Goal: Ask a question: Seek information or help from site administrators or community

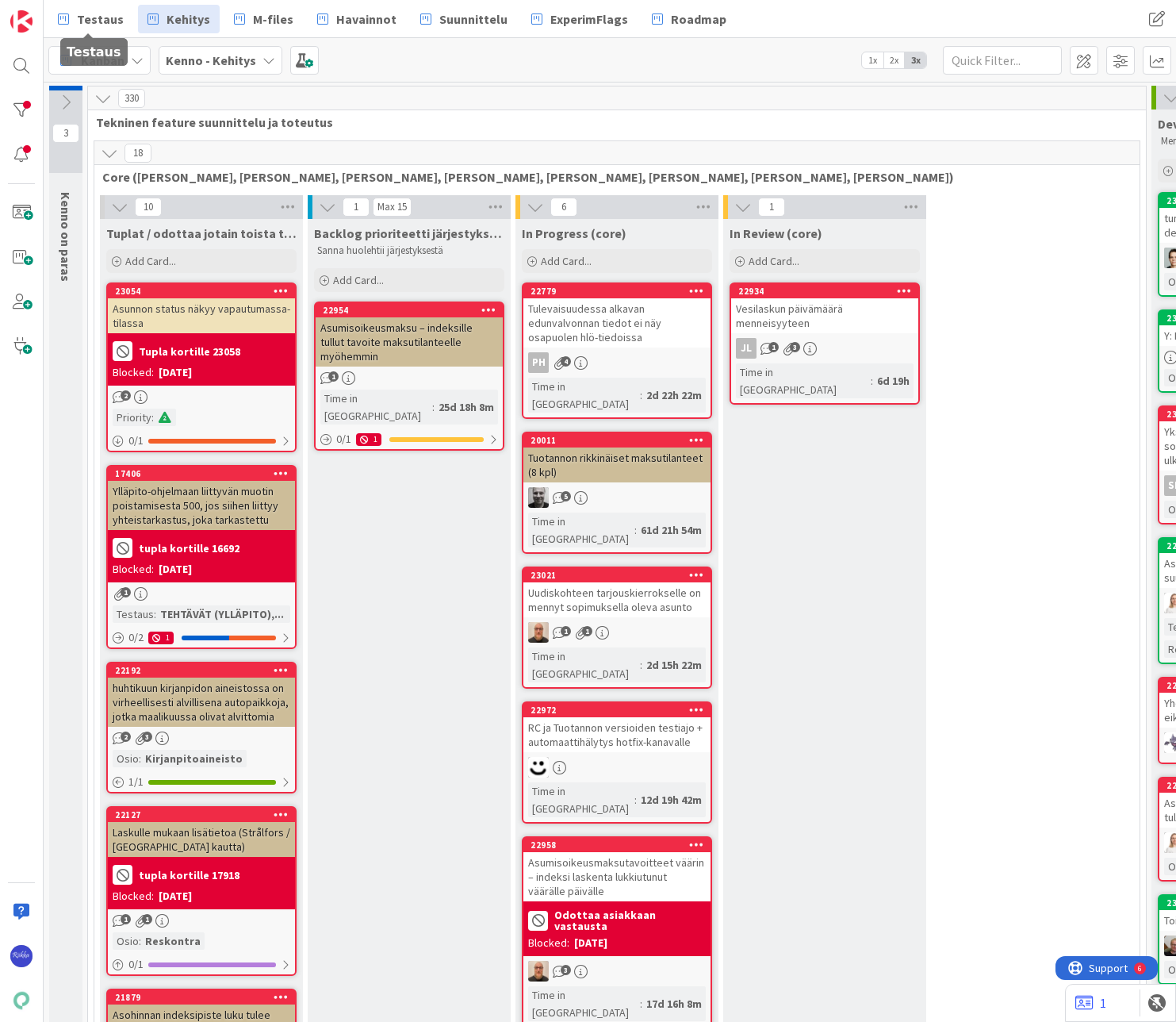
click at [107, 25] on span "Testaus" at bounding box center [100, 19] width 47 height 19
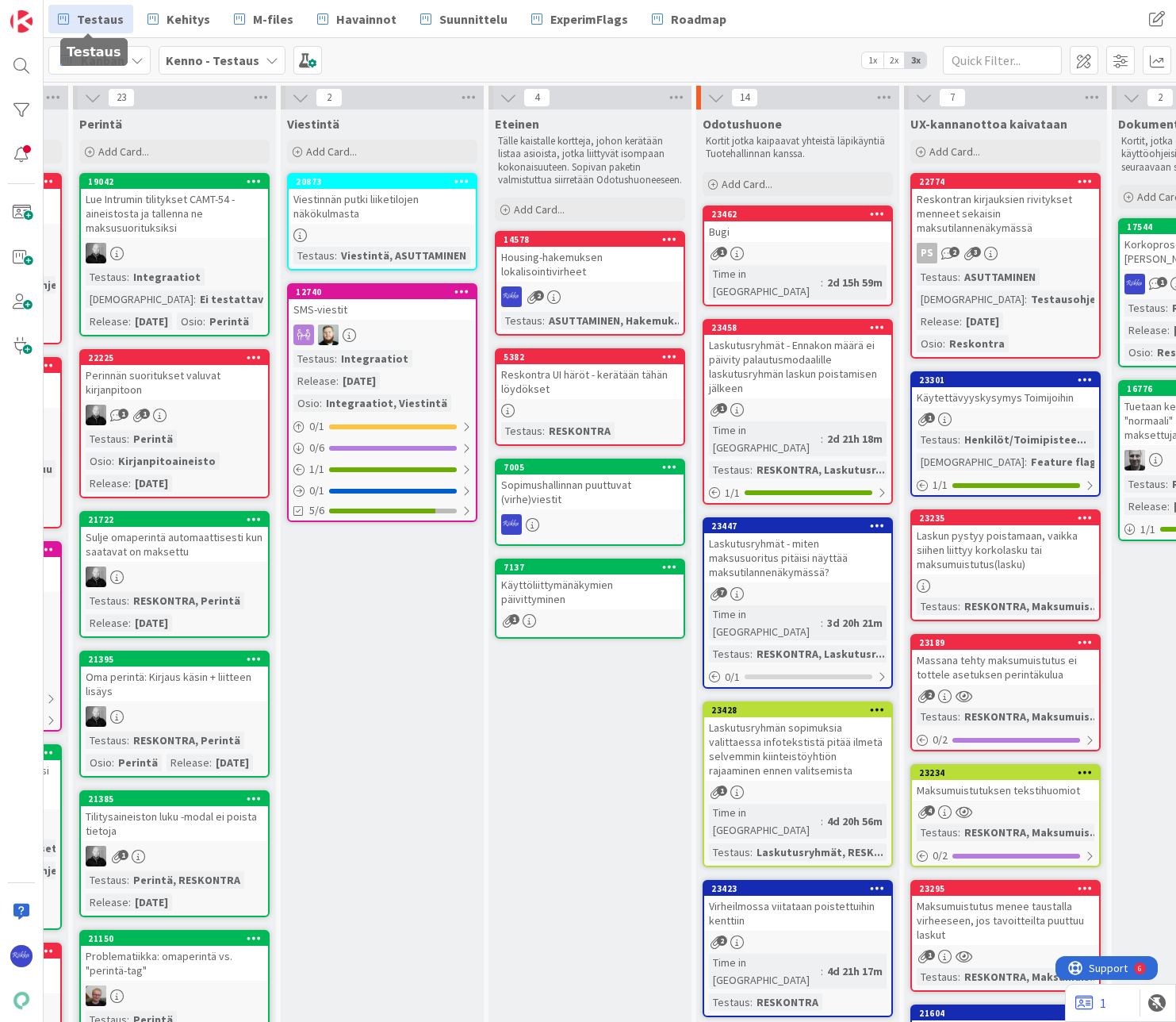
scroll to position [0, 812]
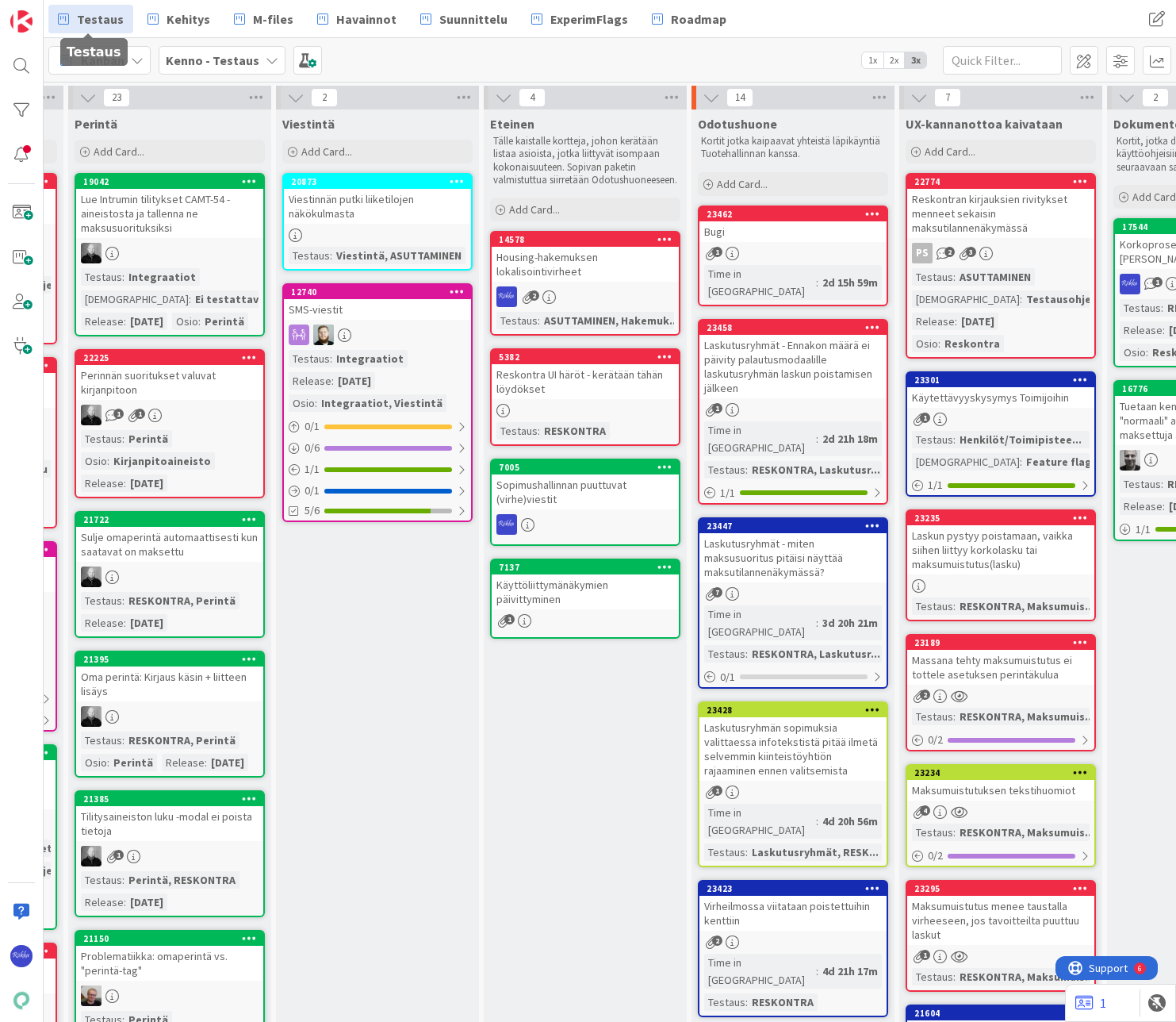
click at [749, 238] on div "Bugi" at bounding box center [792, 231] width 187 height 20
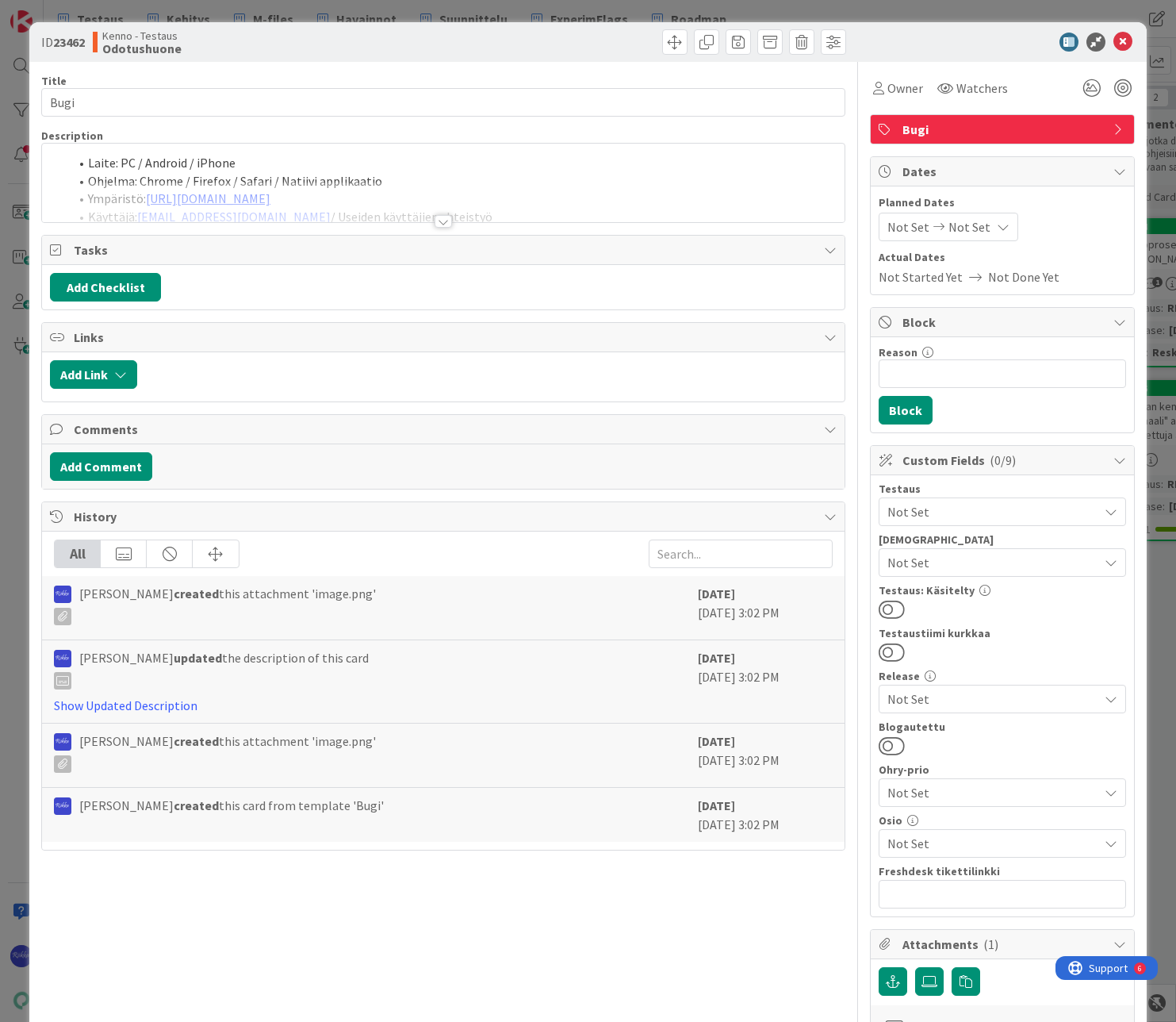
click at [439, 222] on div at bounding box center [443, 221] width 18 height 12
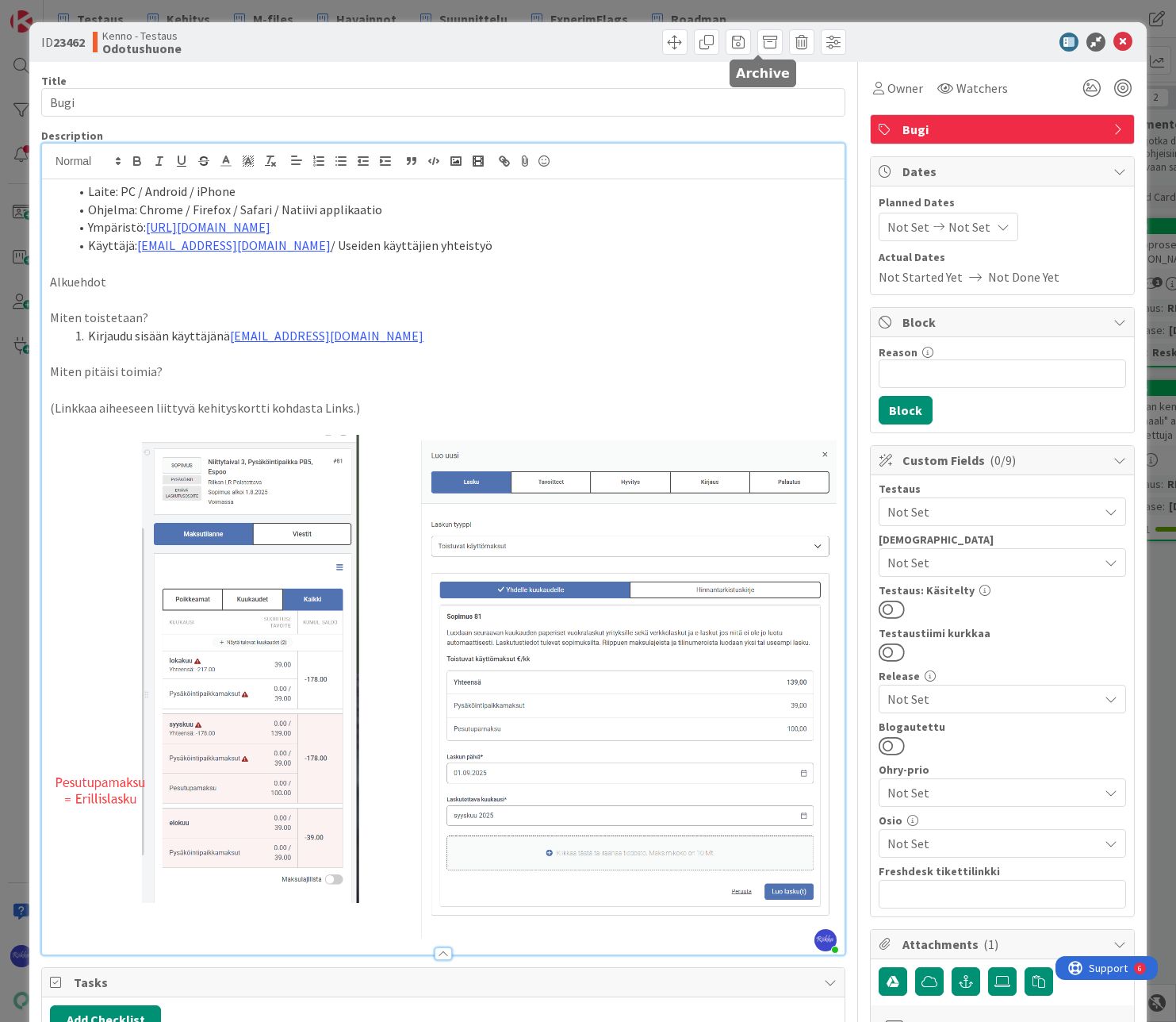
click at [758, 36] on span at bounding box center [770, 41] width 25 height 25
click at [788, 119] on button "Archive" at bounding box center [796, 117] width 62 height 29
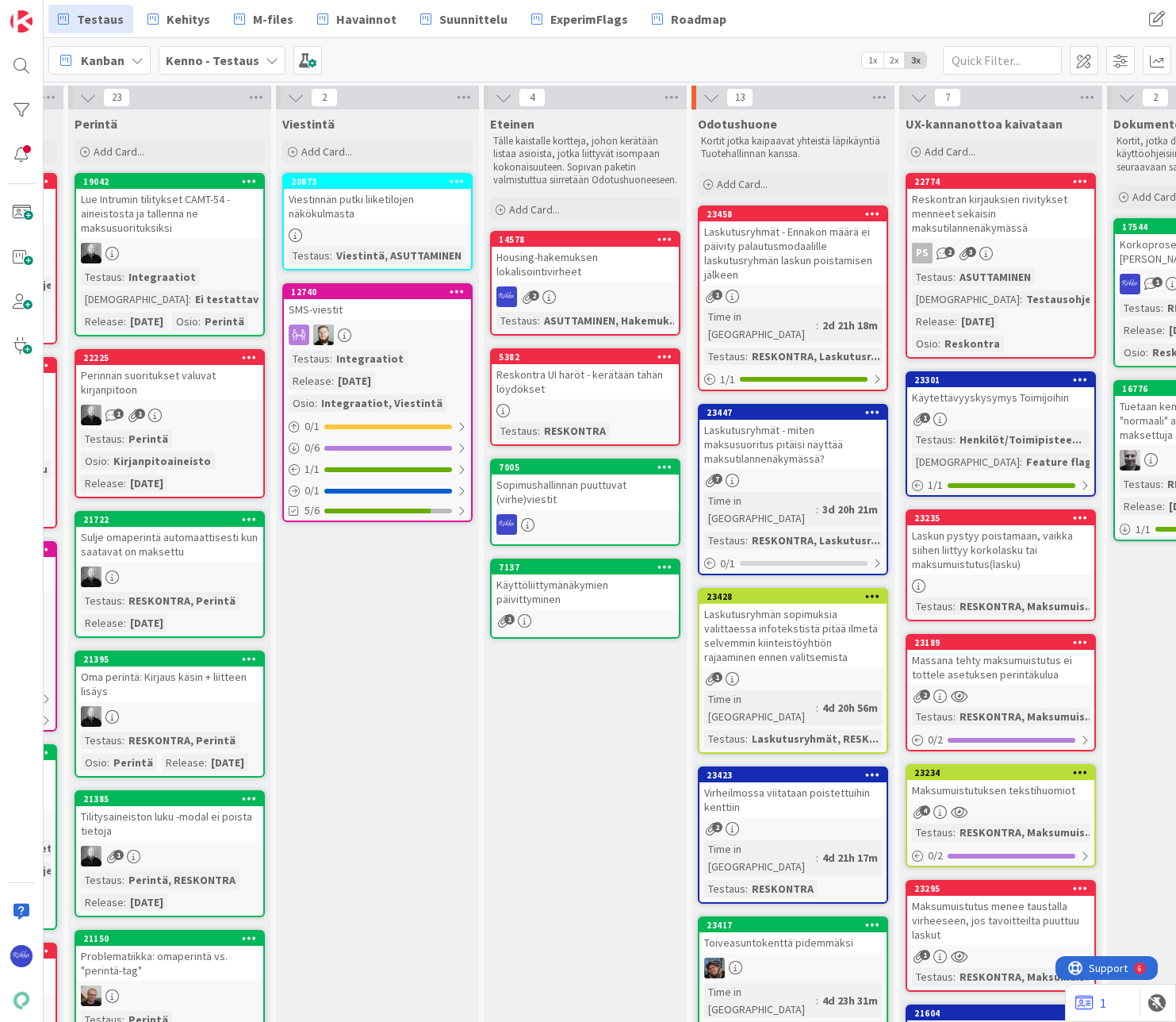
click at [777, 177] on div "Add Card..." at bounding box center [792, 184] width 190 height 24
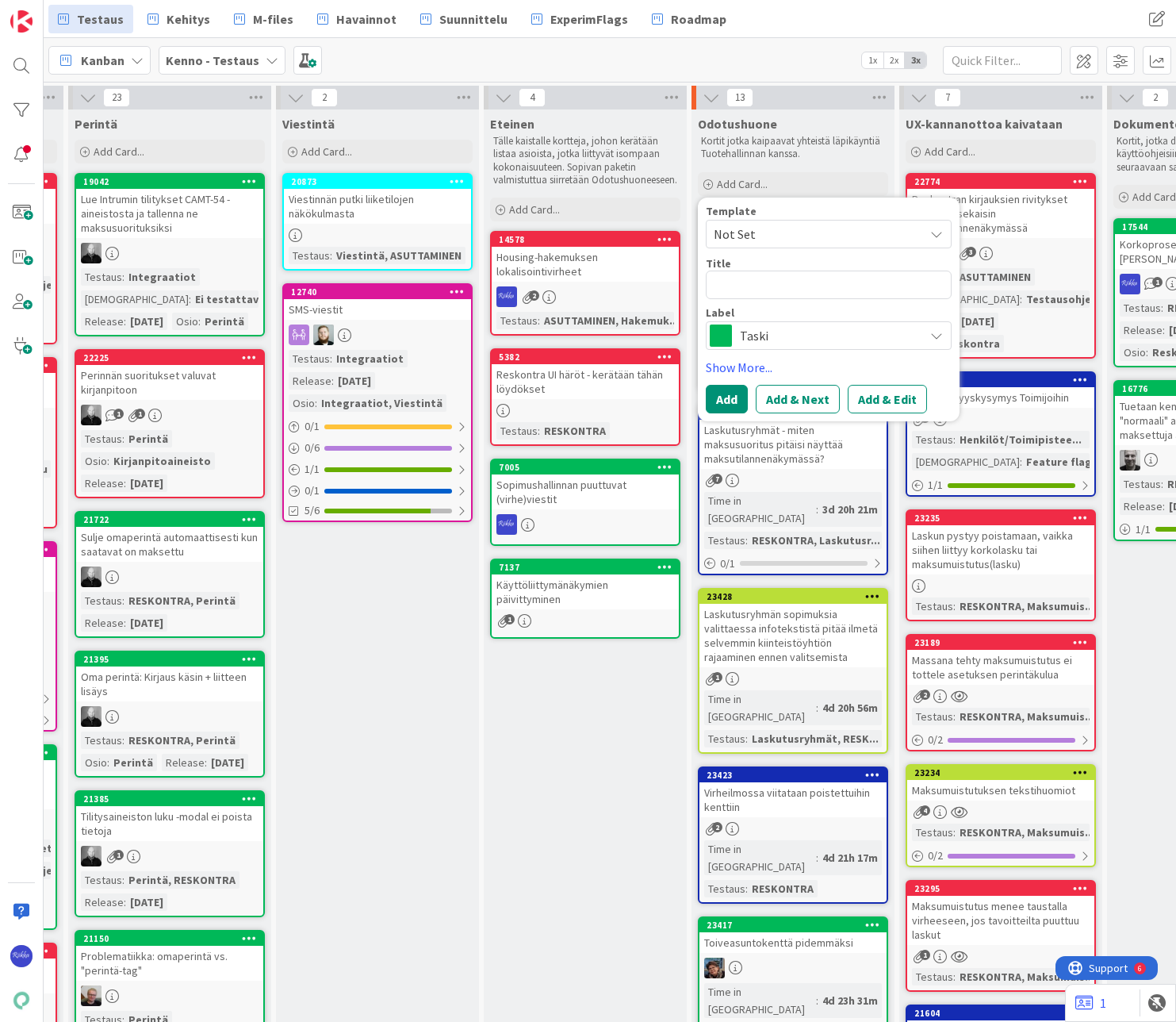
click at [782, 234] on span "Not Set" at bounding box center [813, 234] width 198 height 20
click at [800, 309] on span "Bugi" at bounding box center [841, 301] width 226 height 20
type textarea "x"
type textarea "Bugi"
drag, startPoint x: 775, startPoint y: 290, endPoint x: 712, endPoint y: 286, distance: 63.1
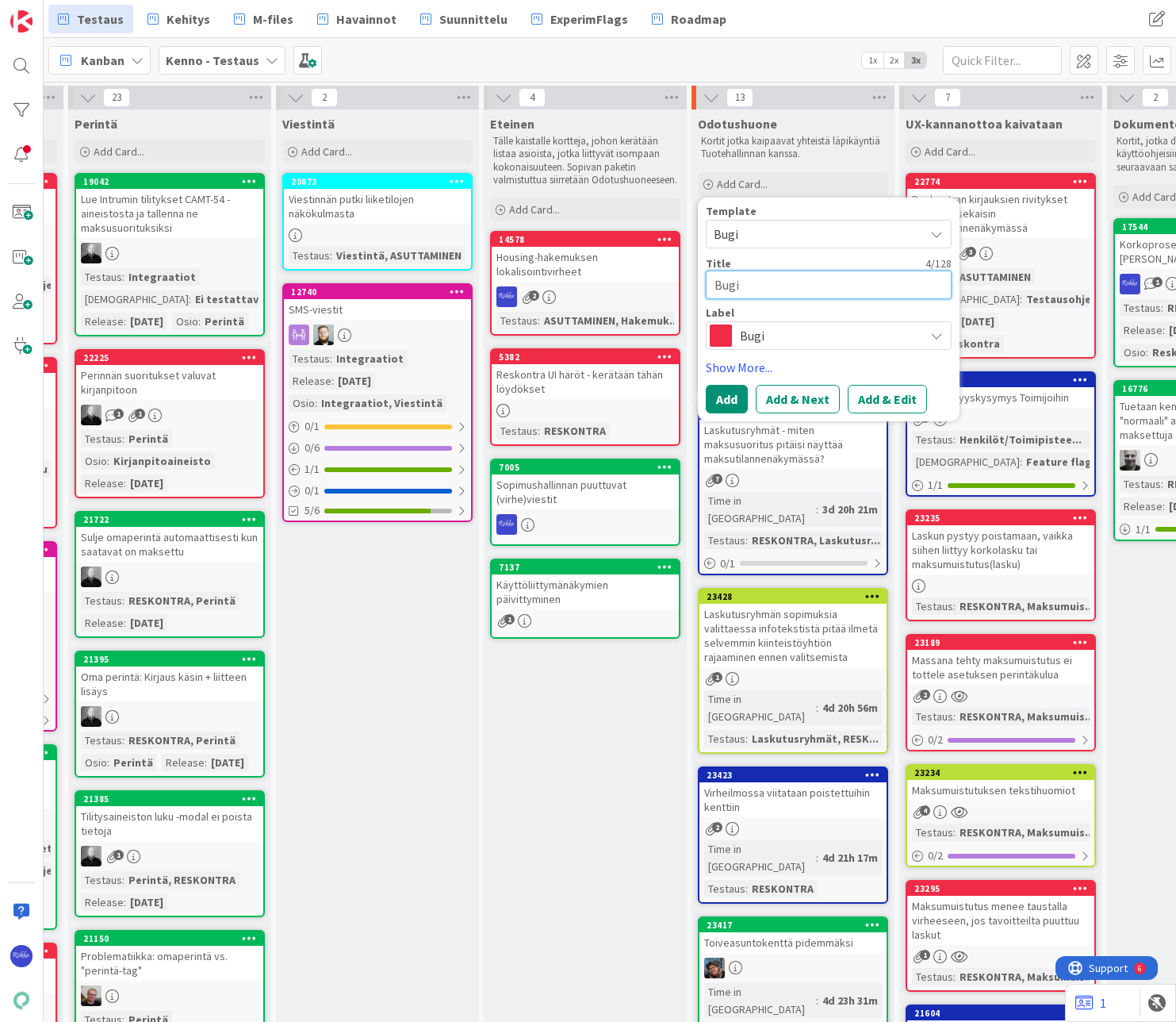
click at [712, 286] on textarea "Bugi" at bounding box center [828, 284] width 246 height 29
type textarea "x"
type textarea "M"
type textarea "x"
type textarea "Ma"
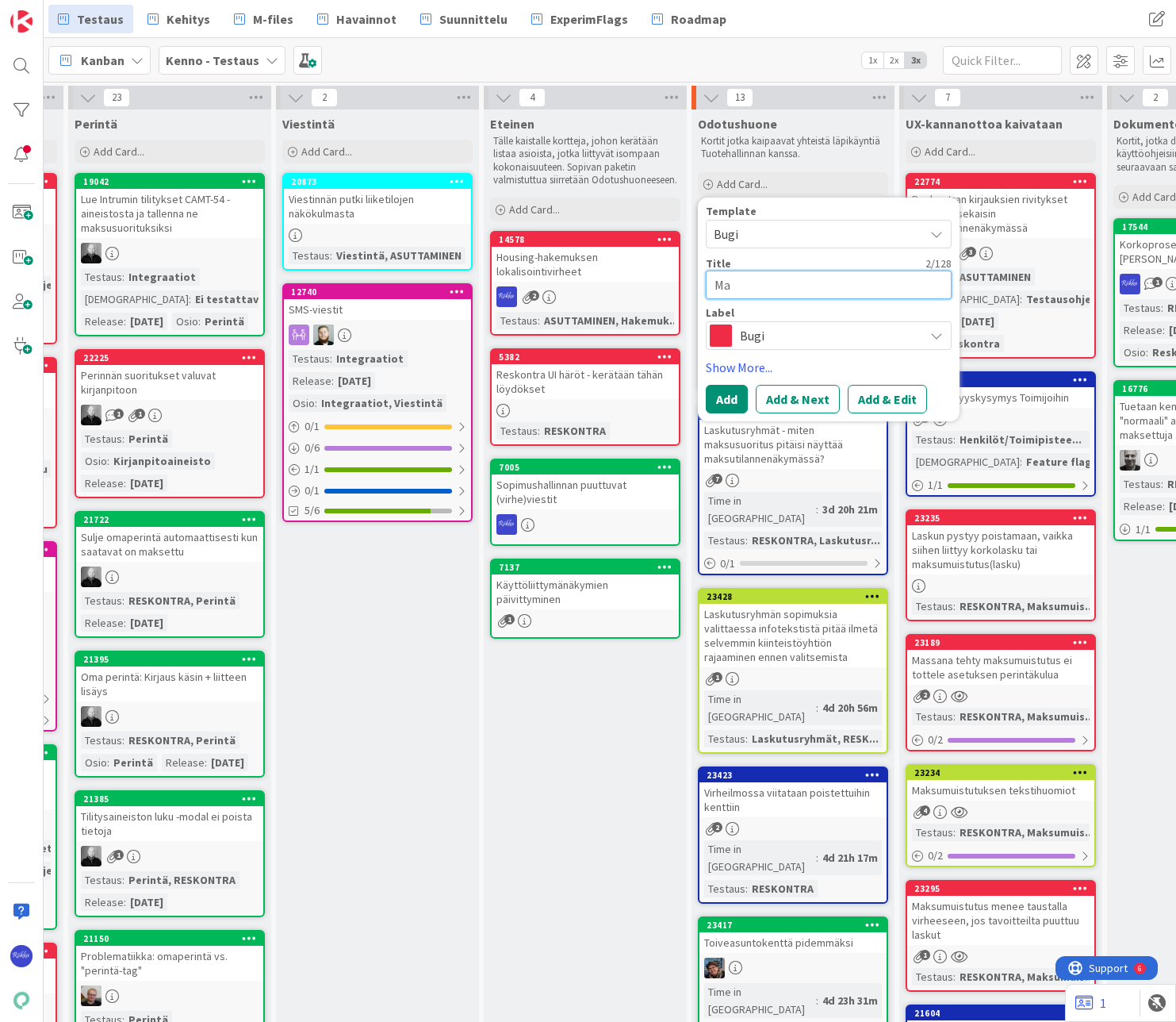
type textarea "x"
type textarea "Mak"
type textarea "x"
type textarea "Maks"
type textarea "x"
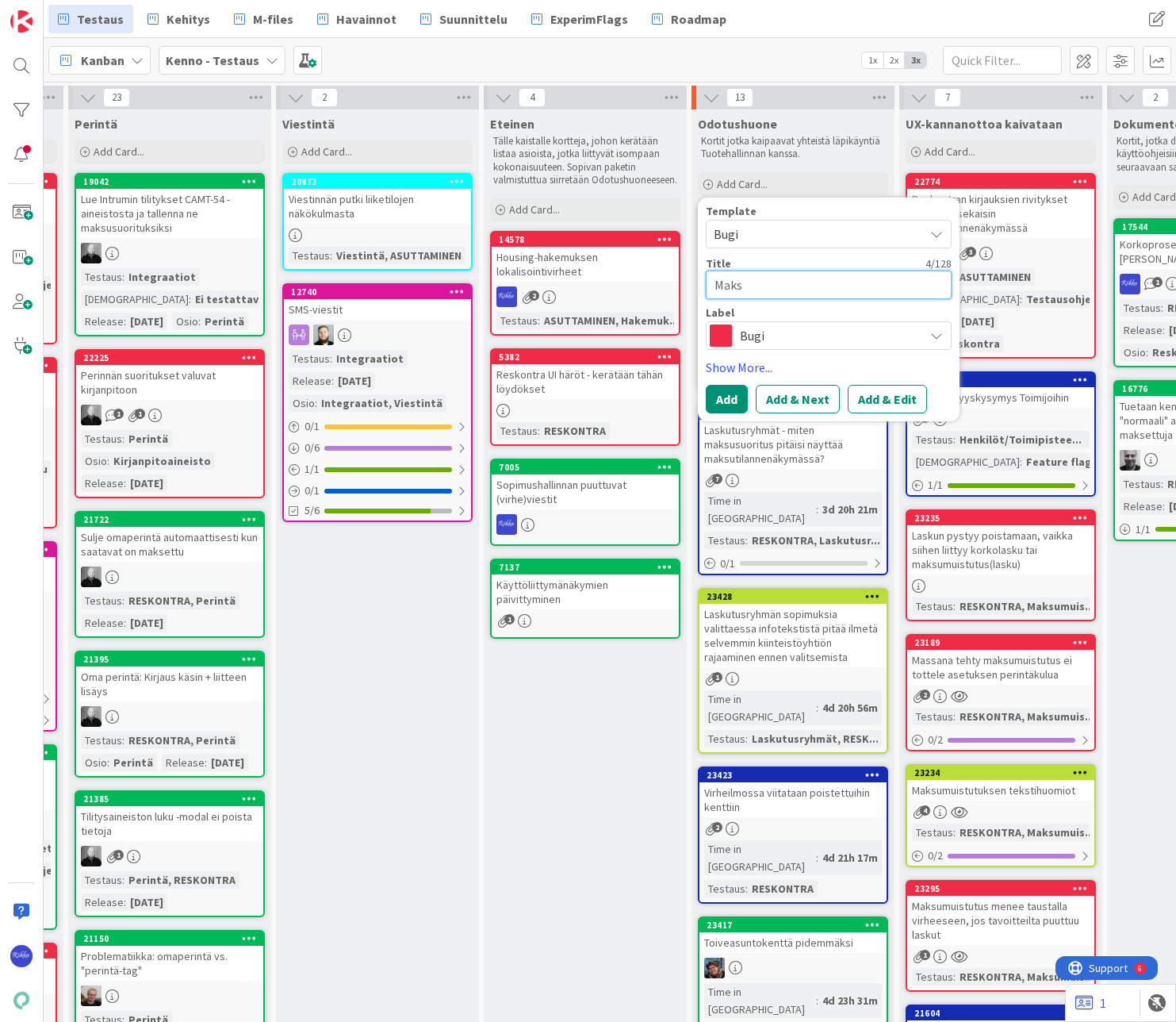
type textarea "Maksu"
type textarea "x"
type textarea "Maksup"
type textarea "x"
type textarea "Maksupä"
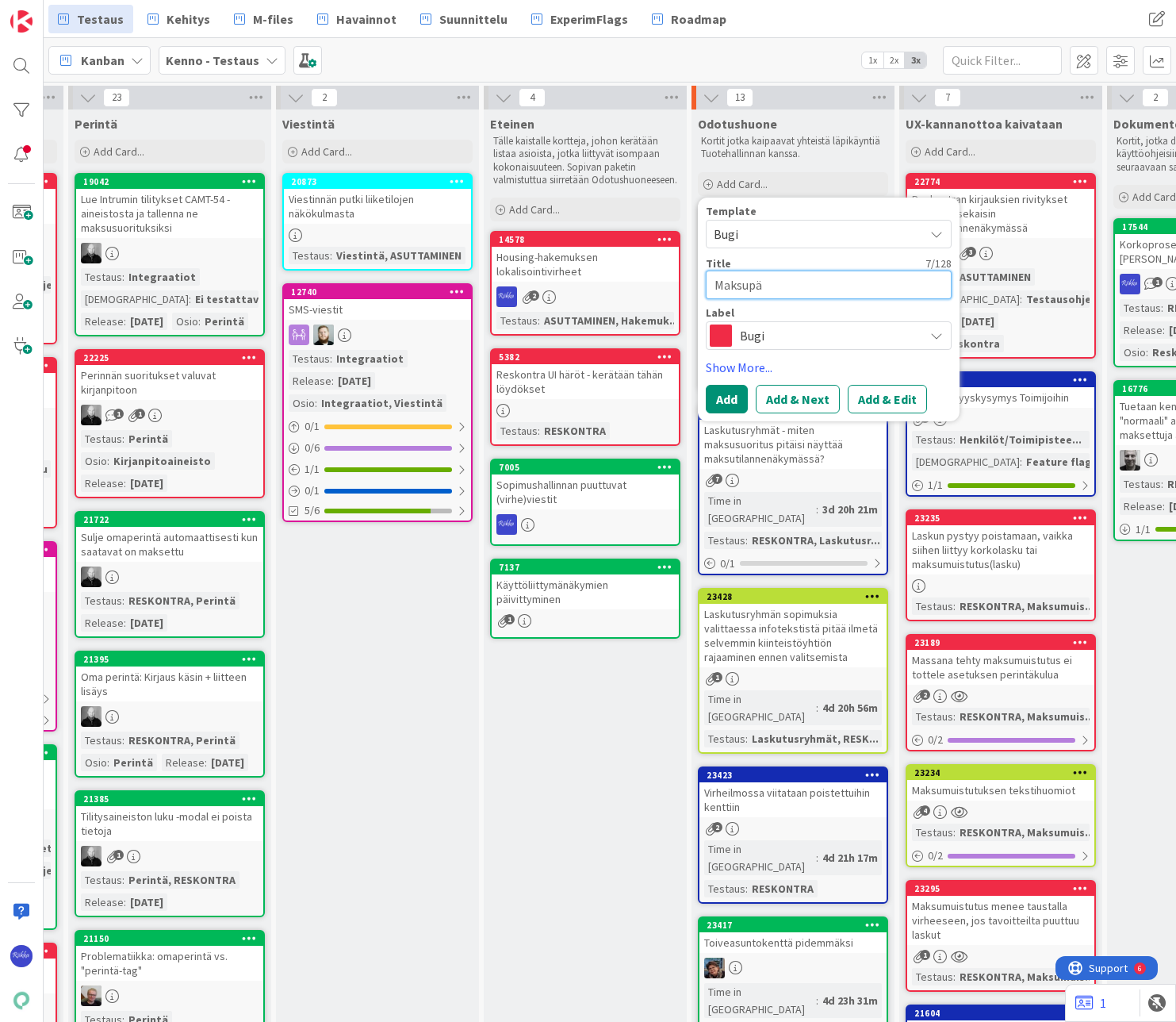
type textarea "x"
type textarea "Maksupäi"
type textarea "x"
type textarea "Maksupäiv"
type textarea "x"
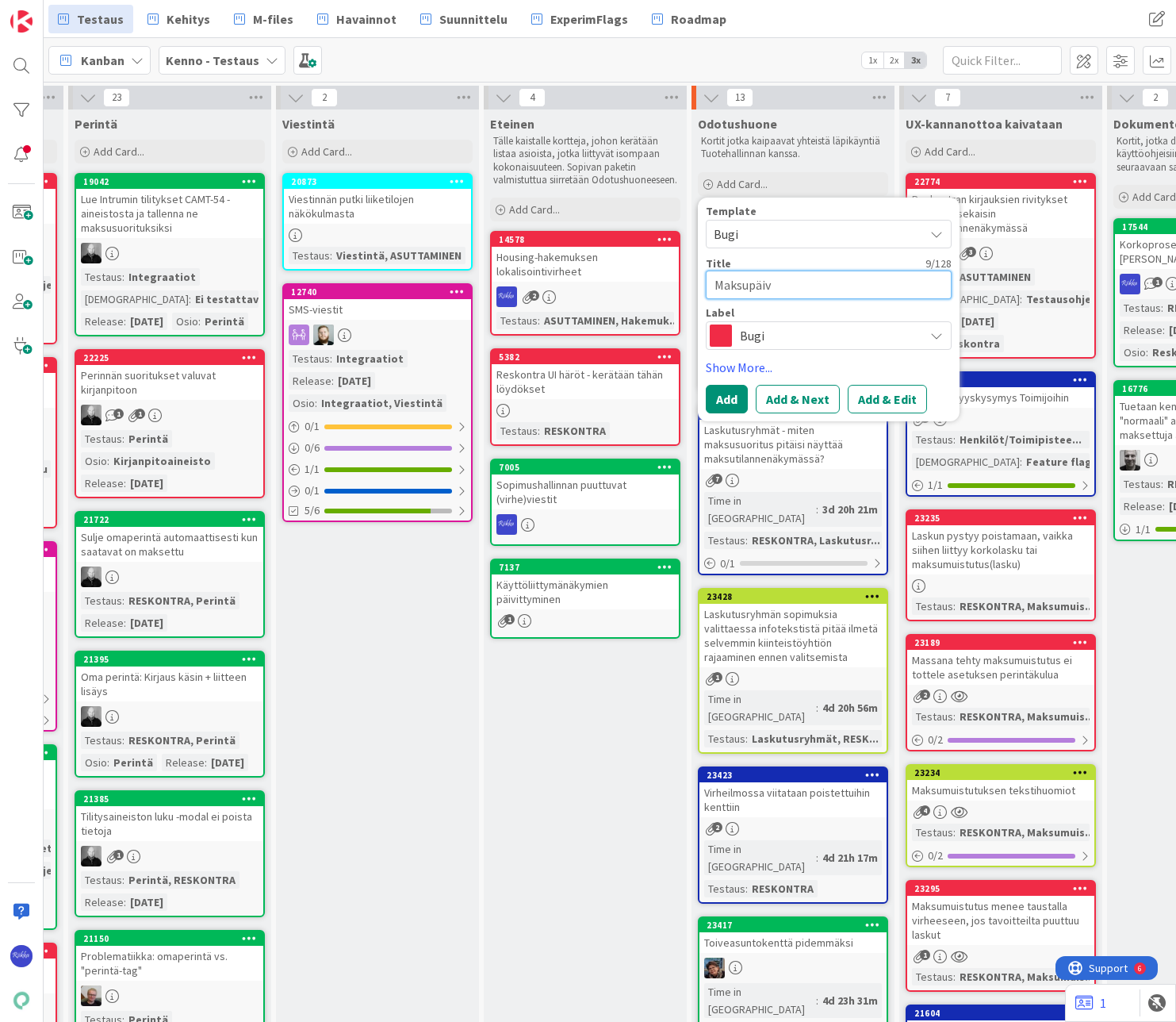
type textarea "Maksupäivä"
type textarea "x"
type textarea "Maksupäivä"
type textarea "x"
type textarea "Maksupäivä l"
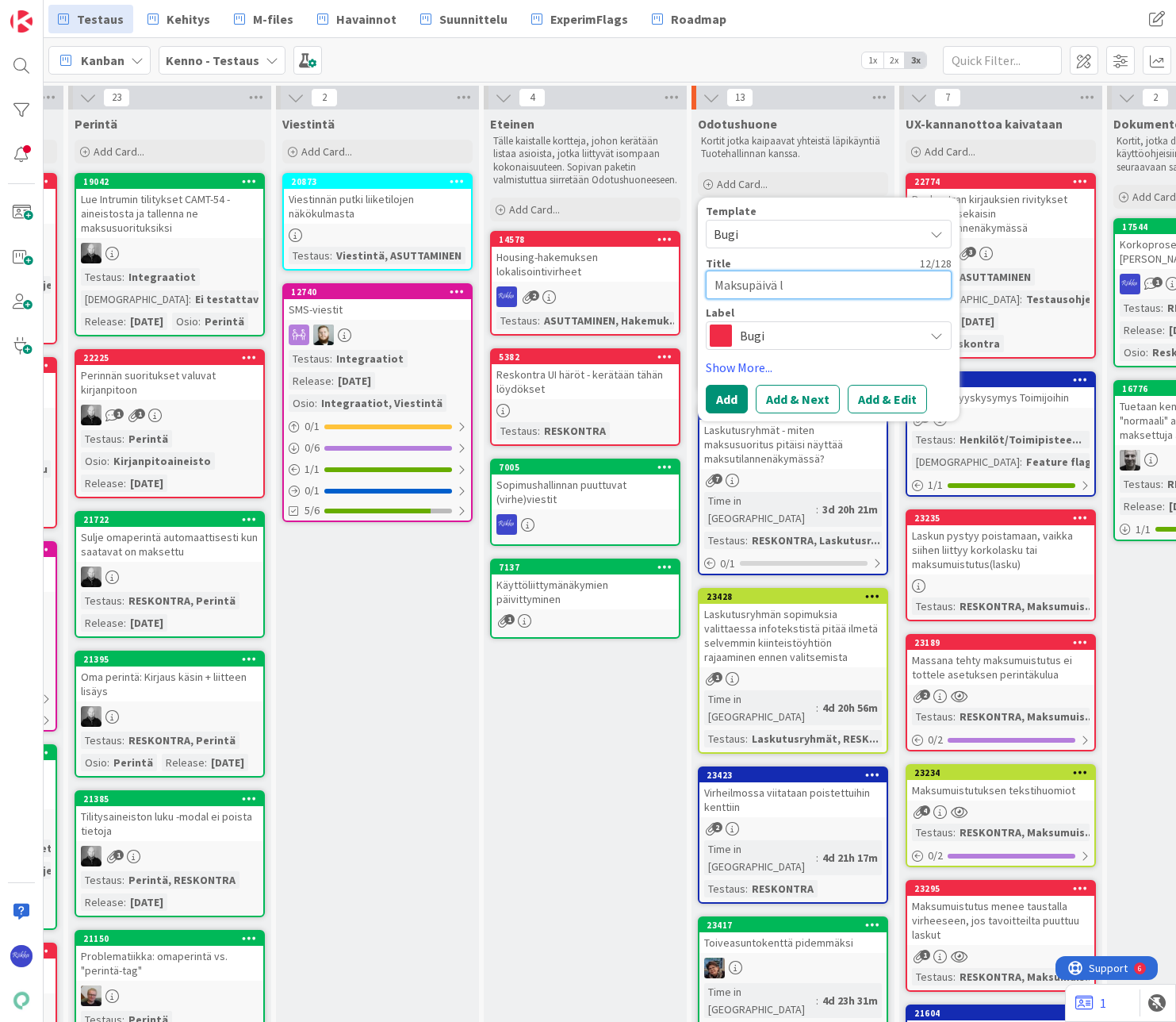
type textarea "x"
type textarea "Maksupäivä lu"
type textarea "x"
type textarea "Maksupäivä luk"
type textarea "x"
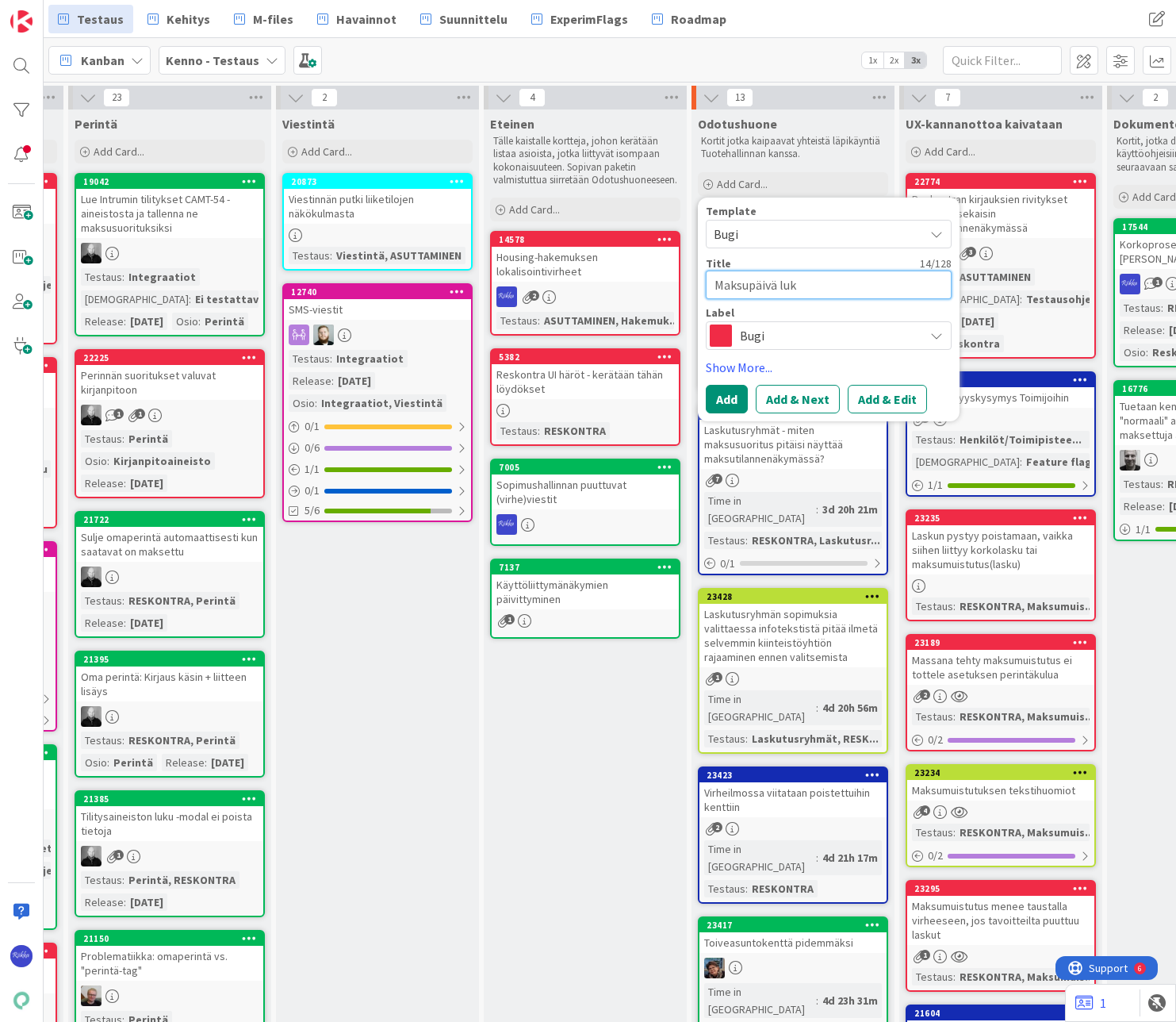
type textarea "Maksupäivä luki"
type textarea "x"
type textarea "Maksupäivä lukit"
type textarea "x"
type textarea "Maksupäivä lukitu"
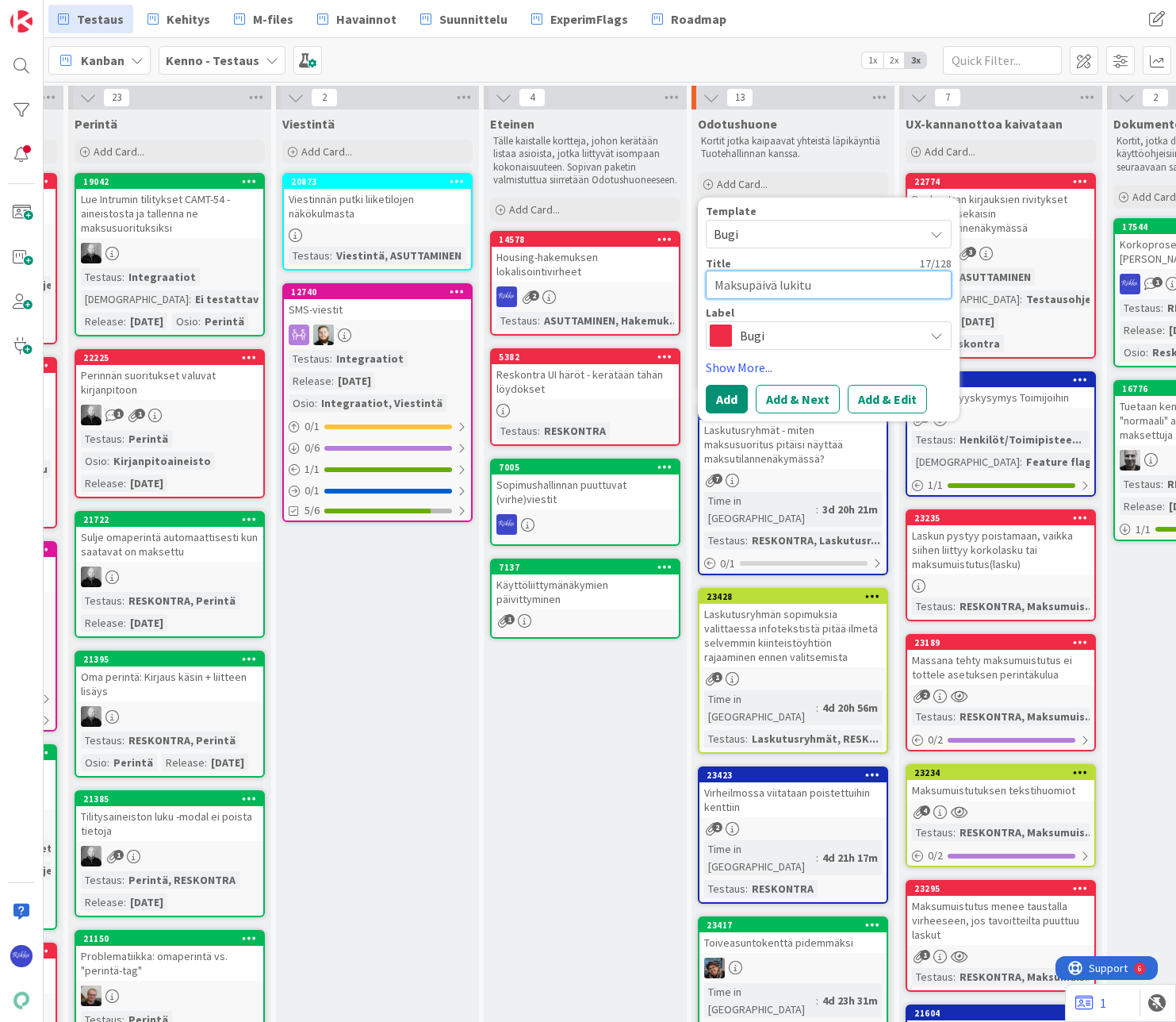
type textarea "x"
type textarea "Maksupäivä lukitul"
type textarea "x"
type textarea "Maksupäivä lukitull"
type textarea "x"
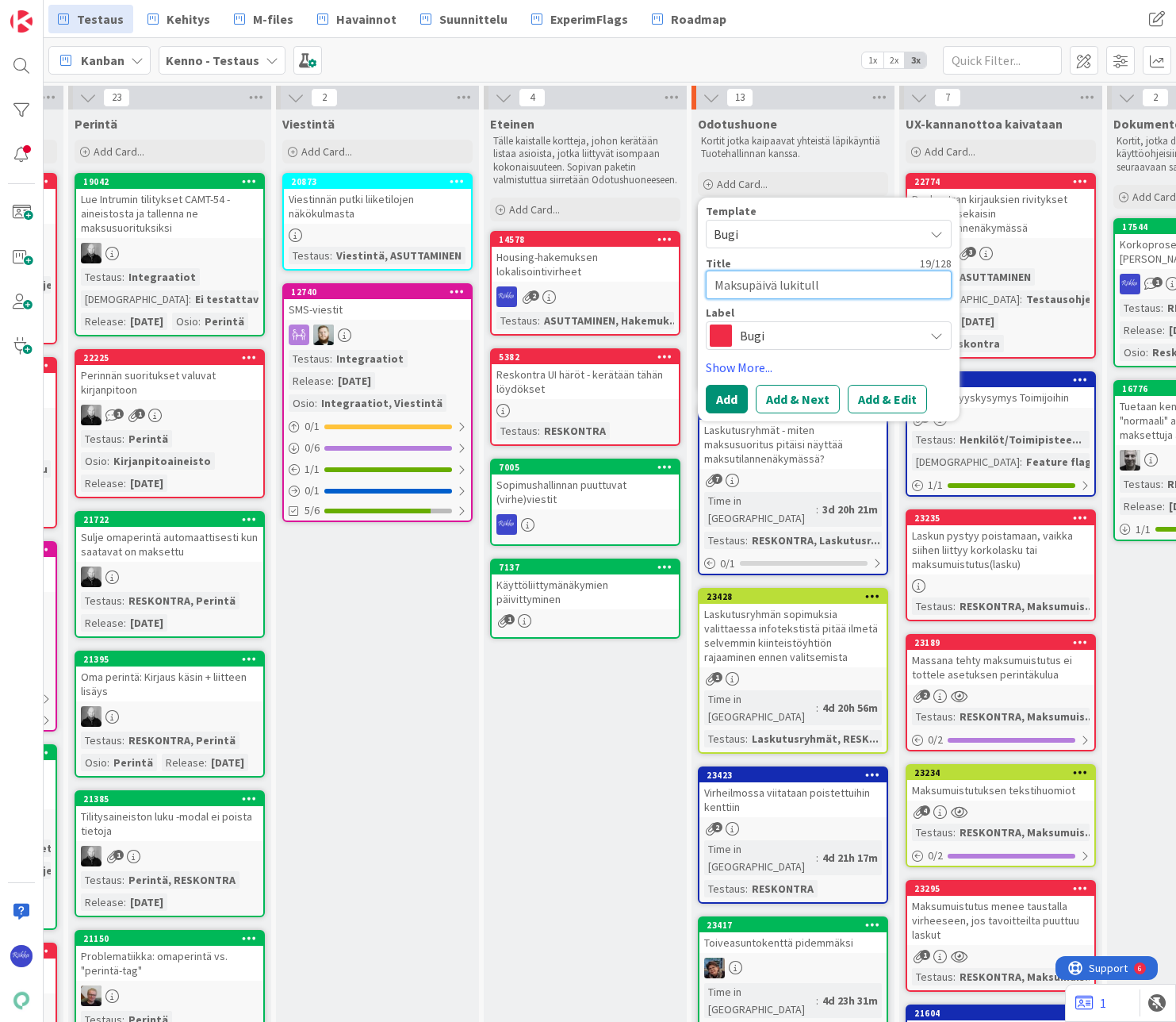
type textarea "Maksupäivä lukitulle"
type textarea "x"
type textarea "Maksupäivä lukitull"
type textarea "x"
type textarea "Maksupäivä lukitulla"
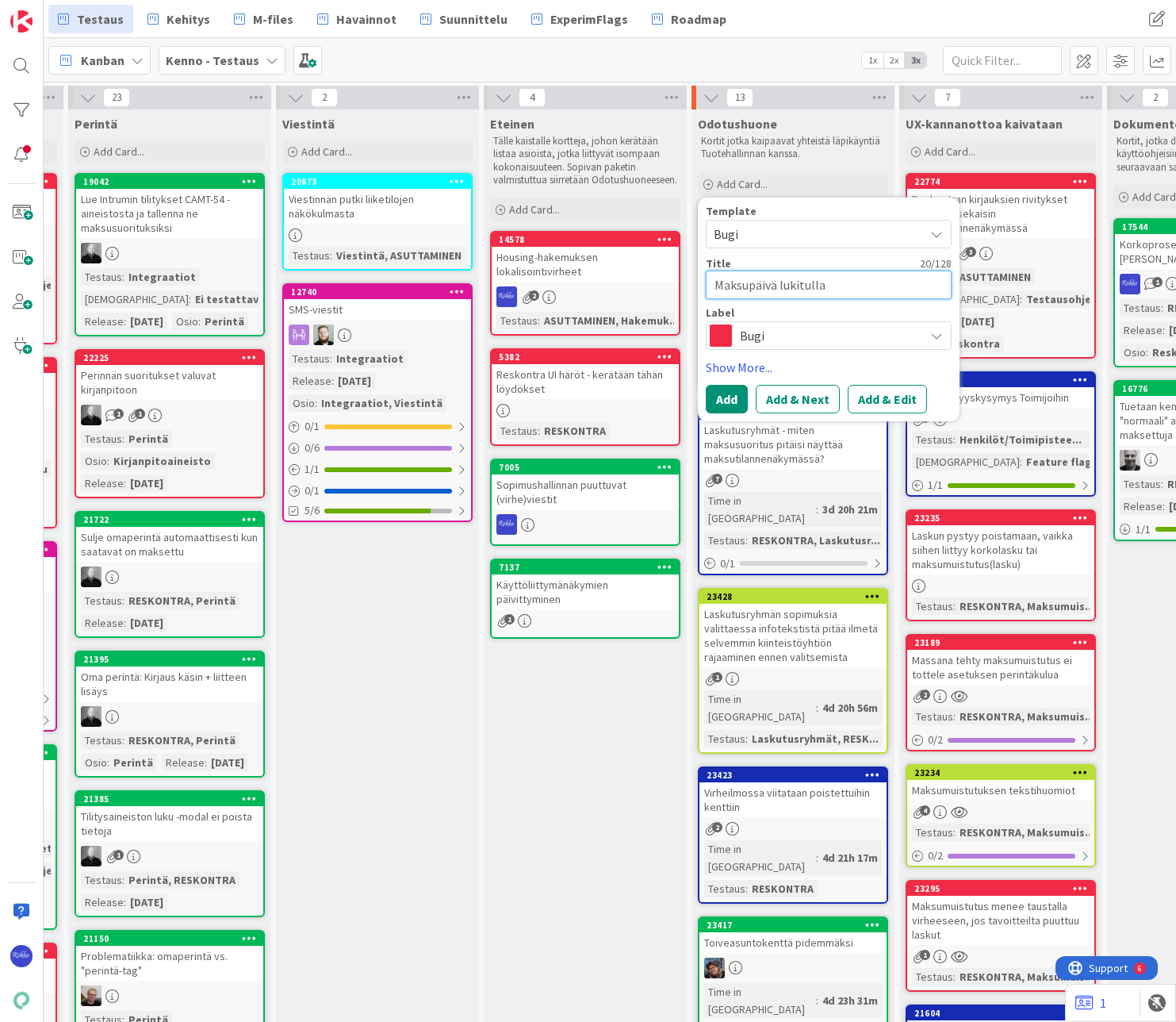
type textarea "x"
type textarea "Maksupäivä lukitulla"
type textarea "x"
type textarea "Maksupäivä lukitulla k"
type textarea "x"
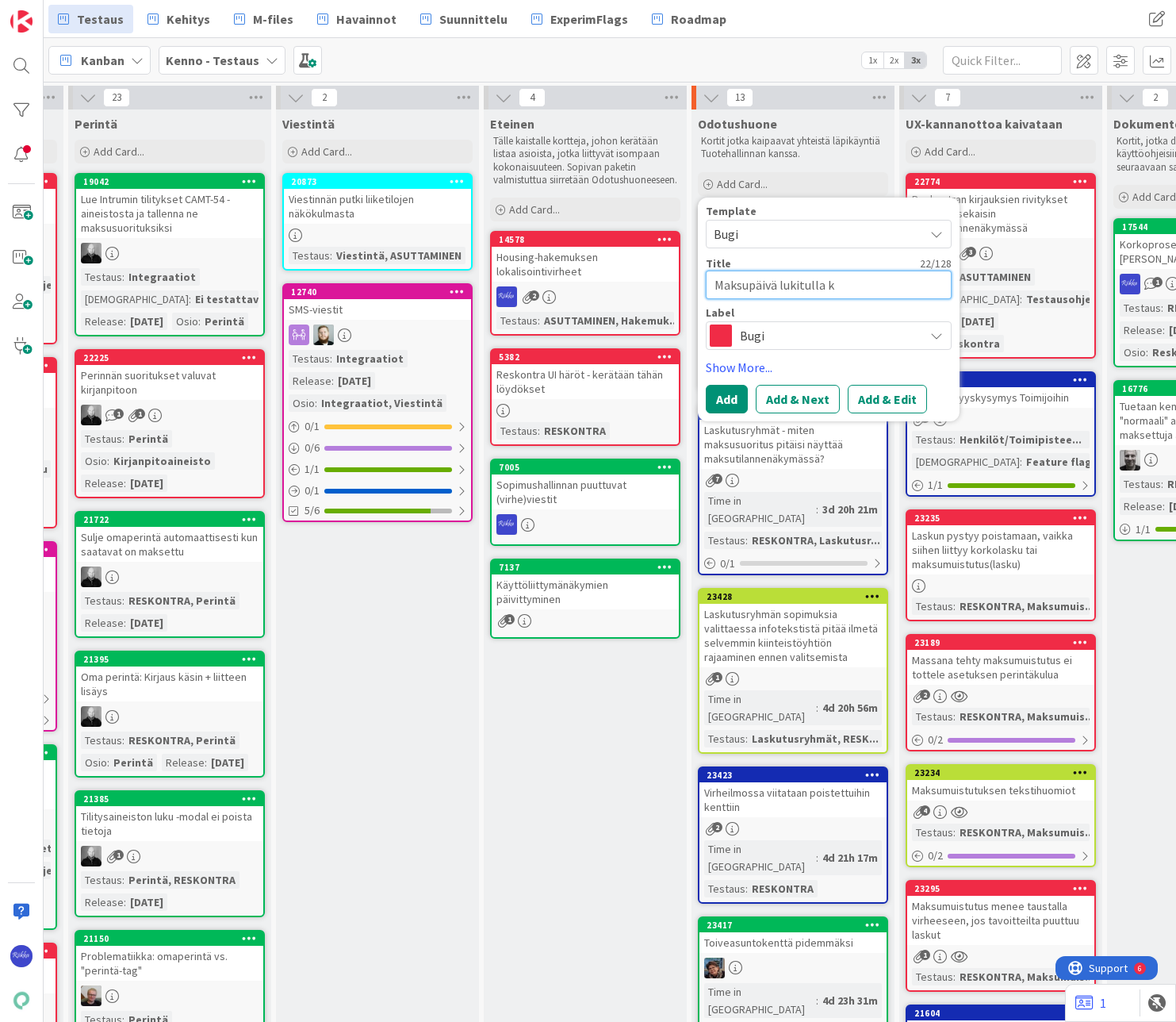
type textarea "Maksupäivä lukitulla ka"
type textarea "x"
type textarea "Maksupäivä lukitulla kau"
type textarea "x"
type textarea "Maksupäivä lukitulla kaud"
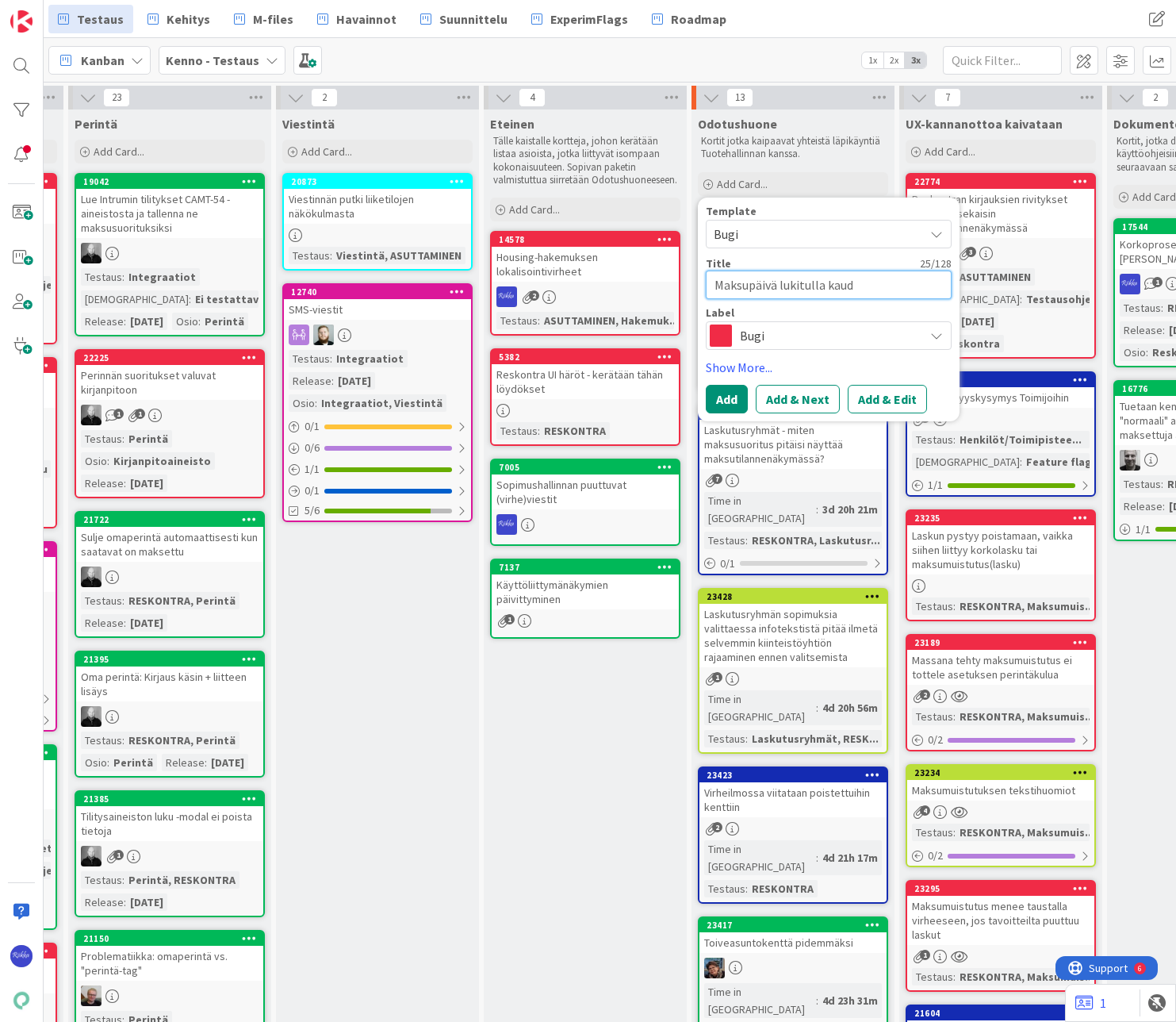
type textarea "x"
type textarea "Maksupäivä lukitulla kaude"
type textarea "x"
type textarea "Maksupäivä lukitulla kaudel"
type textarea "x"
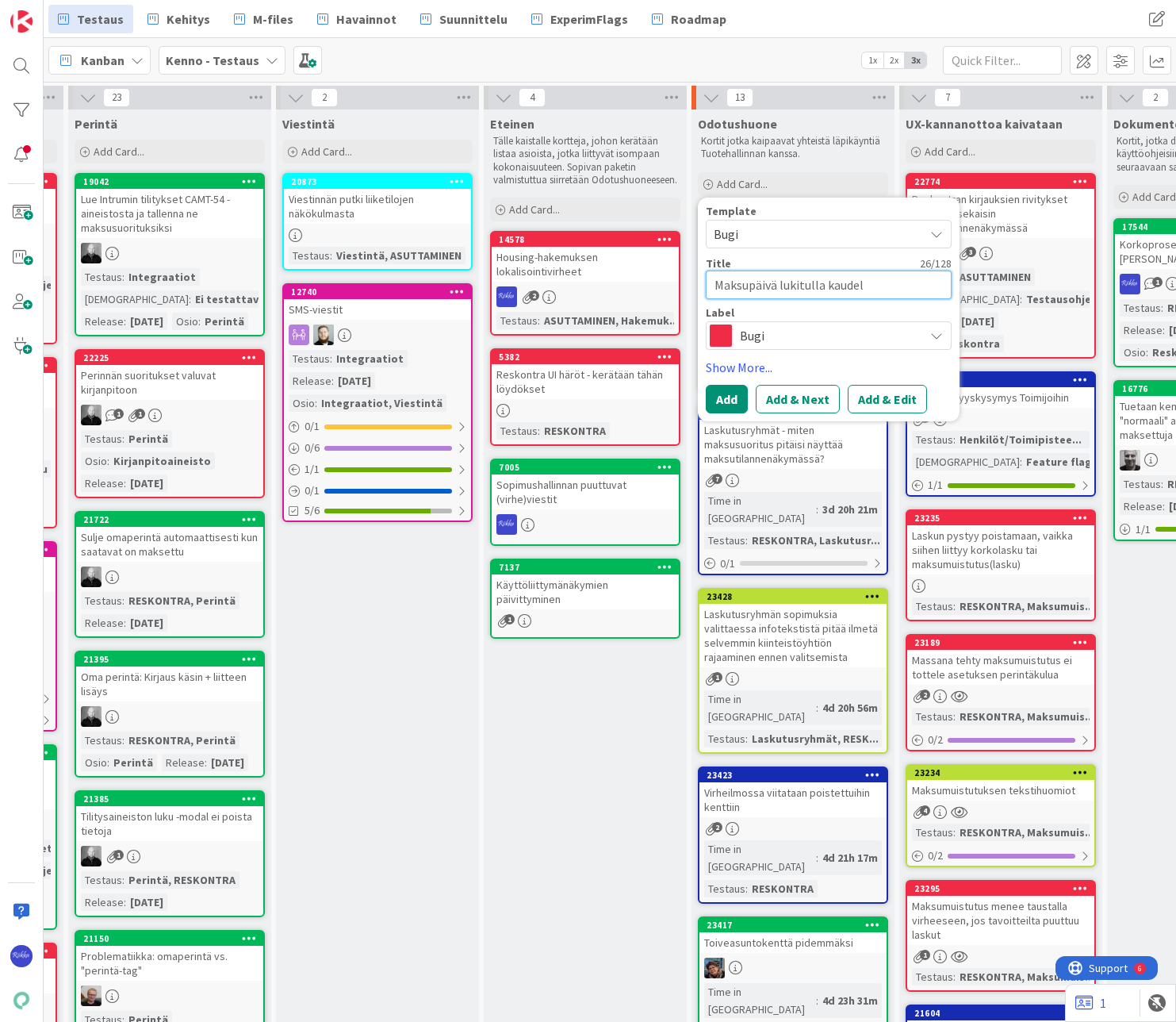
type textarea "Maksupäivä lukitulla kaudell"
type textarea "x"
type textarea "Maksupäivä lukitulla kaudella"
click at [885, 403] on button "Add & Edit" at bounding box center [887, 399] width 79 height 29
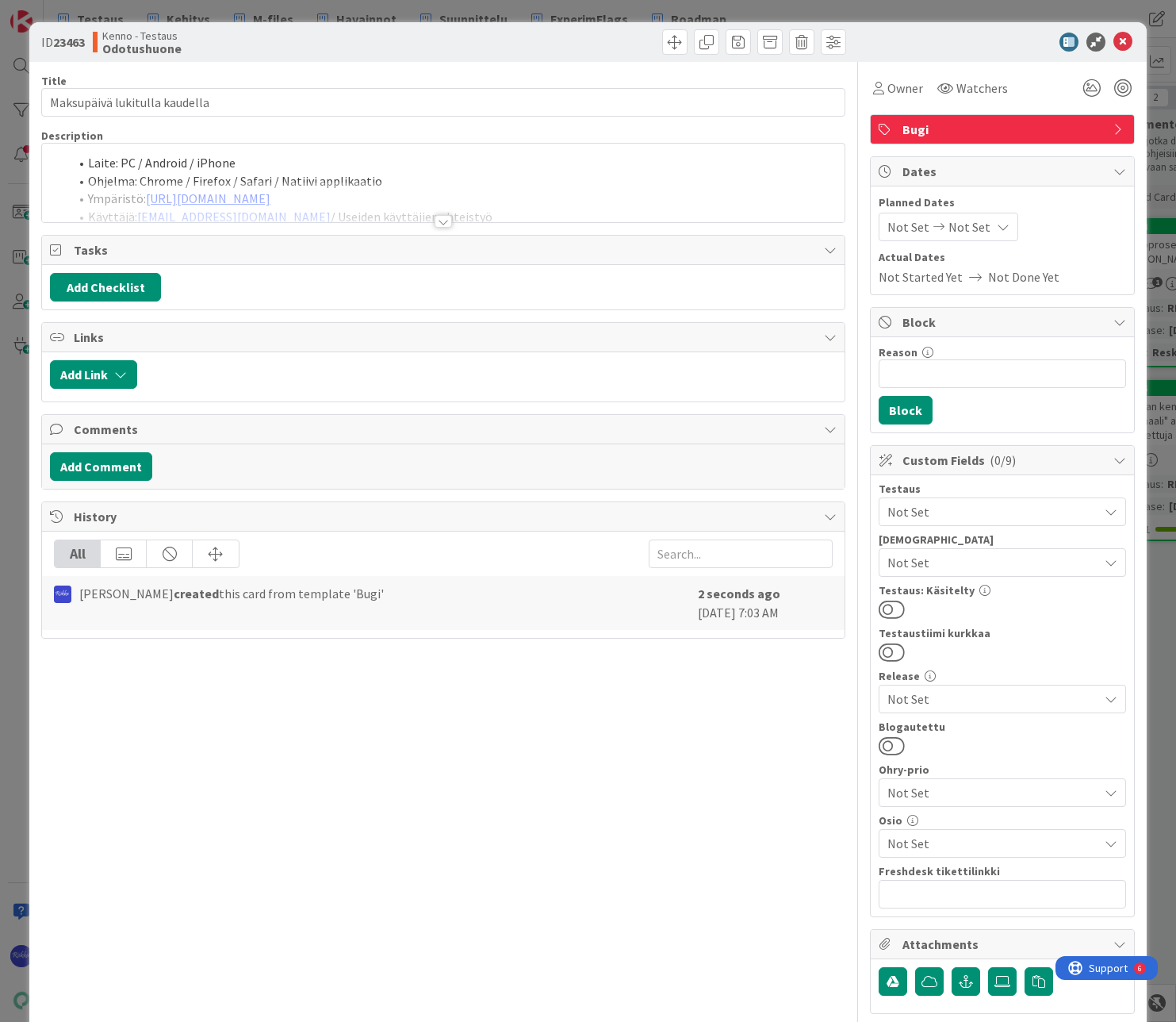
click at [979, 135] on span "Bugi" at bounding box center [1003, 129] width 203 height 19
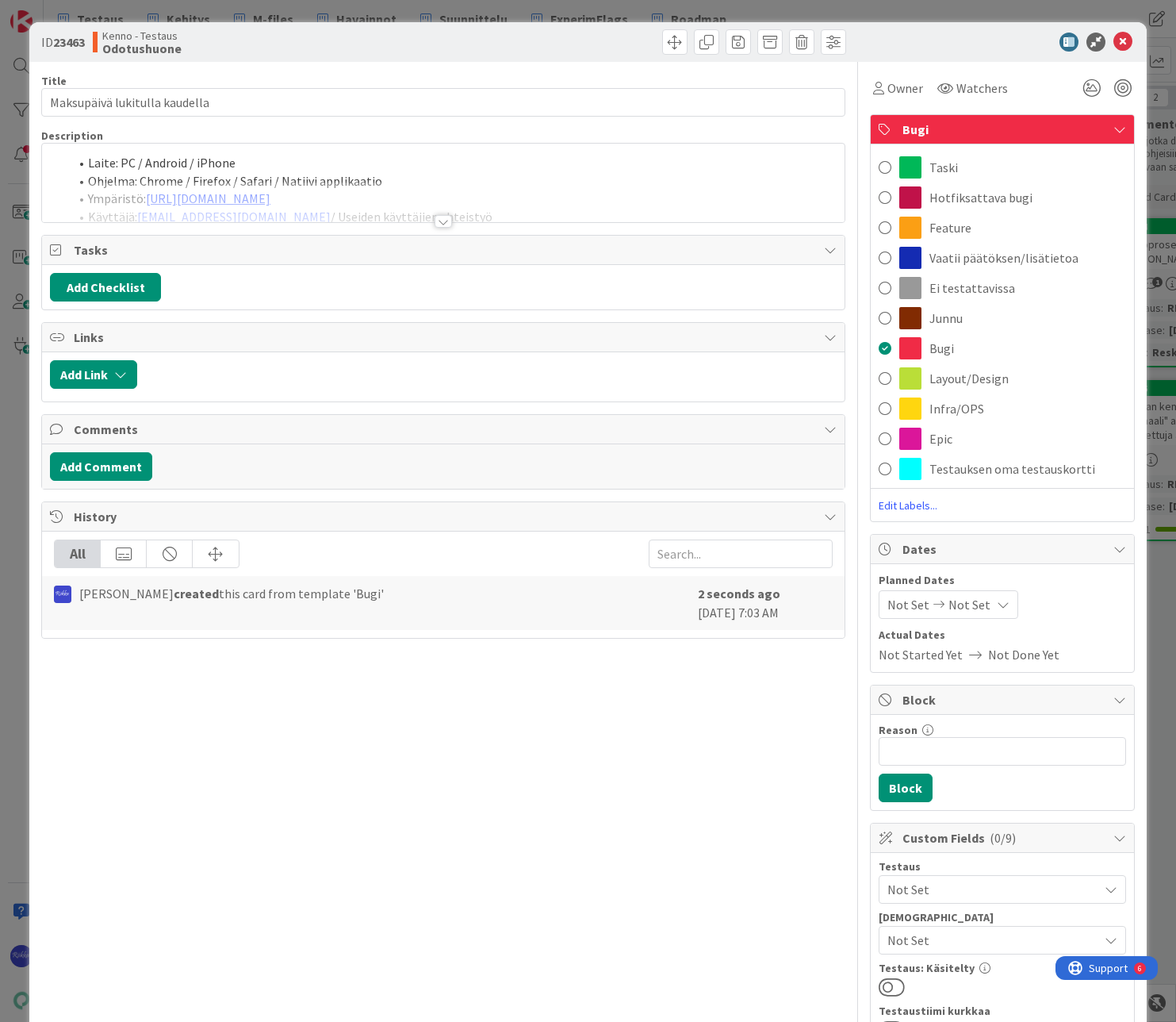
click at [993, 259] on span "Vaatii päätöksen/lisätietoa" at bounding box center [1004, 258] width 149 height 19
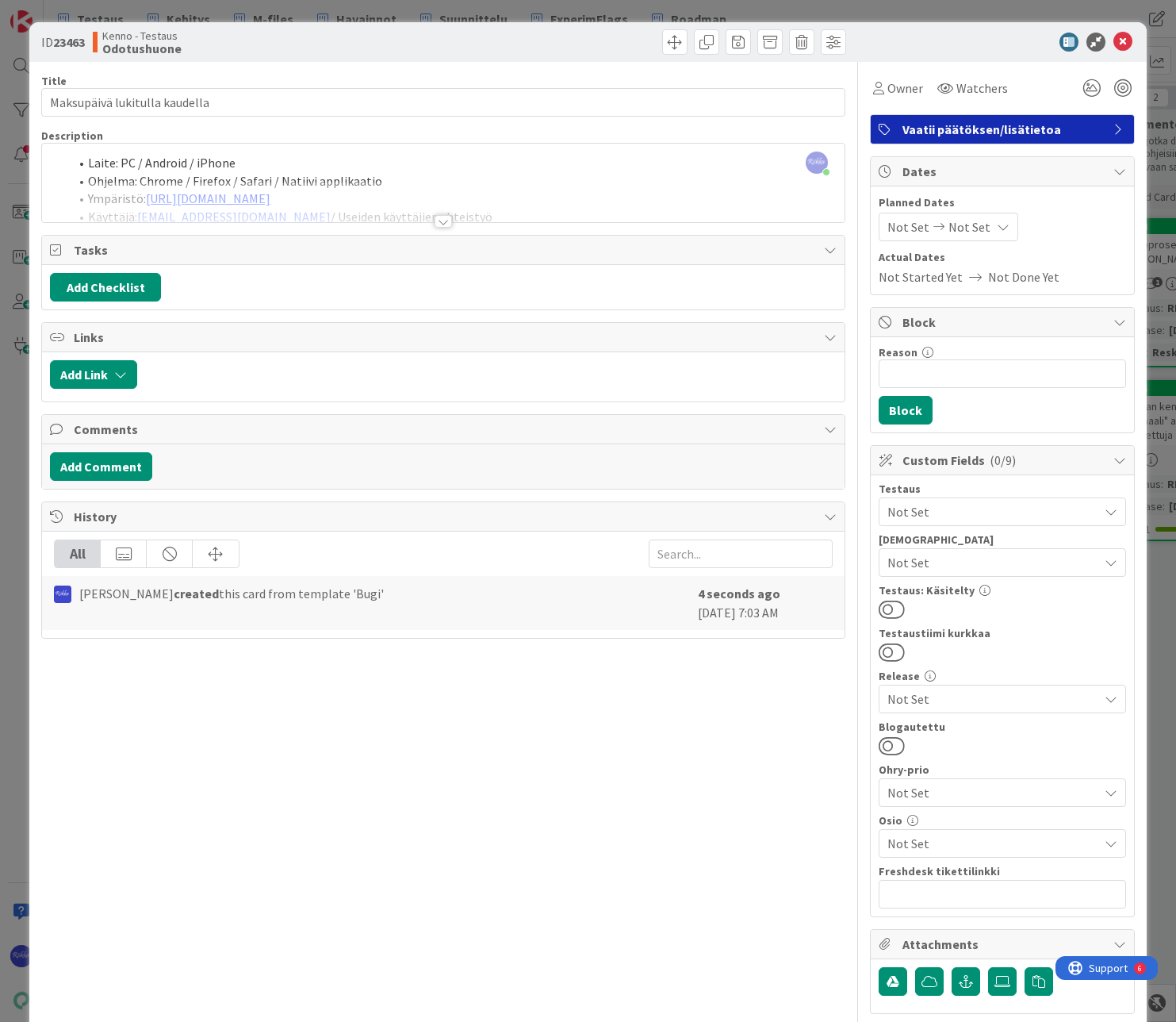
click at [443, 220] on div at bounding box center [443, 221] width 18 height 12
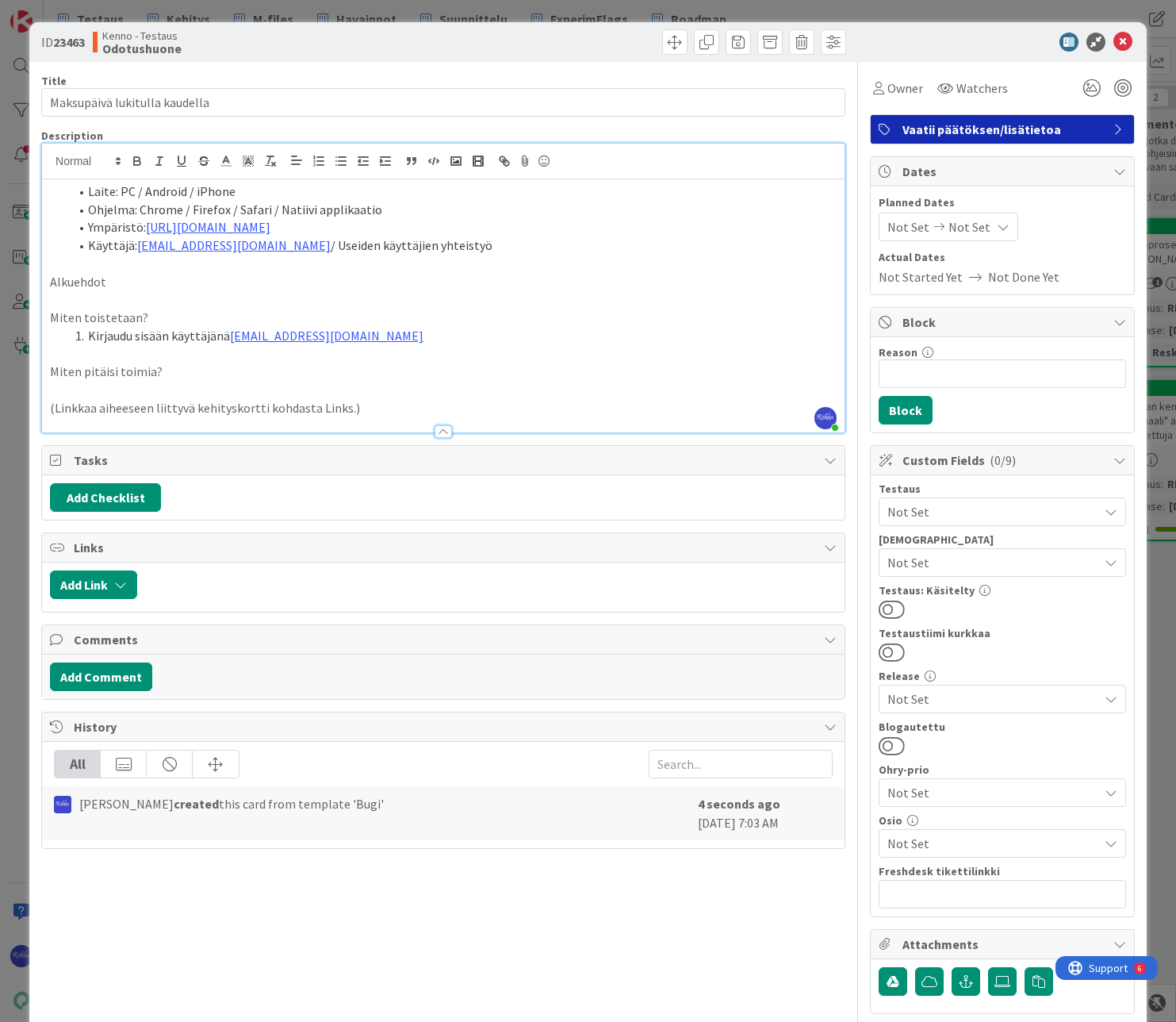
click at [167, 284] on p "Alkuehdot" at bounding box center [443, 282] width 786 height 18
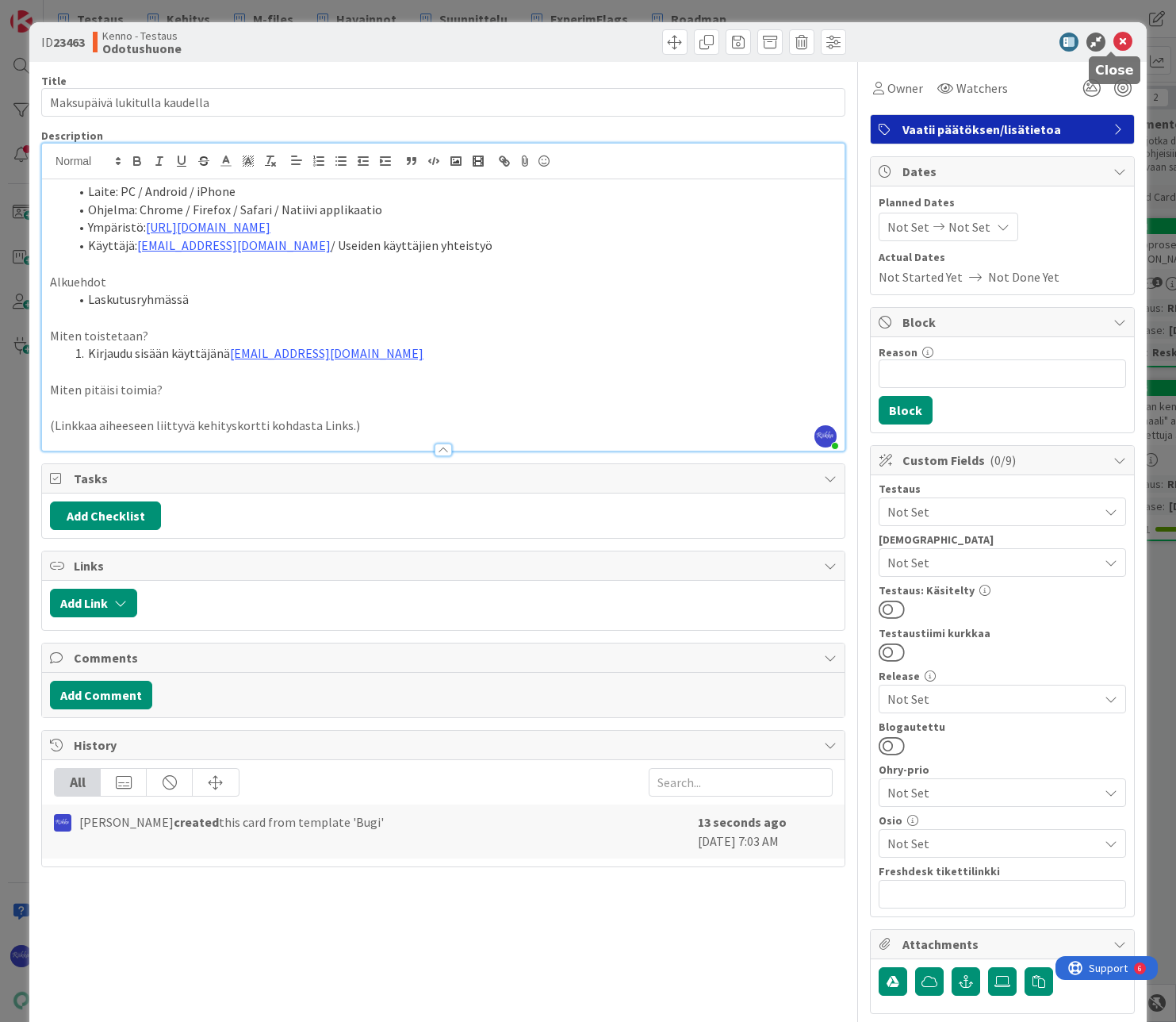
click at [1115, 44] on icon at bounding box center [1123, 42] width 19 height 19
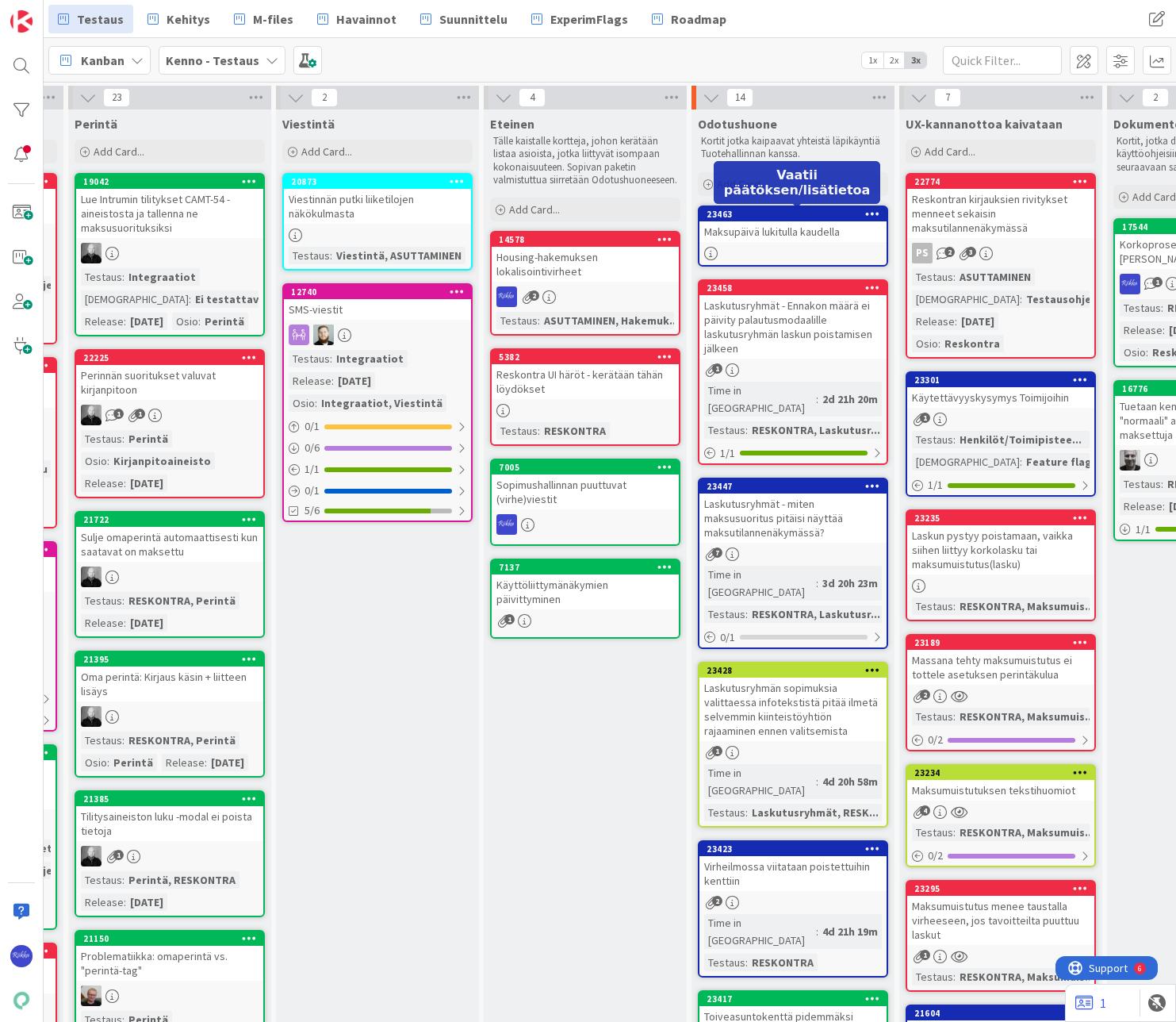
click at [796, 219] on div "23463" at bounding box center [796, 214] width 180 height 11
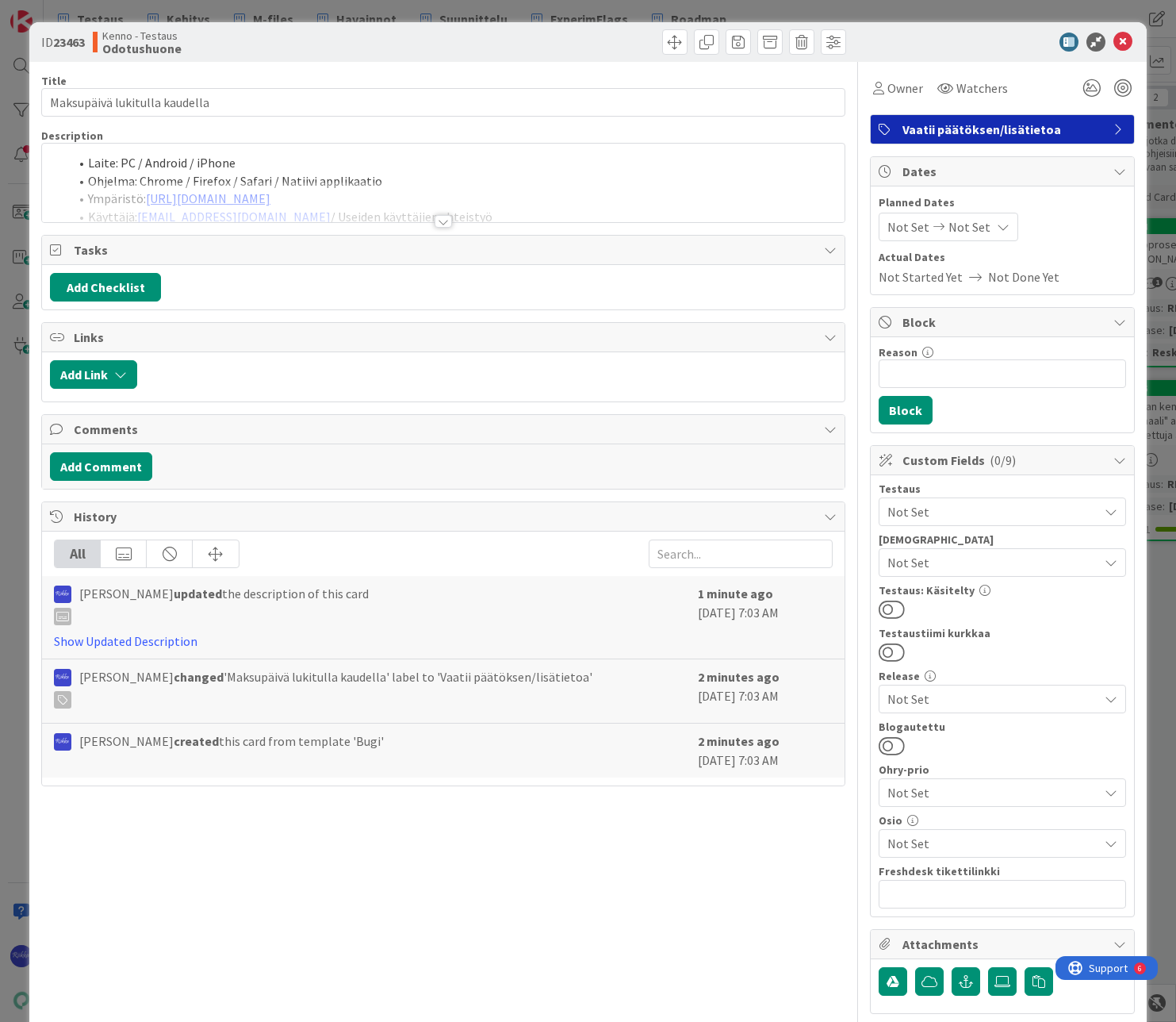
click at [440, 217] on div at bounding box center [443, 221] width 18 height 12
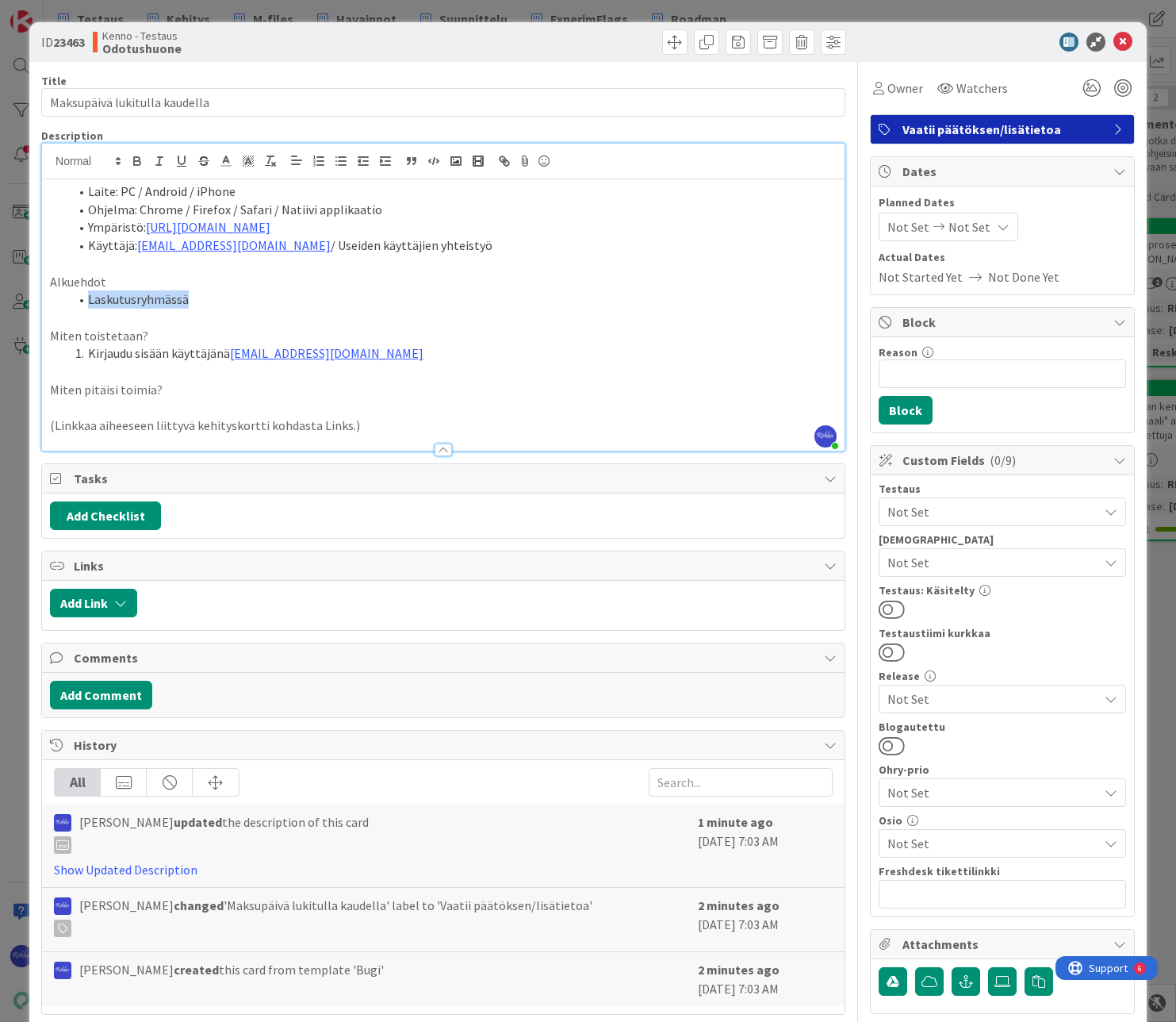
drag, startPoint x: 90, startPoint y: 297, endPoint x: 188, endPoint y: 306, distance: 98.4
click at [188, 306] on li "Laskutusryhmässä" at bounding box center [453, 299] width 768 height 18
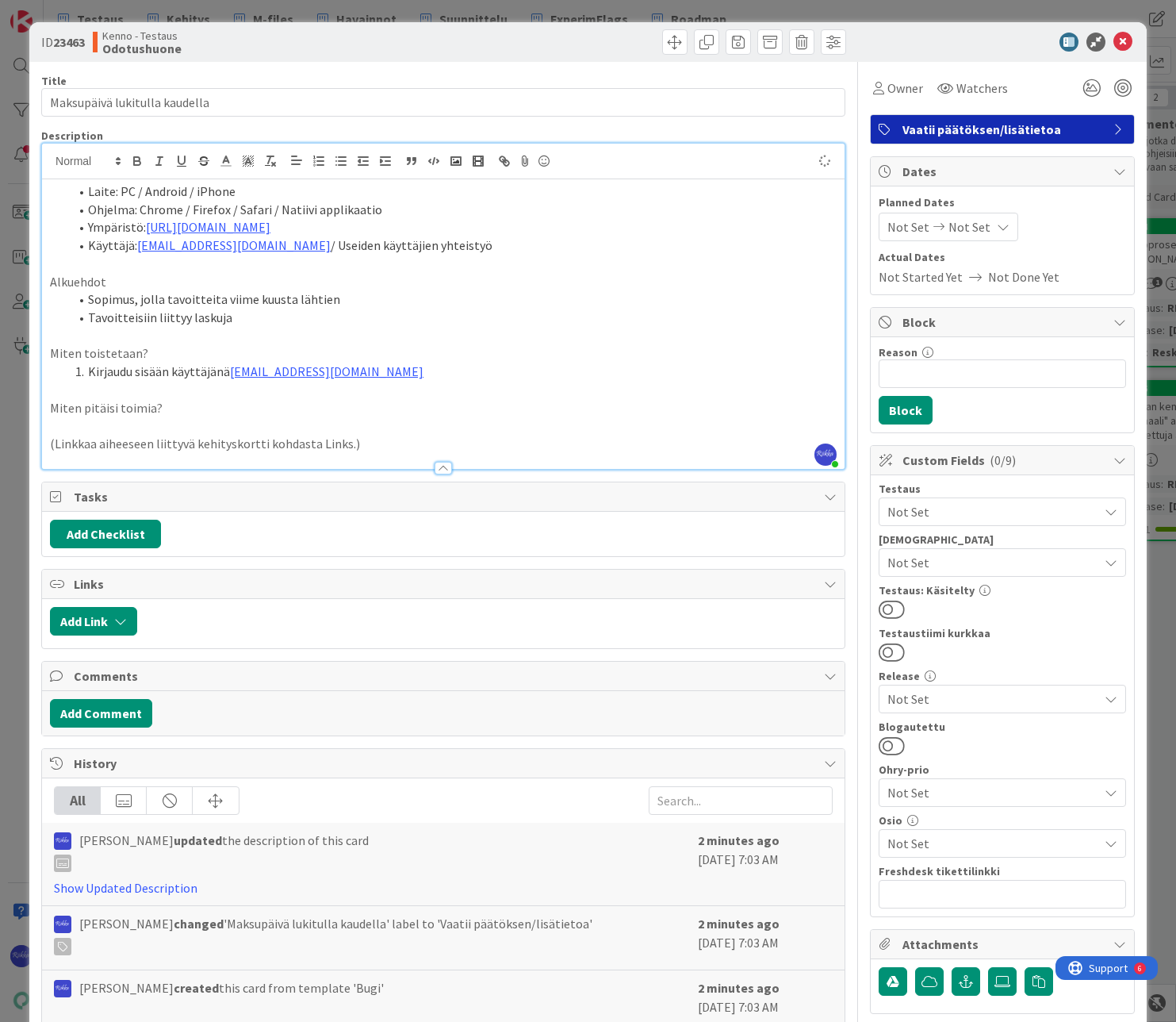
click at [391, 369] on li "Kirjaudu sisään käyttäjänä [EMAIL_ADDRESS][DOMAIN_NAME]" at bounding box center [453, 371] width 768 height 18
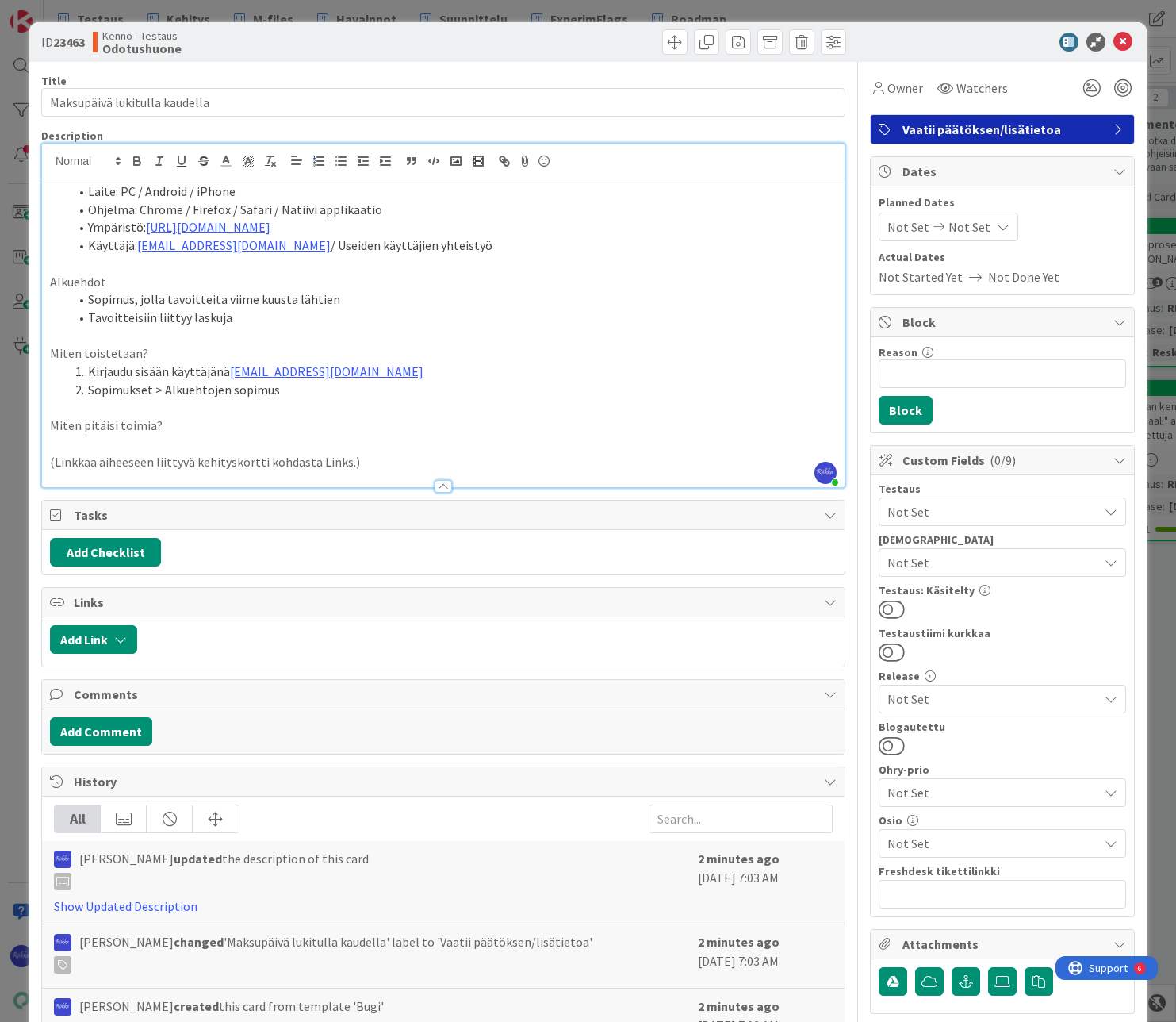
click at [391, 369] on li "Kirjaudu sisään käyttäjänä [EMAIL_ADDRESS][DOMAIN_NAME]" at bounding box center [453, 371] width 768 height 18
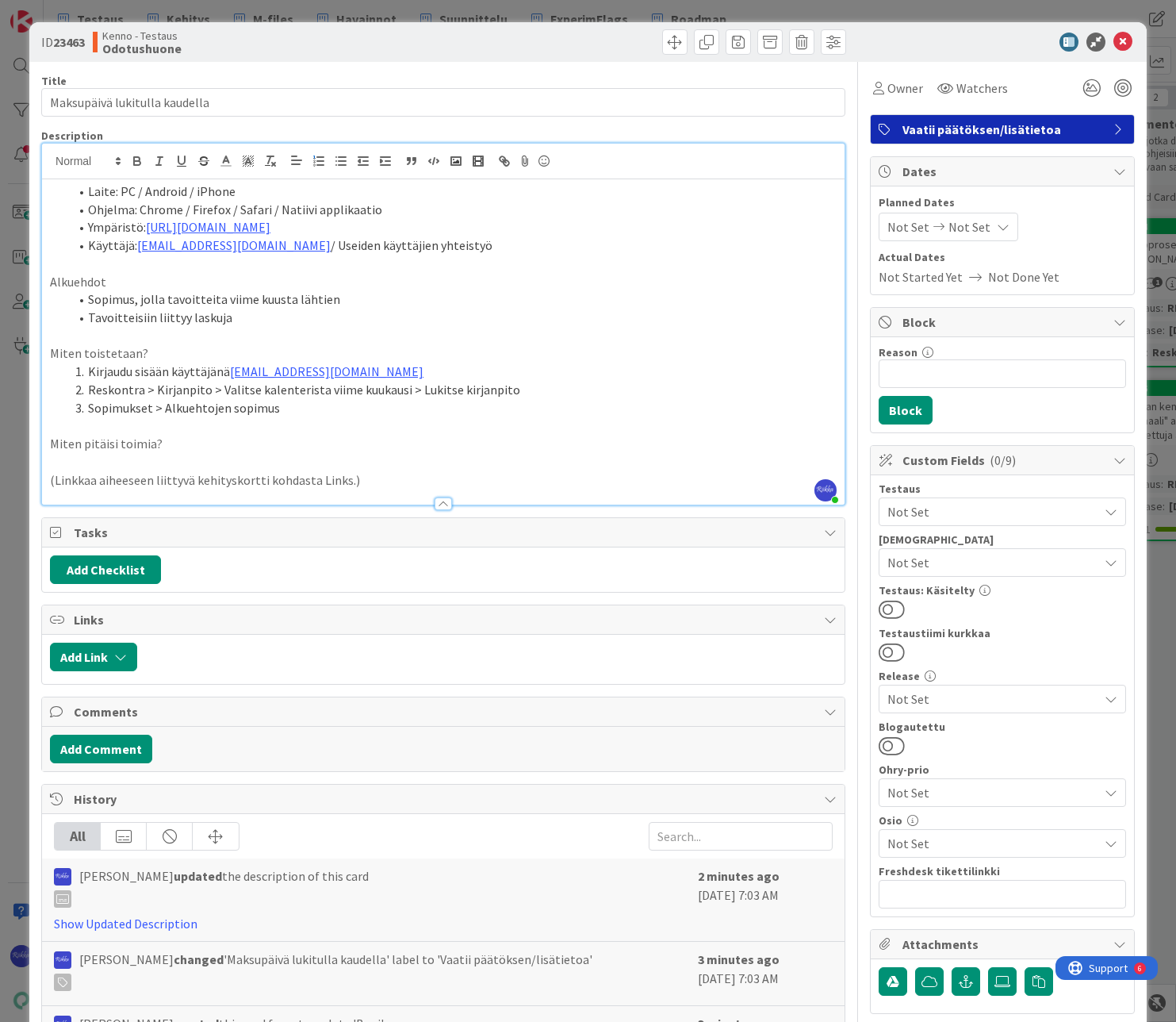
click at [312, 416] on li "Sopimukset > Alkuehtojen sopimus" at bounding box center [453, 407] width 768 height 18
click at [90, 404] on li "Sopimukset > Alkuehtojen sopimus >" at bounding box center [453, 407] width 768 height 18
click at [414, 408] on li "Reskontra > Sopimukset > Alkuehtojen sopimus >" at bounding box center [453, 407] width 768 height 18
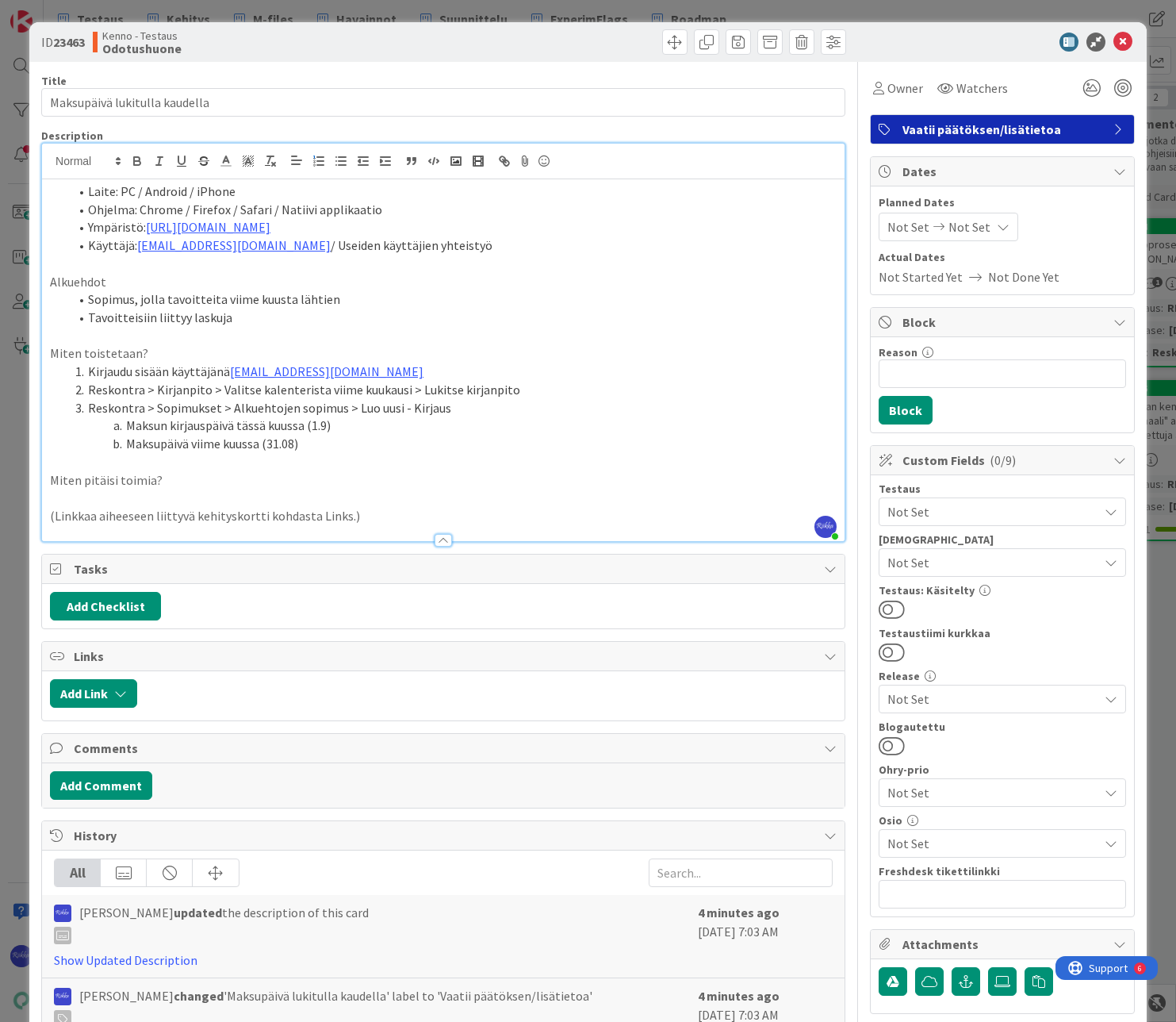
click at [352, 445] on li "Maksupäivä viime kuussa (31.08)" at bounding box center [453, 443] width 768 height 18
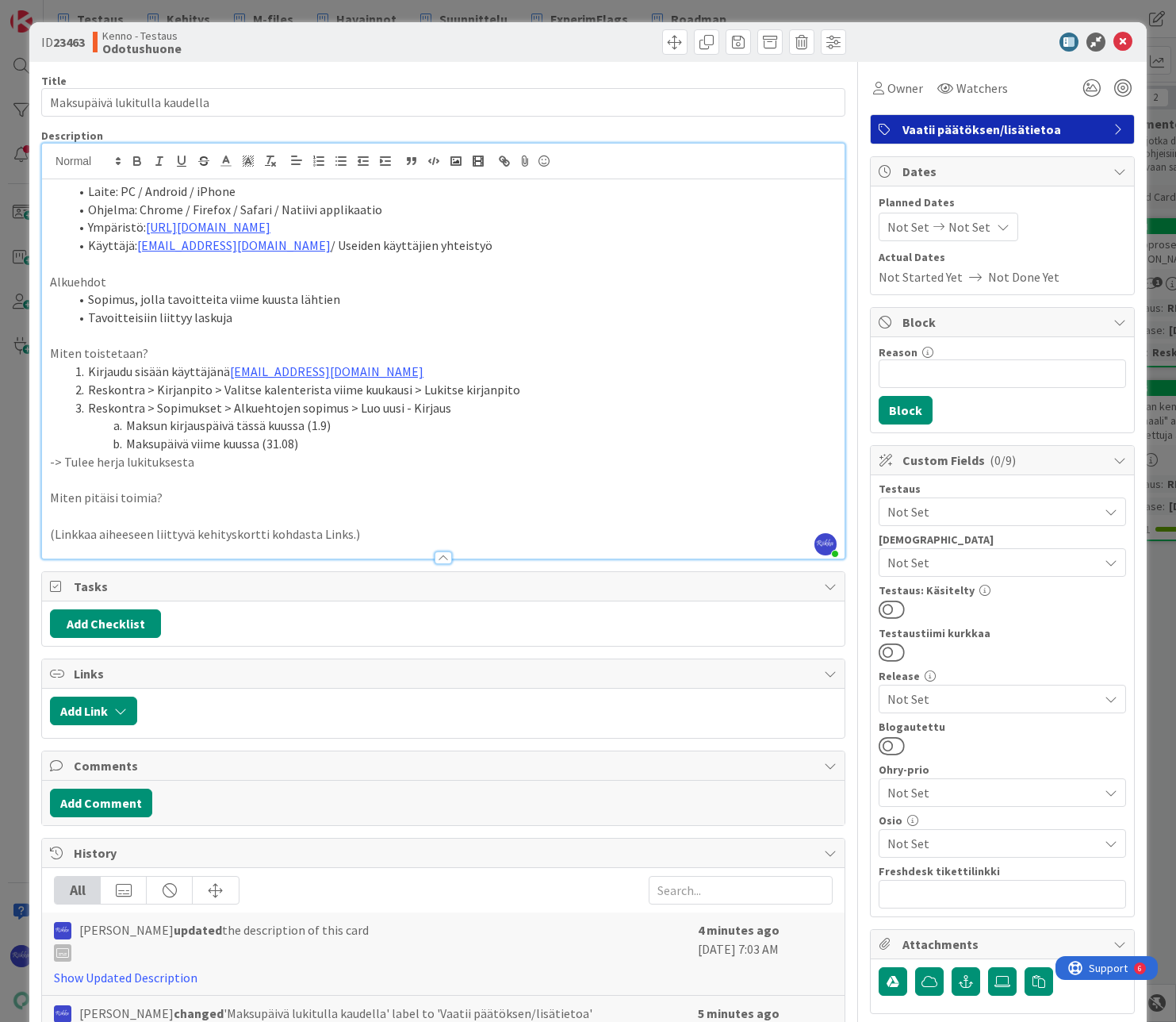
click at [50, 463] on p "-> Tulee herja lukituksesta" at bounding box center [443, 462] width 786 height 18
click at [72, 457] on p "-> Tulee herja lukituksesta" at bounding box center [443, 462] width 786 height 18
click at [321, 465] on li "Tulee herja lukituksesta" at bounding box center [453, 462] width 768 height 18
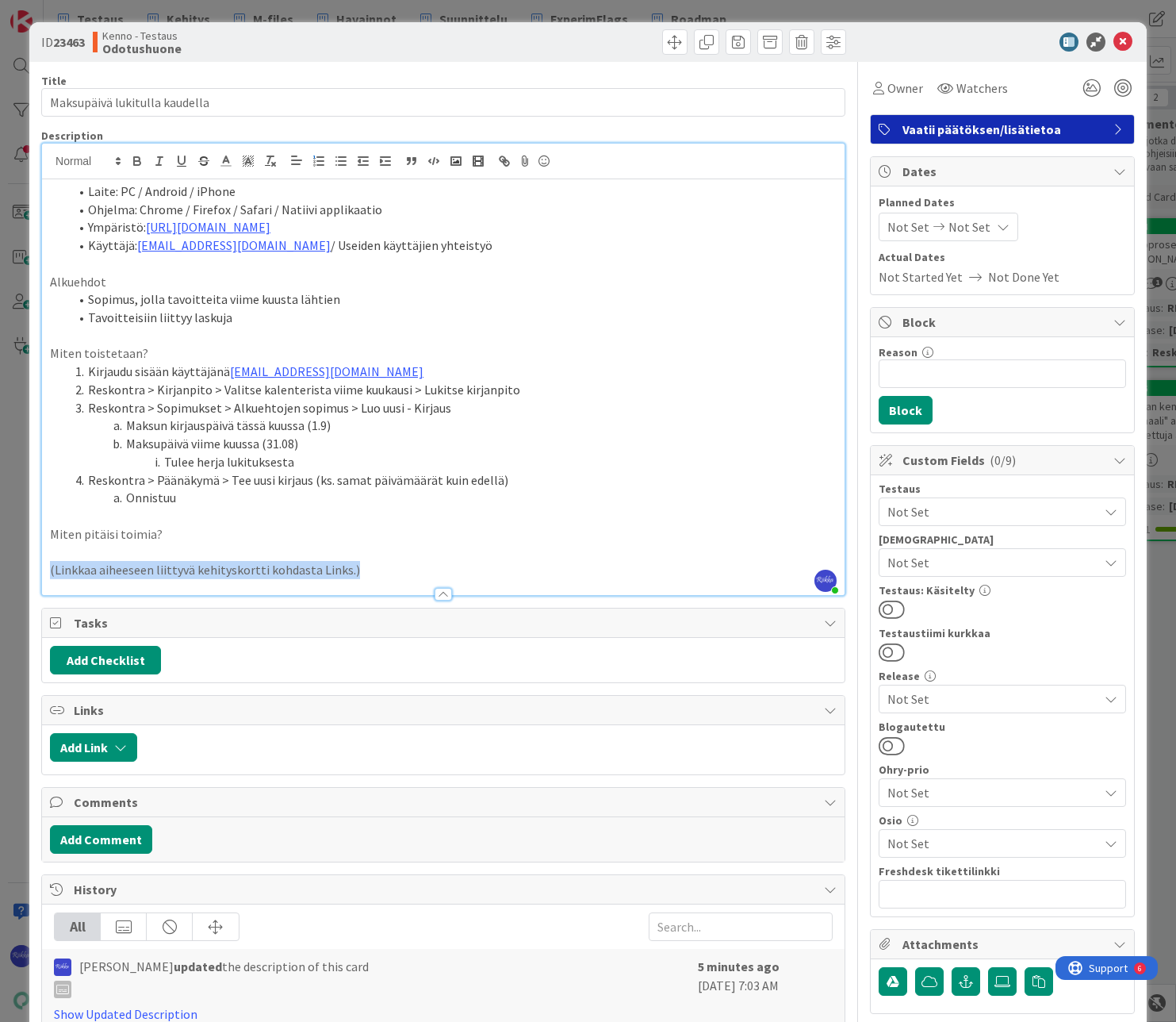
drag, startPoint x: 370, startPoint y: 572, endPoint x: 43, endPoint y: 579, distance: 327.1
click at [43, 579] on div "Description [PERSON_NAME] joined 3 m ago Laite: PC / Android / iPhone Ohjelma: …" at bounding box center [443, 362] width 804 height 467
drag, startPoint x: 149, startPoint y: 568, endPoint x: 169, endPoint y: 558, distance: 22.4
click at [149, 568] on p at bounding box center [443, 570] width 786 height 18
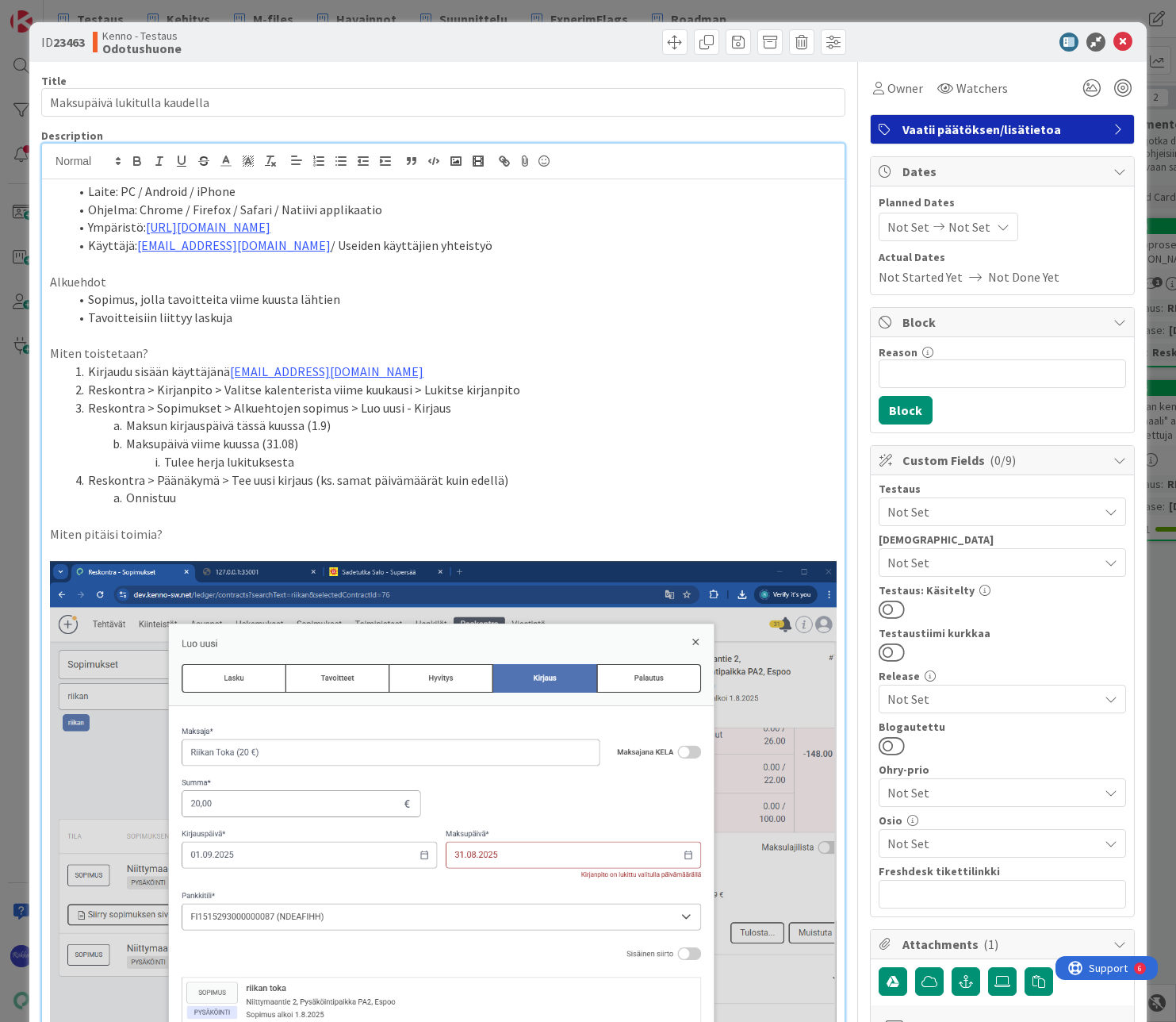
click at [473, 242] on li "Käyttäjä: [EMAIL_ADDRESS][DOMAIN_NAME] / Useiden käyttäjien yhteistyö" at bounding box center [453, 245] width 768 height 18
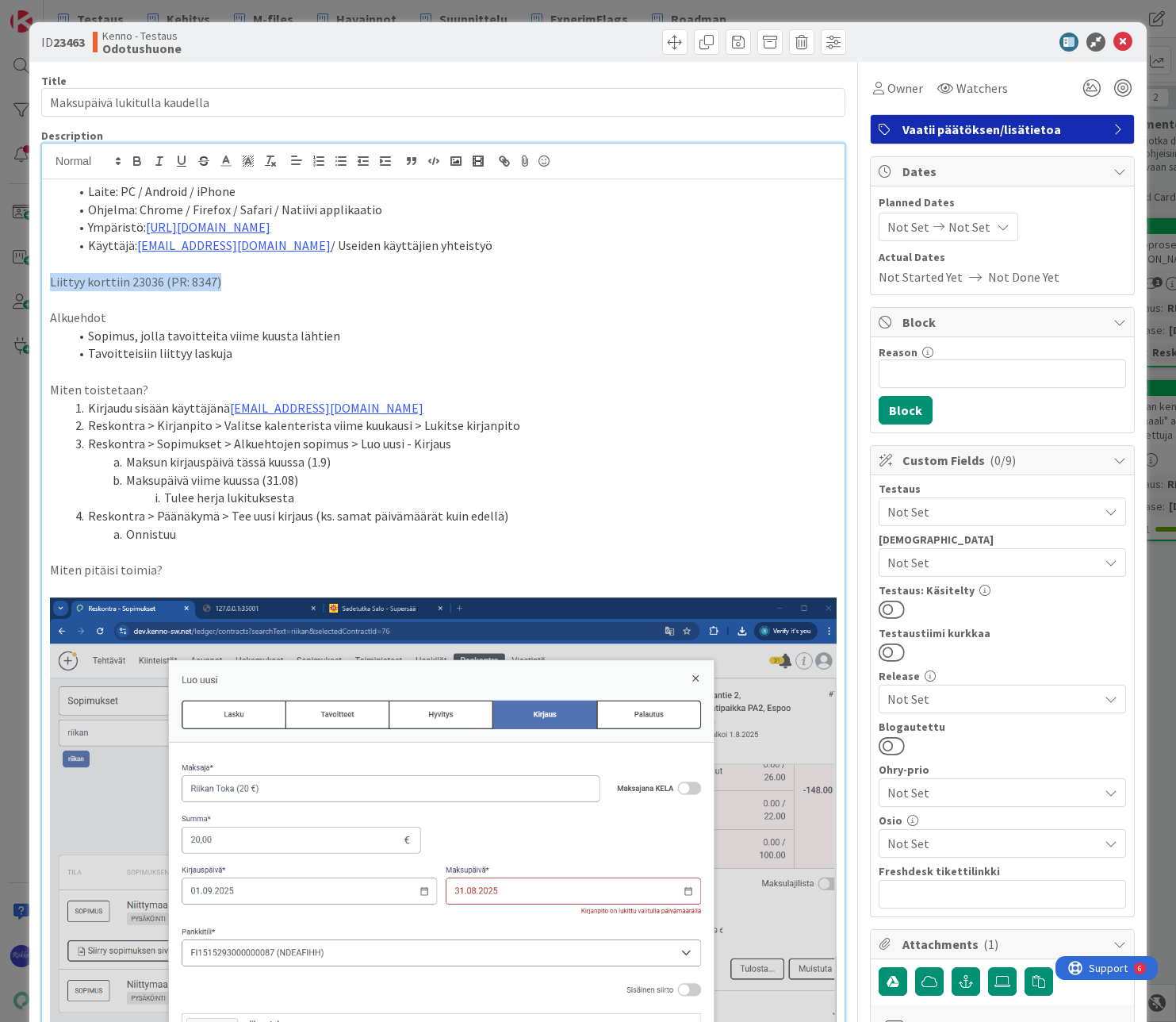
drag, startPoint x: 224, startPoint y: 284, endPoint x: 46, endPoint y: 272, distance: 178.4
click at [32, 276] on div "ID 23463 Kenno - Testaus Odotushuone Title 29 / 128 Maksupäivä lukitulla kaudel…" at bounding box center [587, 939] width 1117 height 1836
click at [136, 160] on icon "button" at bounding box center [137, 161] width 14 height 14
click at [318, 284] on p "Liittyy korttiin 23036 (PR: 8347)" at bounding box center [443, 282] width 786 height 18
click at [401, 428] on li "Reskontra > Kirjanpito > Valitse kalenterista viime kuukausi > Lukitse kirjanpi…" at bounding box center [453, 425] width 768 height 18
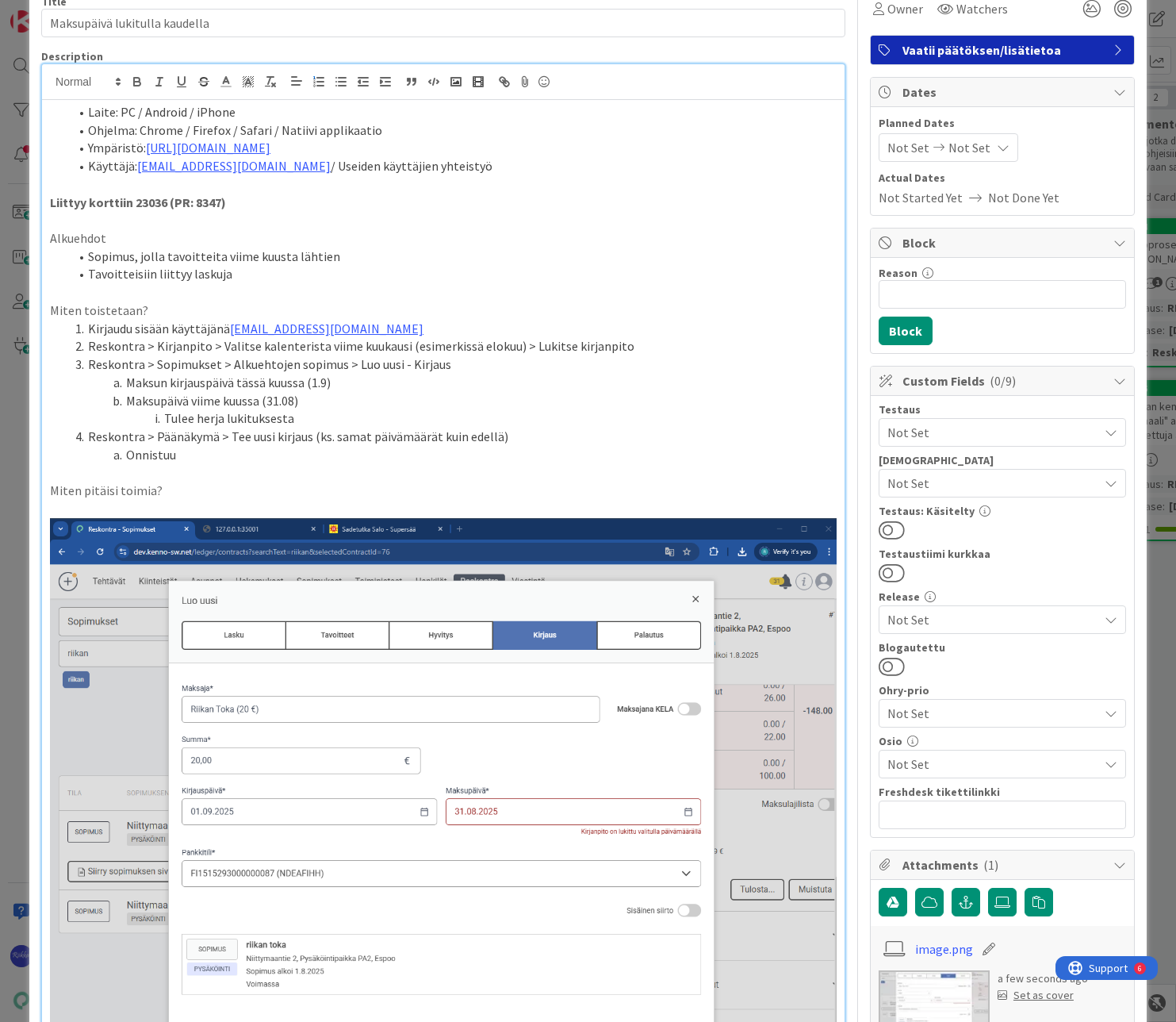
scroll to position [159, 0]
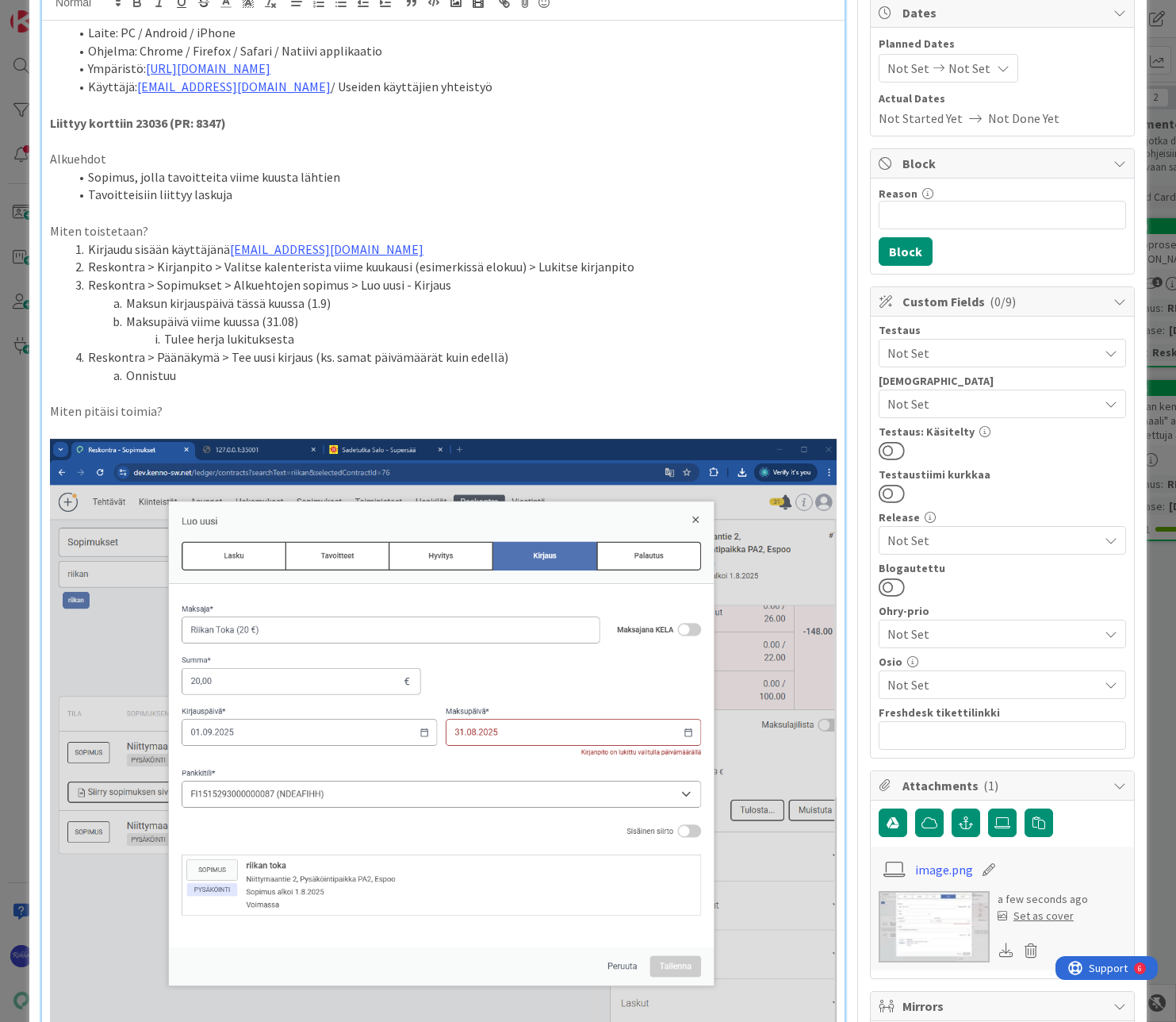
click at [311, 306] on li "Maksun kirjauspäivä tässä kuussa (1.9)" at bounding box center [453, 303] width 768 height 18
click at [325, 303] on li "Maksun kirjauspäivä tässä kuussa (01.9)" at bounding box center [453, 303] width 768 height 18
drag, startPoint x: 391, startPoint y: 374, endPoint x: 373, endPoint y: 365, distance: 20.1
click at [391, 374] on li "Onnistuu" at bounding box center [453, 375] width 768 height 18
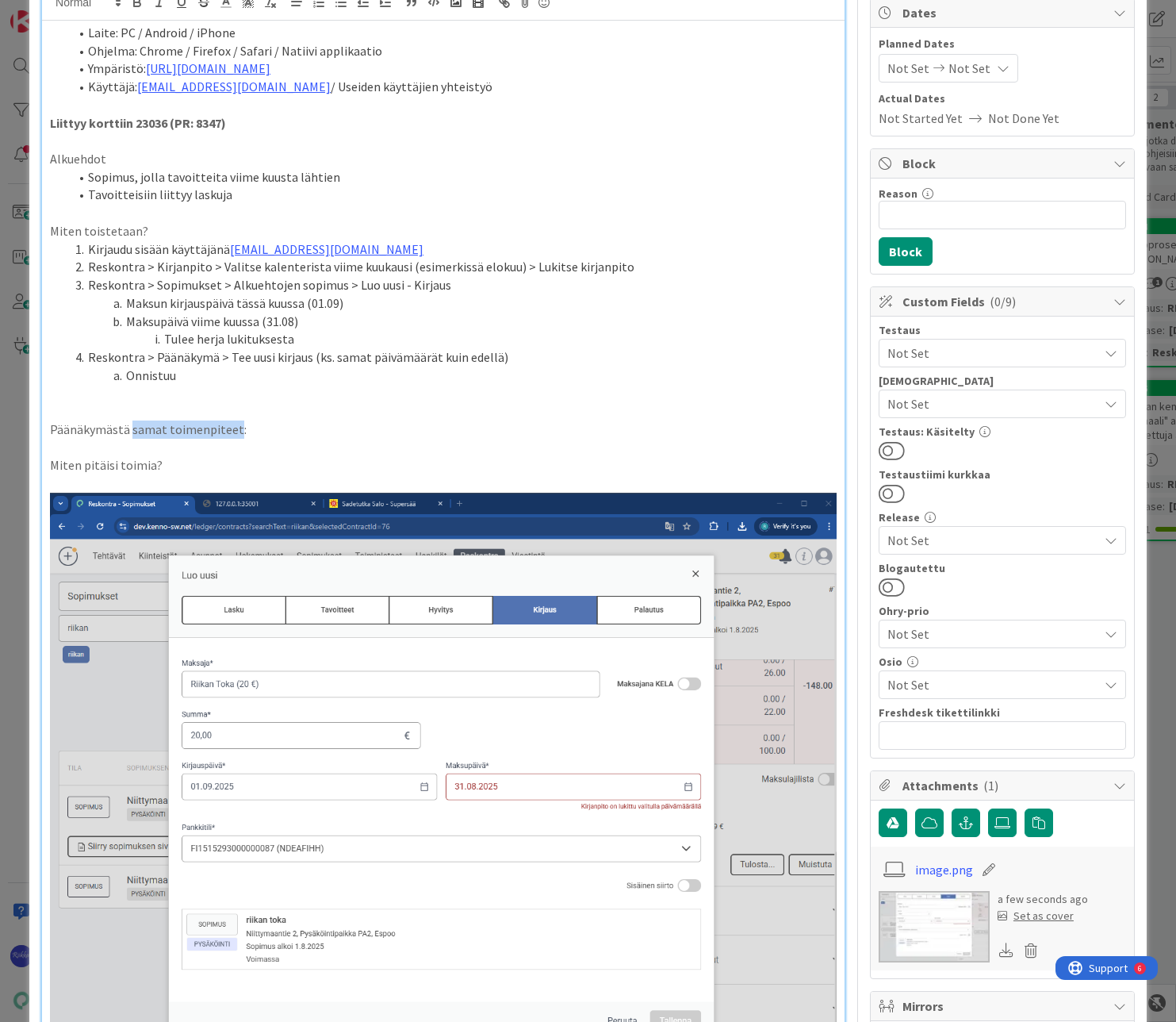
drag, startPoint x: 129, startPoint y: 432, endPoint x: 234, endPoint y: 434, distance: 105.0
click at [234, 434] on p "Päänäkymästä samat toimenpiteet:" at bounding box center [443, 429] width 786 height 18
click at [191, 431] on p "Päänäkymästä:" at bounding box center [443, 429] width 786 height 18
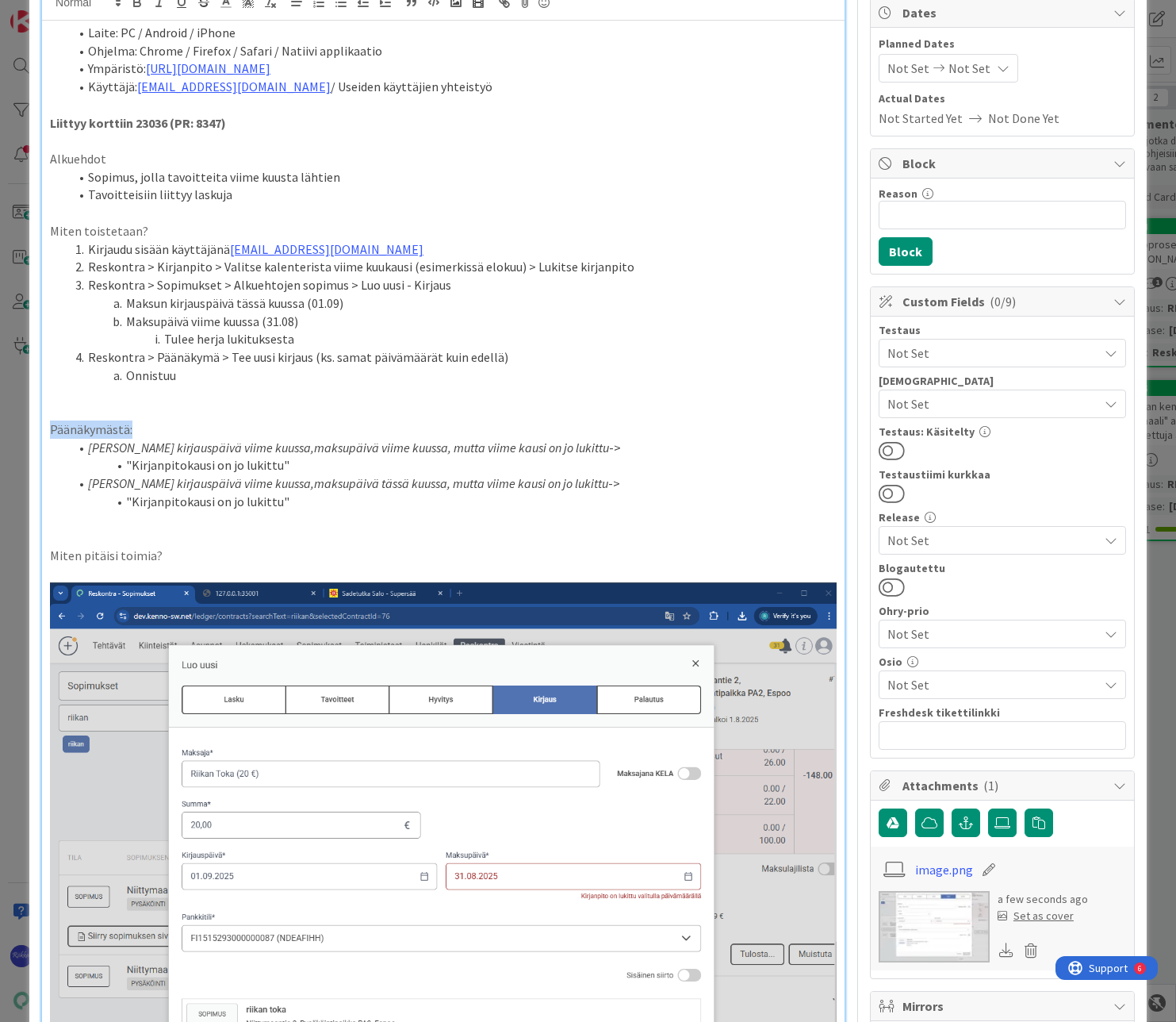
drag, startPoint x: 50, startPoint y: 426, endPoint x: 137, endPoint y: 429, distance: 87.1
click at [137, 429] on p "Päänäkymästä:" at bounding box center [443, 429] width 786 height 18
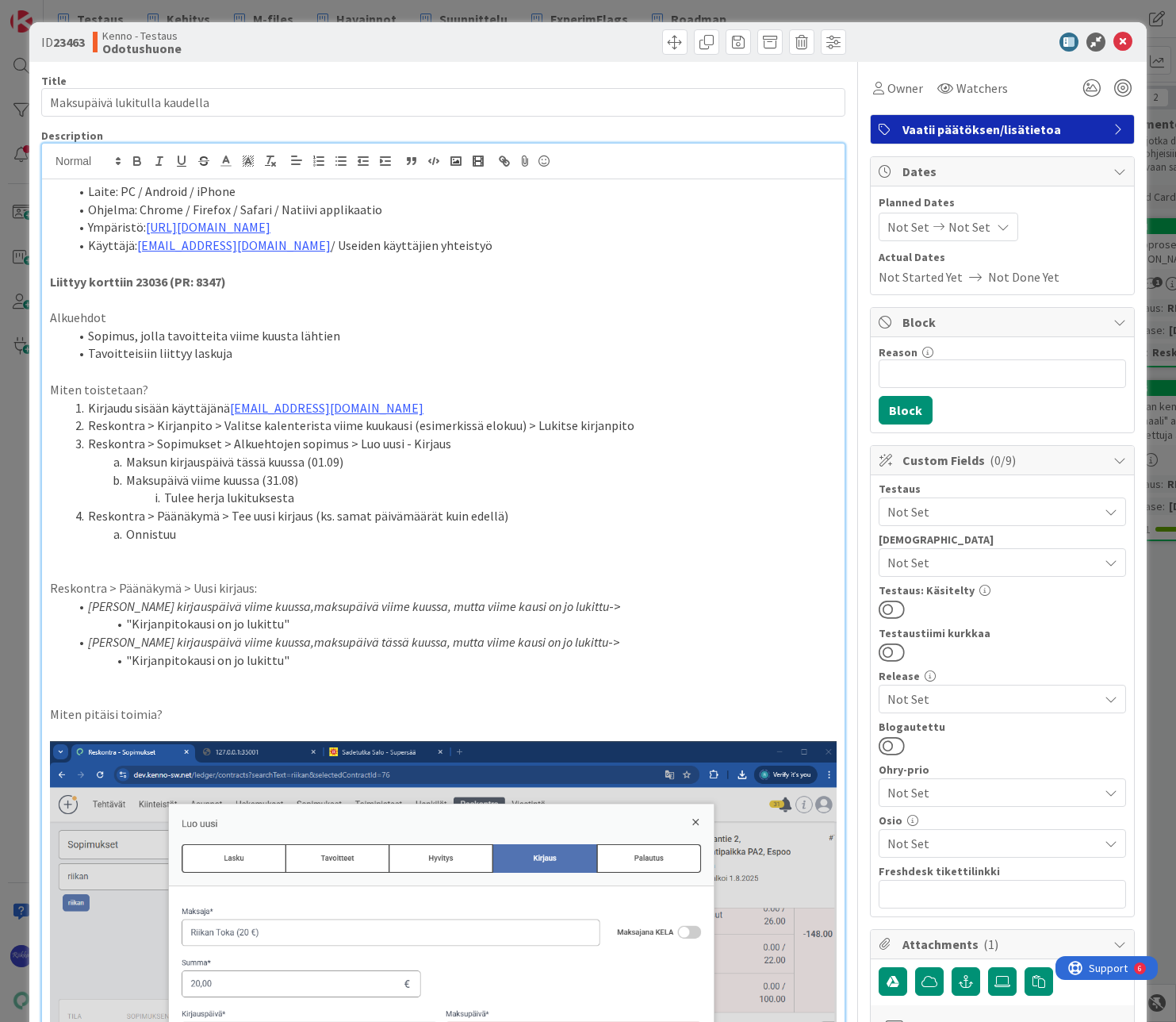
scroll to position [555, 0]
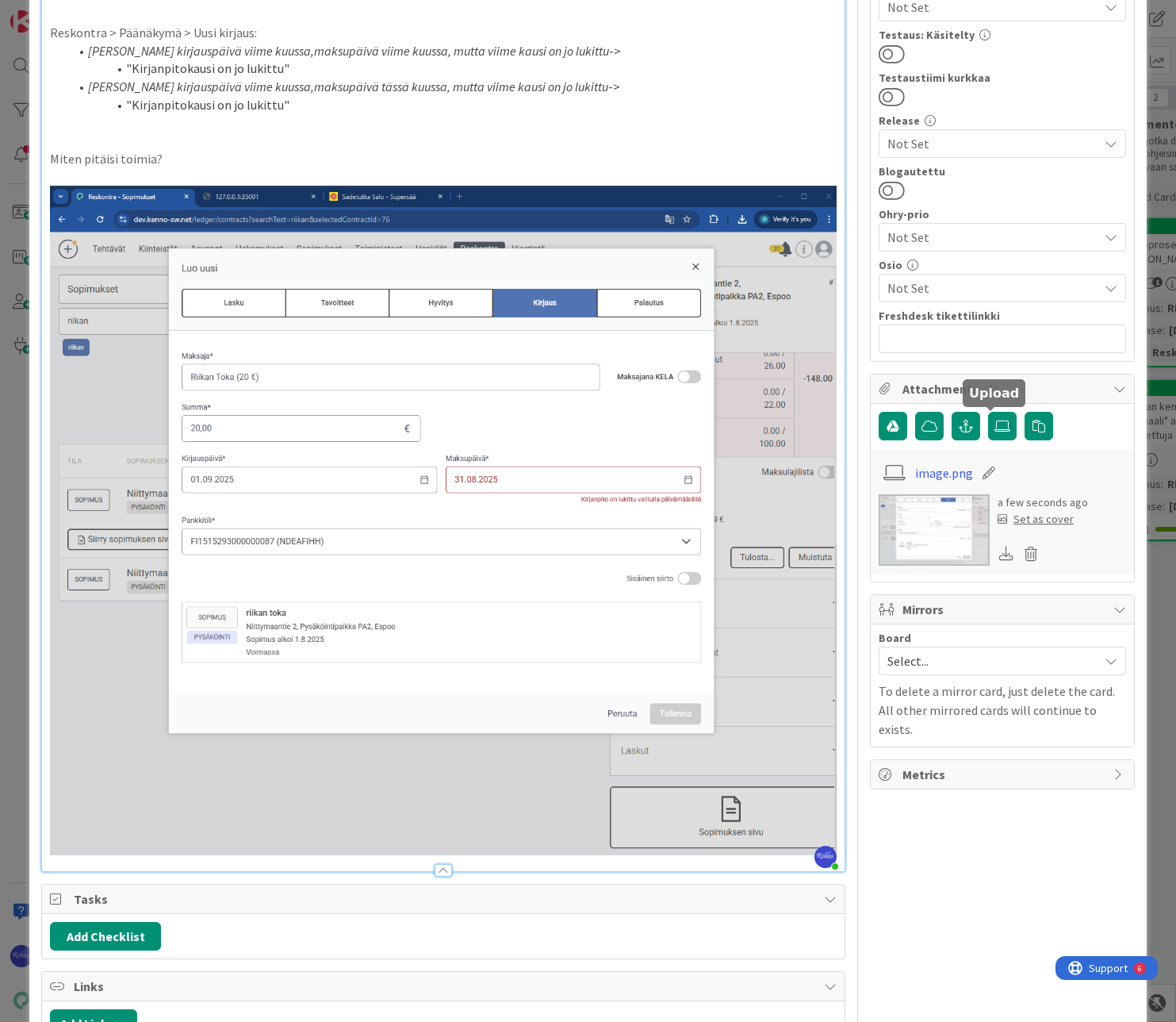
click at [994, 432] on icon at bounding box center [1002, 426] width 16 height 12
click at [988, 412] on input "file" at bounding box center [988, 412] width 0 height 0
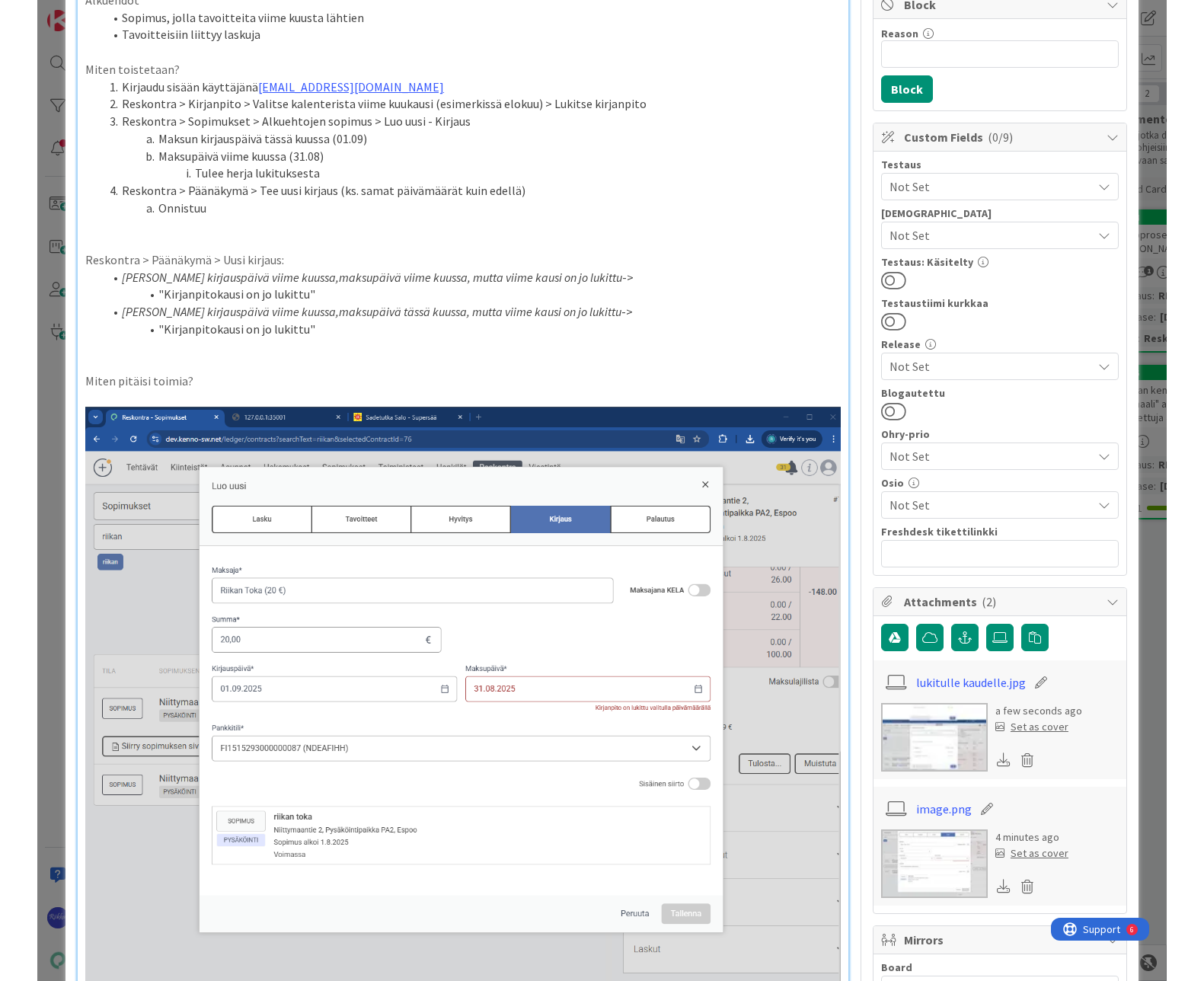
scroll to position [0, 0]
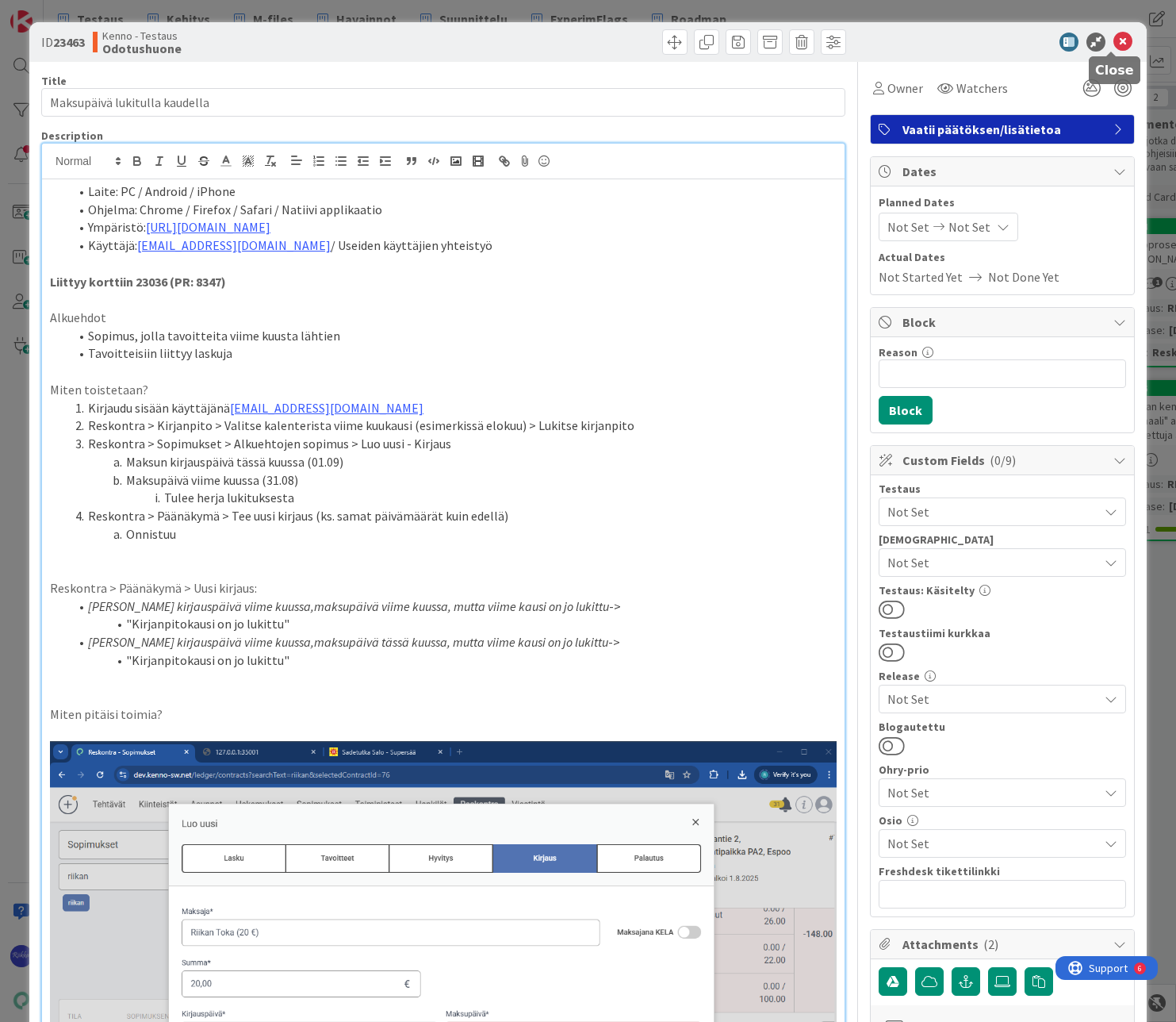
click at [1114, 45] on icon at bounding box center [1123, 42] width 19 height 19
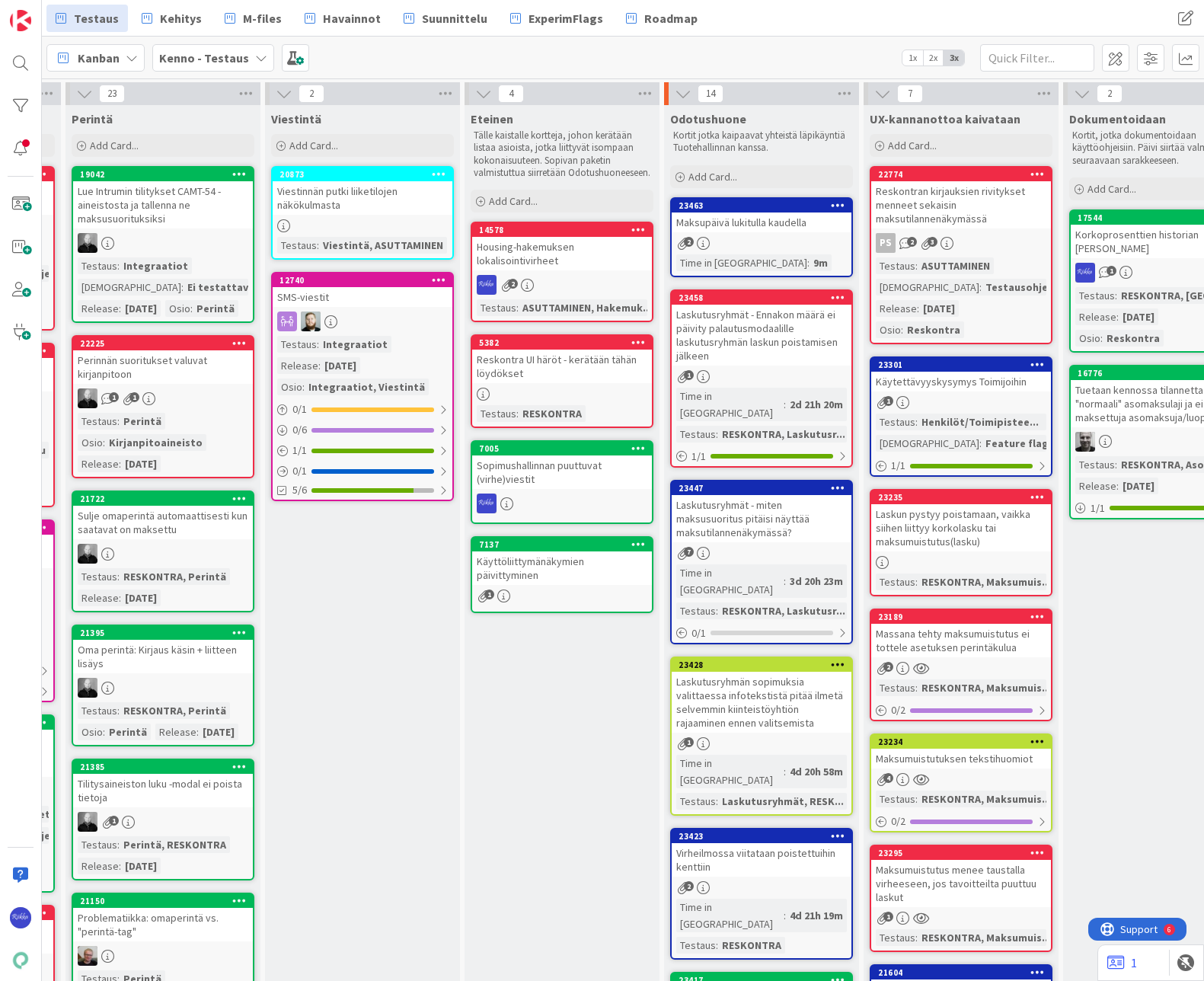
click at [768, 223] on div "Maksupäivä lukitulla kaudella" at bounding box center [761, 222] width 180 height 19
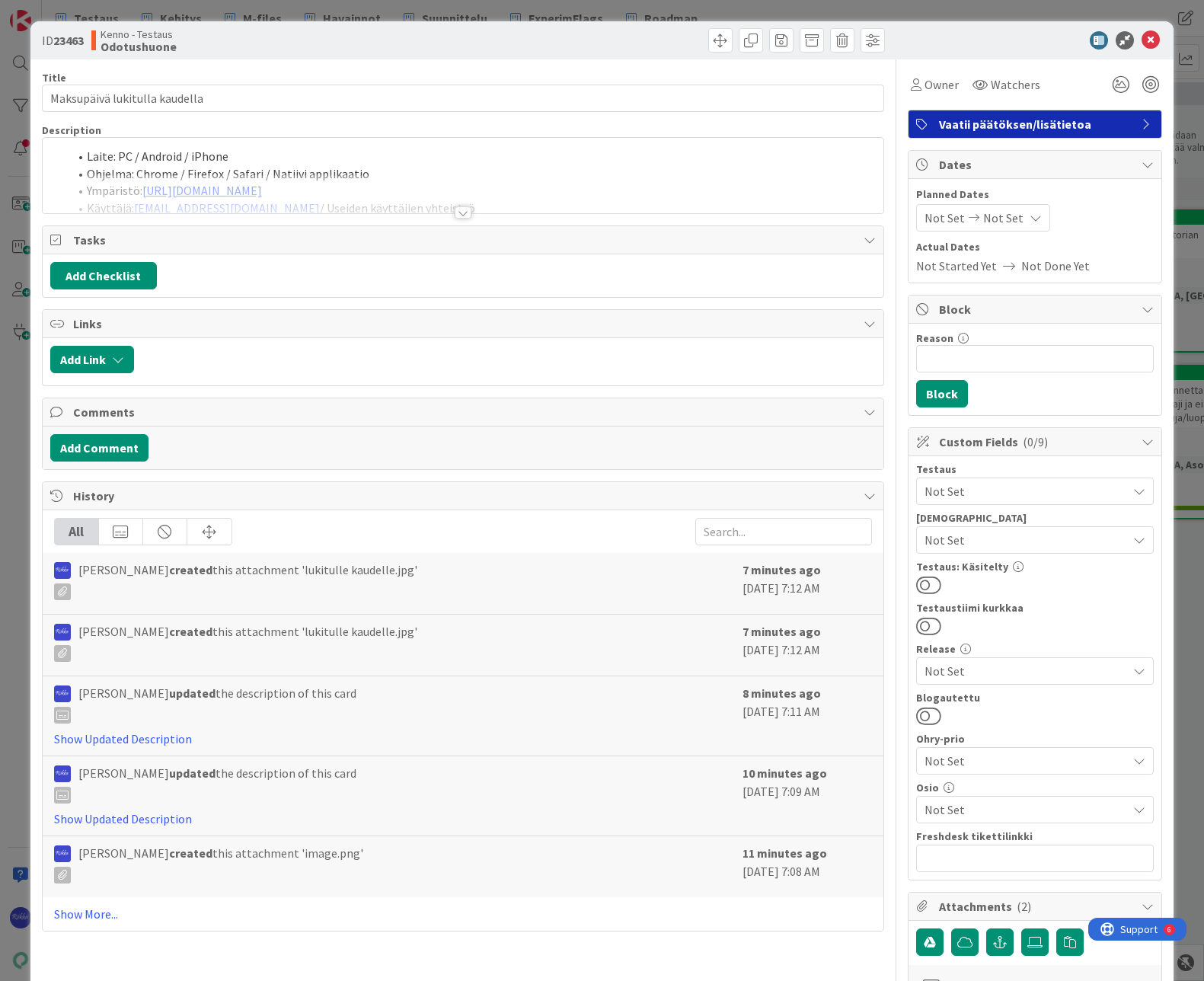
click at [457, 215] on div at bounding box center [463, 212] width 17 height 12
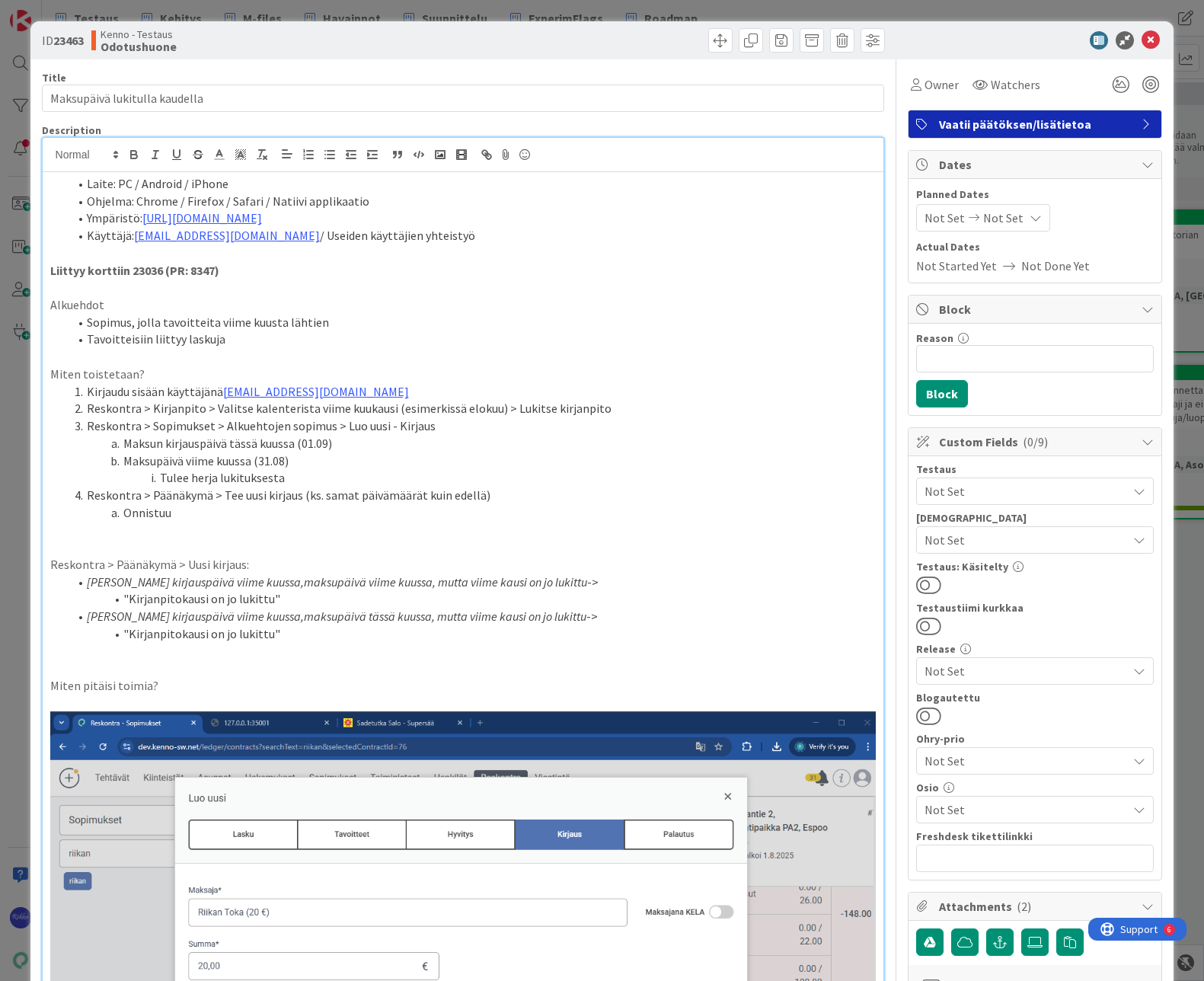
click at [53, 552] on p at bounding box center [464, 547] width 826 height 18
click at [259, 579] on em "[PERSON_NAME] kirjauspäivä viime kuussa,maksupäivä viime kuussa, mutta viime ka…" at bounding box center [337, 582] width 501 height 15
click at [260, 621] on em "[PERSON_NAME] kirjauspäivä viime kuussa,maksupäivä tässä kuussa, mutta viime ka…" at bounding box center [336, 616] width 500 height 15
click at [88, 424] on li "Reskontra > Sopimukset > Alkuehtojen sopimus > Luo uusi - Kirjaus" at bounding box center [472, 426] width 809 height 18
click at [1054, 492] on span "Not Set" at bounding box center [1026, 491] width 202 height 19
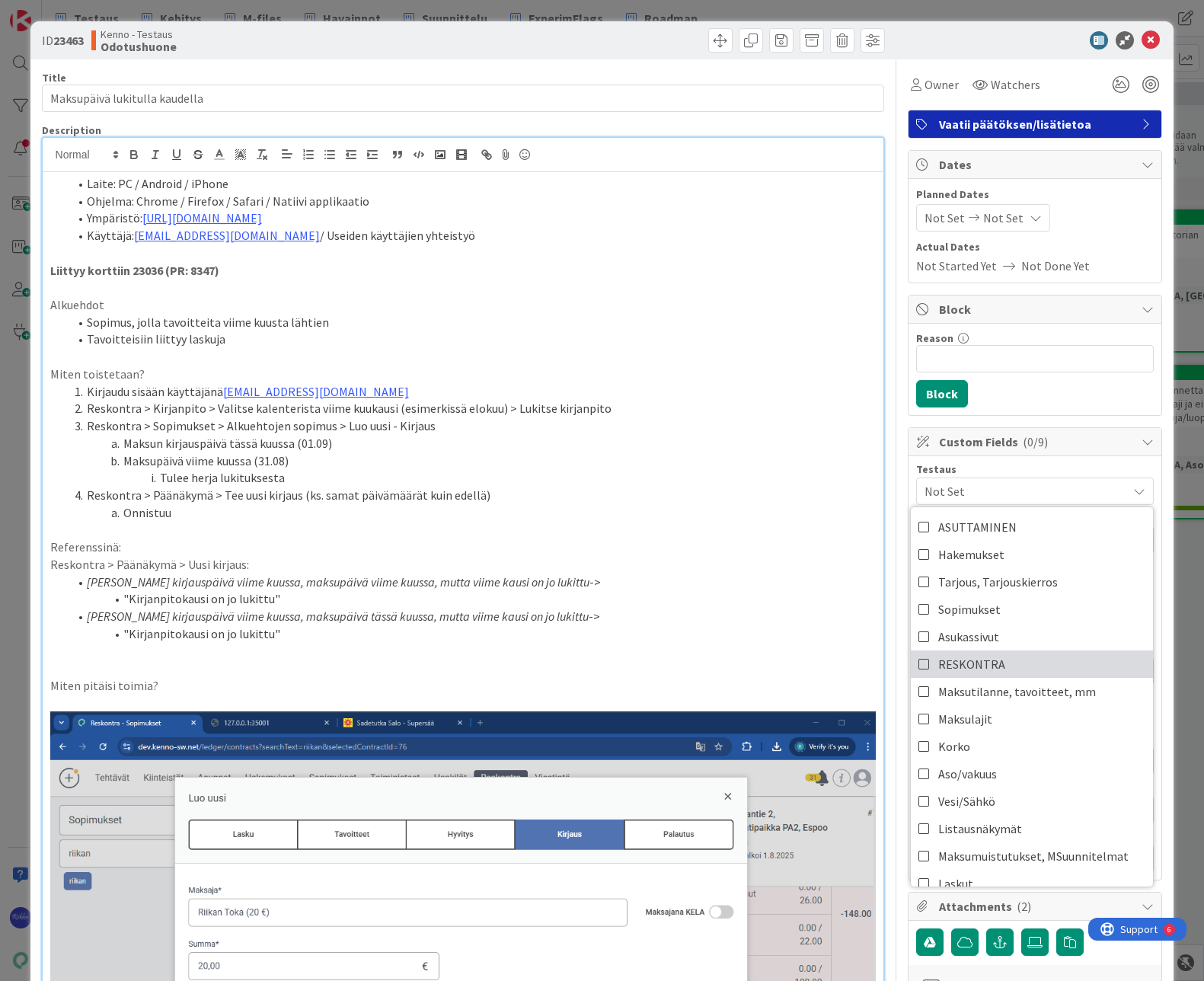
click at [1044, 663] on link "RESKONTRA" at bounding box center [1032, 664] width 242 height 28
click at [376, 507] on li "Onnistuu" at bounding box center [472, 512] width 809 height 18
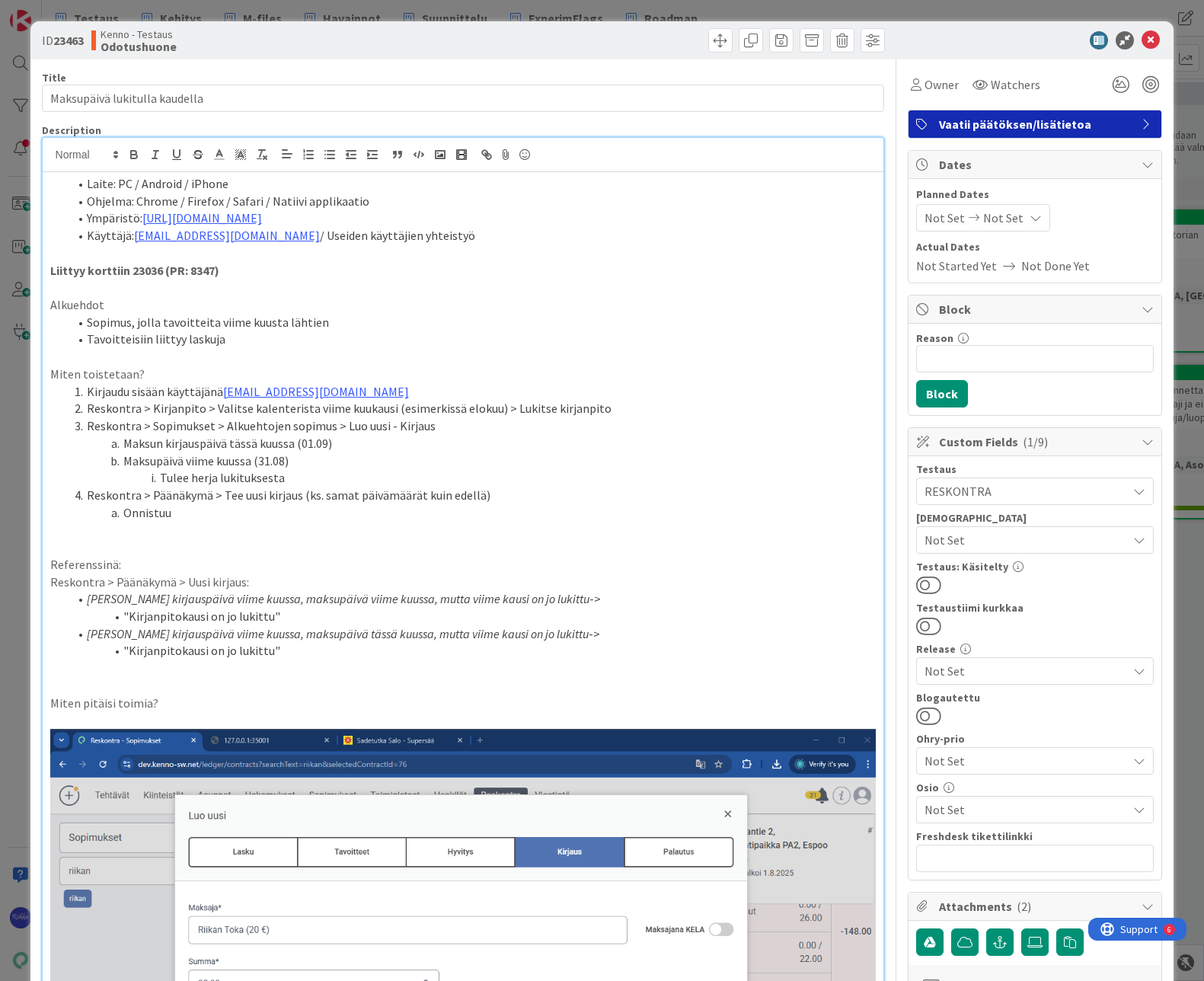
click at [244, 508] on li "Onnistuu" at bounding box center [472, 512] width 809 height 18
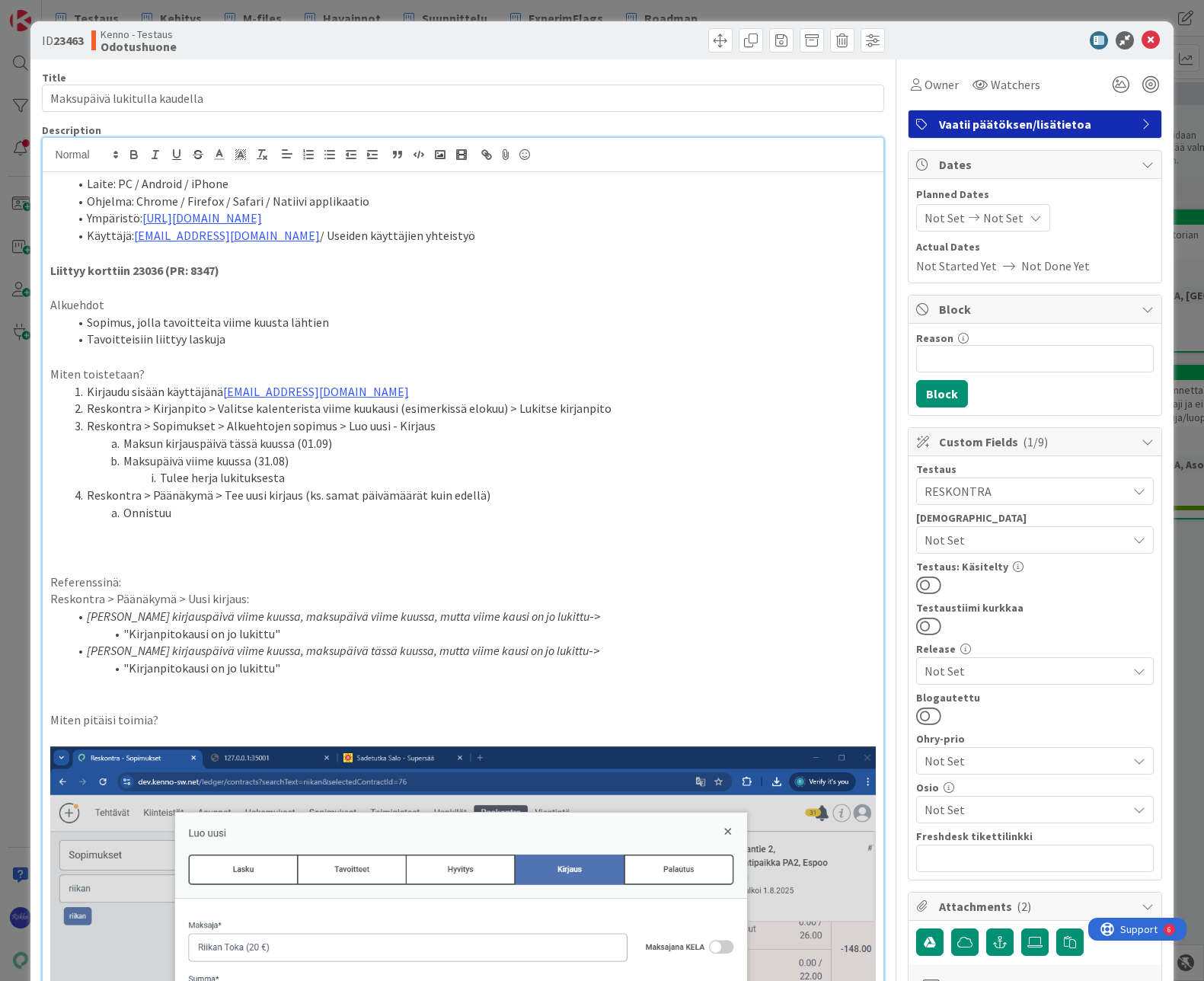
click at [207, 515] on li "Onnistuu" at bounding box center [472, 512] width 809 height 18
click at [575, 537] on p at bounding box center [464, 529] width 826 height 18
click at [86, 319] on li "Sopimus, jolla tavoitteita viime kuusta lähtien" at bounding box center [472, 322] width 809 height 18
click at [204, 324] on li "Laskutusryhmäsopimus, jolla tavoitteita viime kuusta lähtien" at bounding box center [472, 322] width 809 height 18
click at [237, 321] on li "Laskutusryhmäsopimuksia, jolla tavoitteita viime kuusta lähtien" at bounding box center [472, 322] width 809 height 18
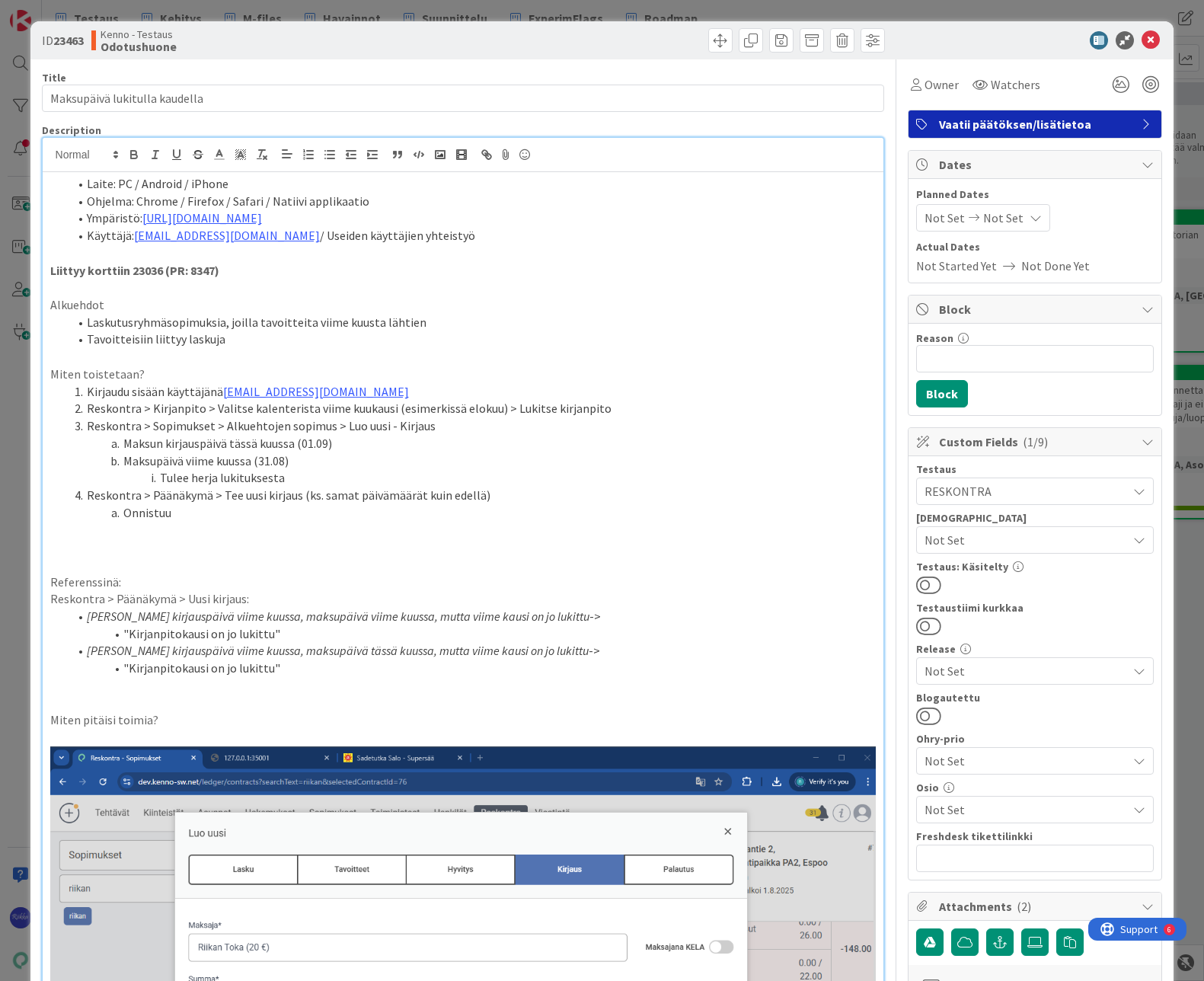
click at [254, 324] on li "Laskutusryhmäsopimuksia, joilla tavoitteita viime kuusta lähtien" at bounding box center [472, 322] width 809 height 18
click at [396, 321] on li "Laskutusryhmäsopimuksia, joilla laskutusryhmän tavoitteita viime kuusta lähtien" at bounding box center [472, 322] width 809 height 18
click at [508, 324] on li "Laskutusryhmäsopimuksia, joilla laskutusryhmän tavoitteita viime kuusta lähtien" at bounding box center [472, 322] width 809 height 18
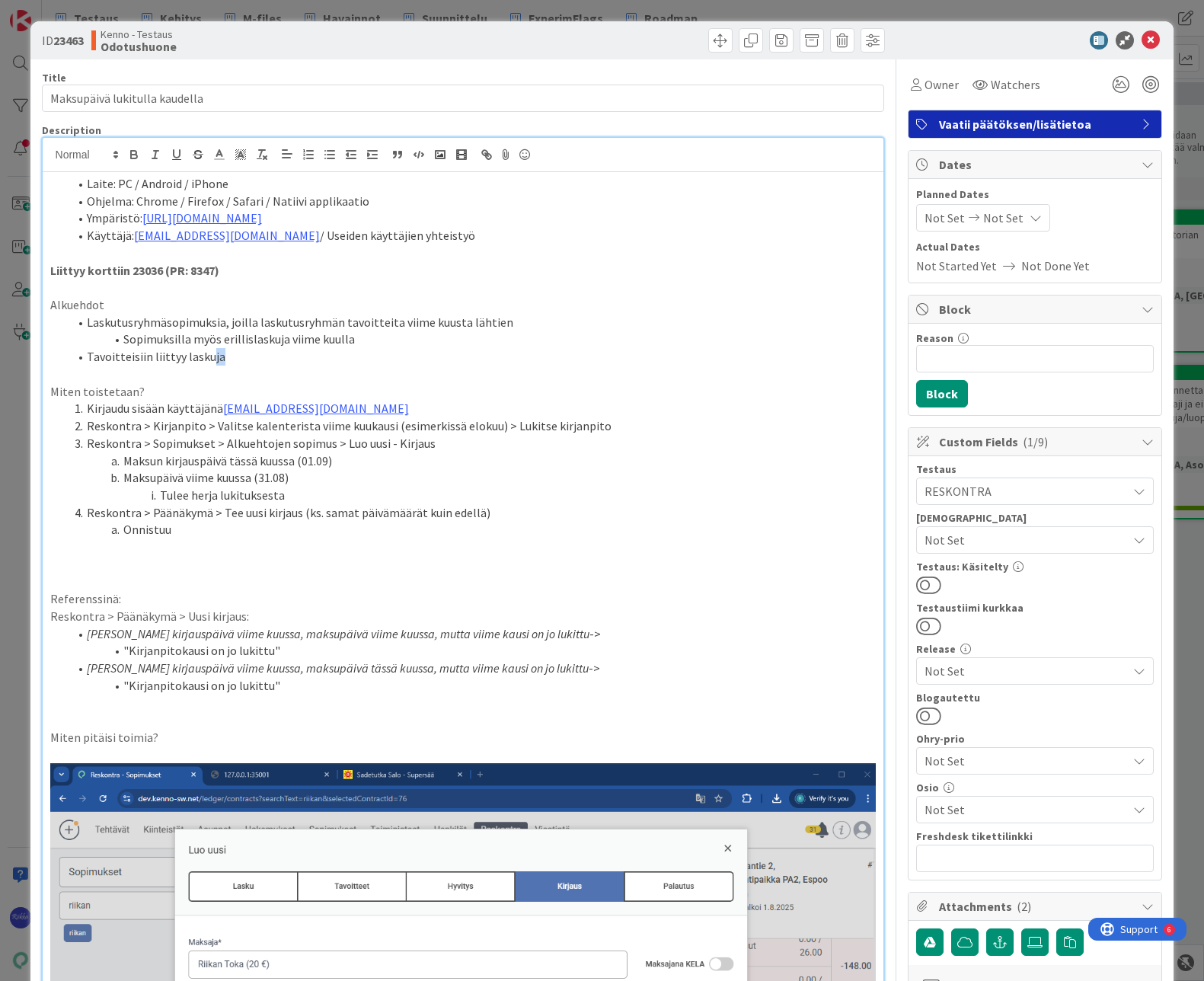
drag, startPoint x: 207, startPoint y: 358, endPoint x: 223, endPoint y: 360, distance: 16.1
click at [223, 360] on li "Tavoitteisiin liittyy laskuja" at bounding box center [472, 356] width 809 height 18
click at [88, 356] on li "Tavoitteisiin liittyy laskut" at bounding box center [472, 356] width 809 height 18
click at [266, 354] on li "Laskutusryhmän tavoitteisiin liittyy laskut" at bounding box center [472, 356] width 809 height 18
click at [283, 443] on li "Reskontra > Sopimukset > Alkuehtojen sopimus > Luo uusi - Kirjaus" at bounding box center [472, 443] width 809 height 18
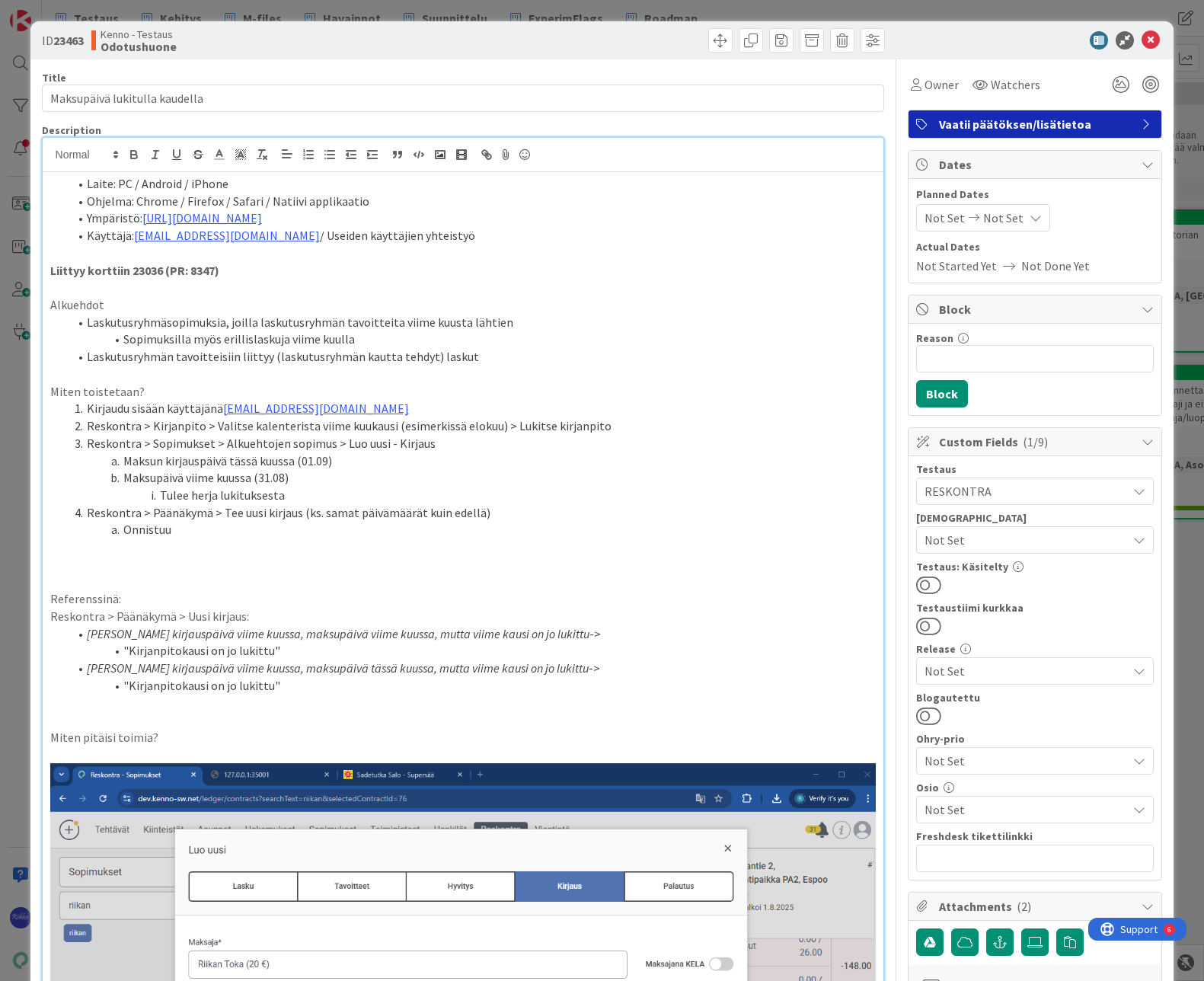
click at [191, 528] on li "Onnistuu" at bounding box center [472, 529] width 809 height 18
click at [199, 733] on p "Miten pitäisi toimia?" at bounding box center [464, 737] width 826 height 18
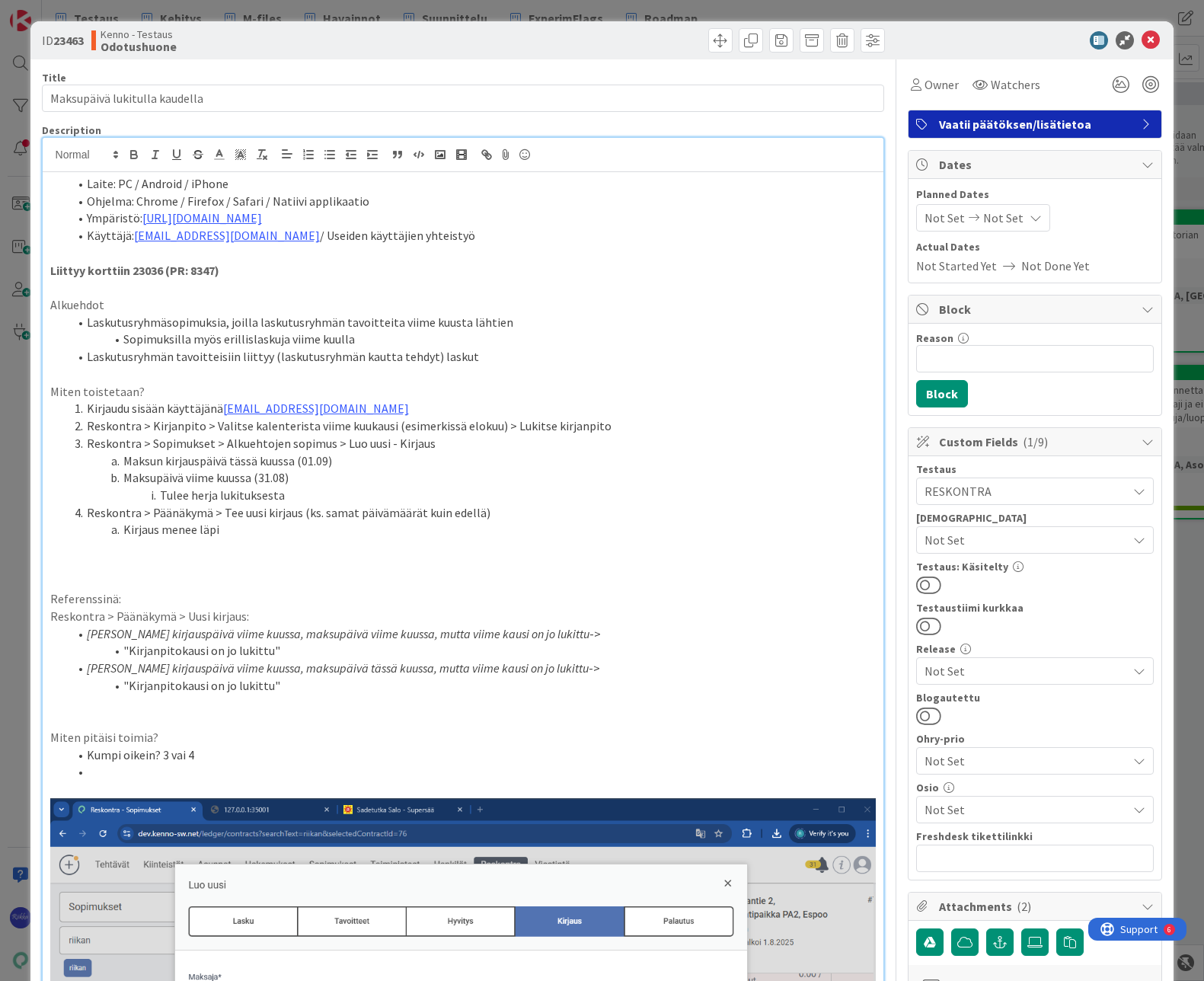
click at [260, 536] on li "Kirjaus menee läpi" at bounding box center [472, 529] width 809 height 18
click at [490, 517] on li "Reskontra > Päänäkymä > Tee uusi kirjaus (ks. samat päivämäärät kuin edellä)" at bounding box center [472, 512] width 809 height 18
click at [284, 530] on li "Kirjaus menee läpi" at bounding box center [472, 529] width 809 height 18
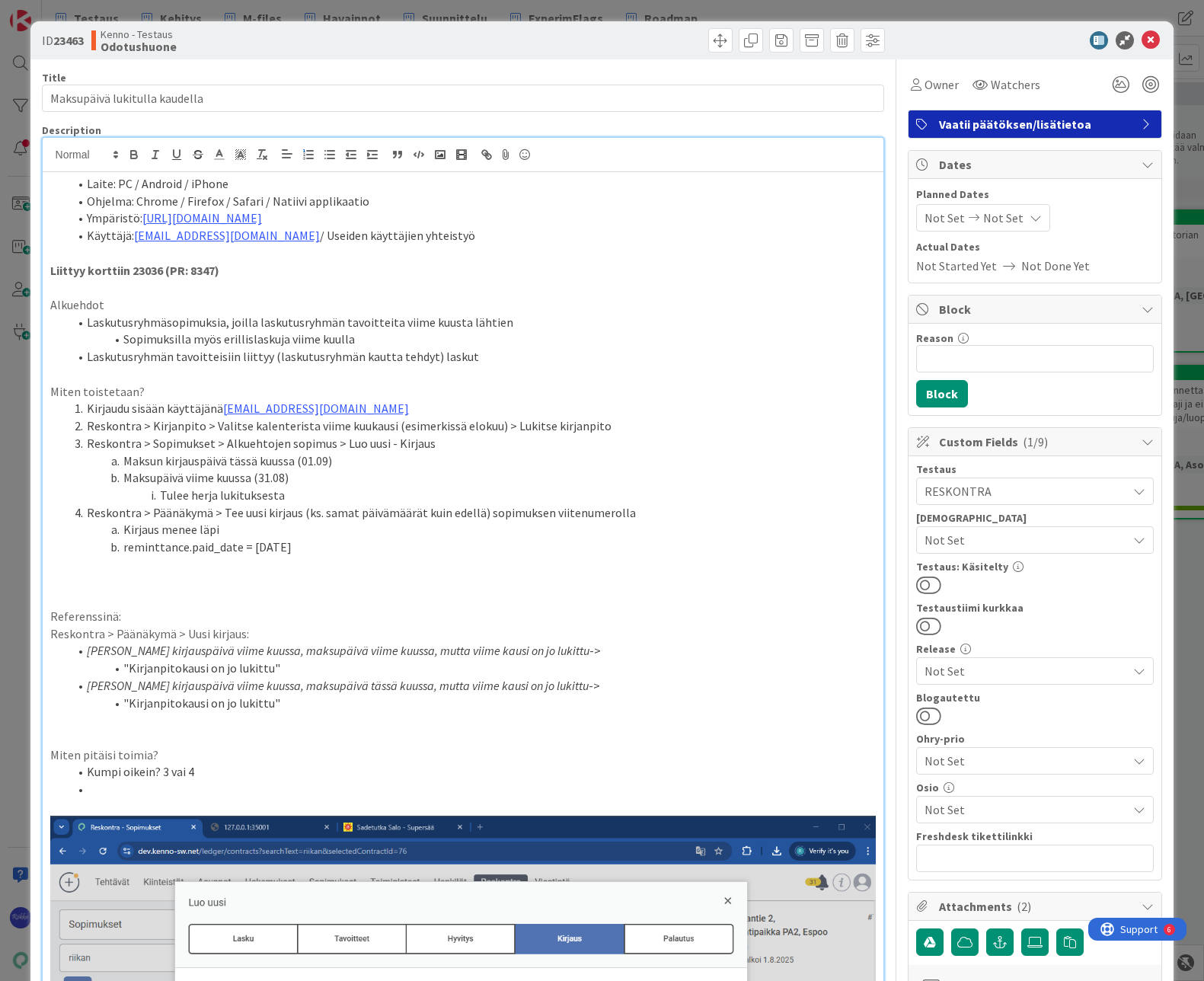
click at [798, 354] on li "Laskutusryhmän tavoitteisiin liittyy (laskutusryhmän kautta tehdyt) laskut" at bounding box center [472, 356] width 809 height 18
click at [316, 544] on li "reminttance.paid_date = [DATE]" at bounding box center [472, 547] width 809 height 18
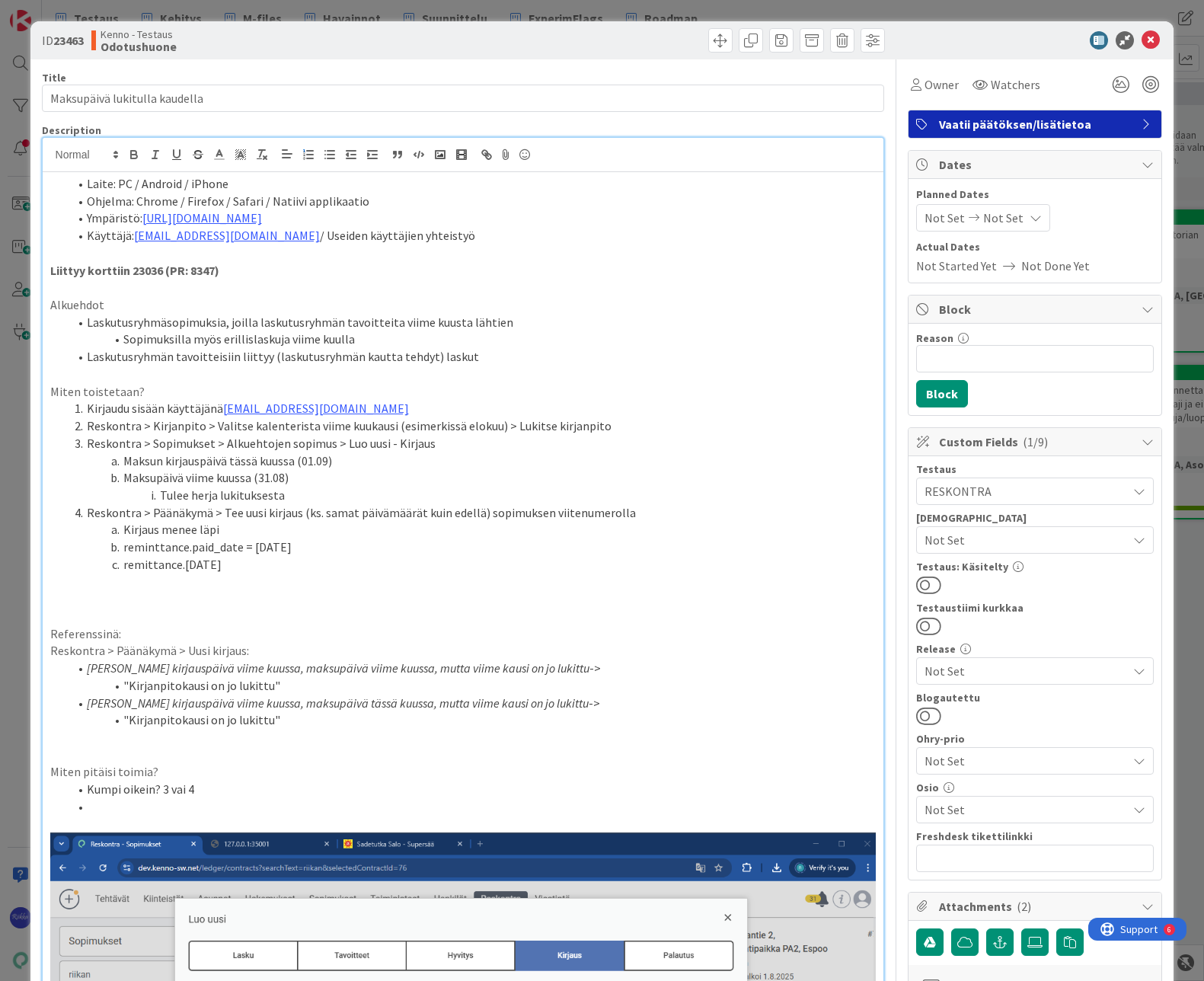
click at [184, 568] on li "remittance.[DATE]" at bounding box center [472, 565] width 809 height 18
click at [180, 567] on li "remittance. = [DATE]" at bounding box center [472, 565] width 809 height 18
drag, startPoint x: 182, startPoint y: 564, endPoint x: 201, endPoint y: 566, distance: 19.1
click at [201, 566] on li "remittance.paid_to_contract_date = [DATE]" at bounding box center [472, 565] width 809 height 18
click at [445, 572] on li "remittance.bookded_to_contract_date = [DATE]" at bounding box center [472, 565] width 809 height 18
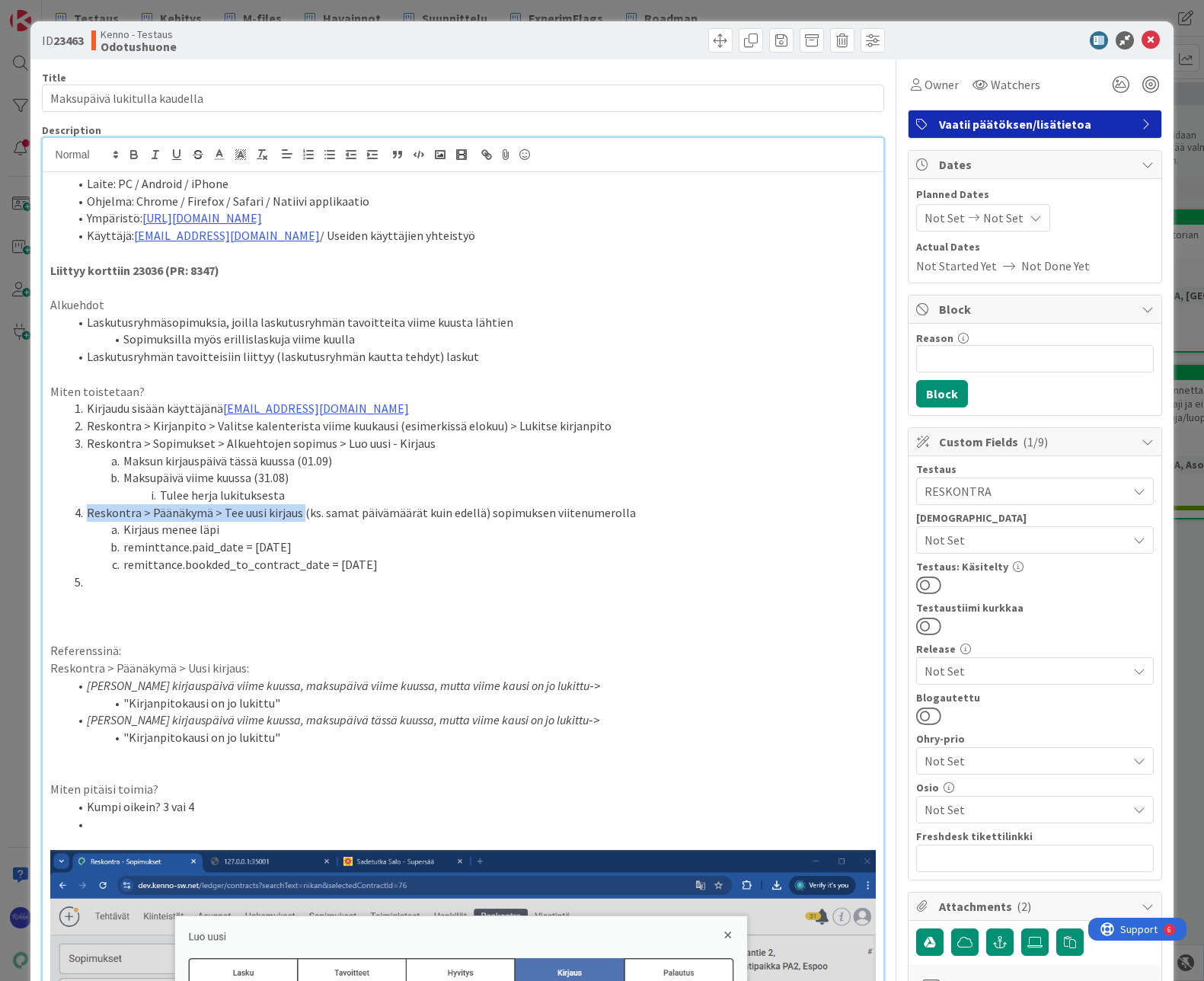
drag, startPoint x: 87, startPoint y: 510, endPoint x: 300, endPoint y: 513, distance: 213.0
click at [300, 513] on li "Reskontra > Päänäkymä > Tee uusi kirjaus (ks. samat päivämäärät kuin edellä) so…" at bounding box center [472, 512] width 809 height 18
drag, startPoint x: 481, startPoint y: 510, endPoint x: 621, endPoint y: 515, distance: 140.1
click at [621, 515] on li "Reskontra > Päänäkymä > Tee uusi kirjaus (ks. samat päivämäärät kuin edellä) so…" at bounding box center [472, 512] width 809 height 18
click at [183, 525] on li "Kirjaus menee läpi" at bounding box center [472, 529] width 809 height 18
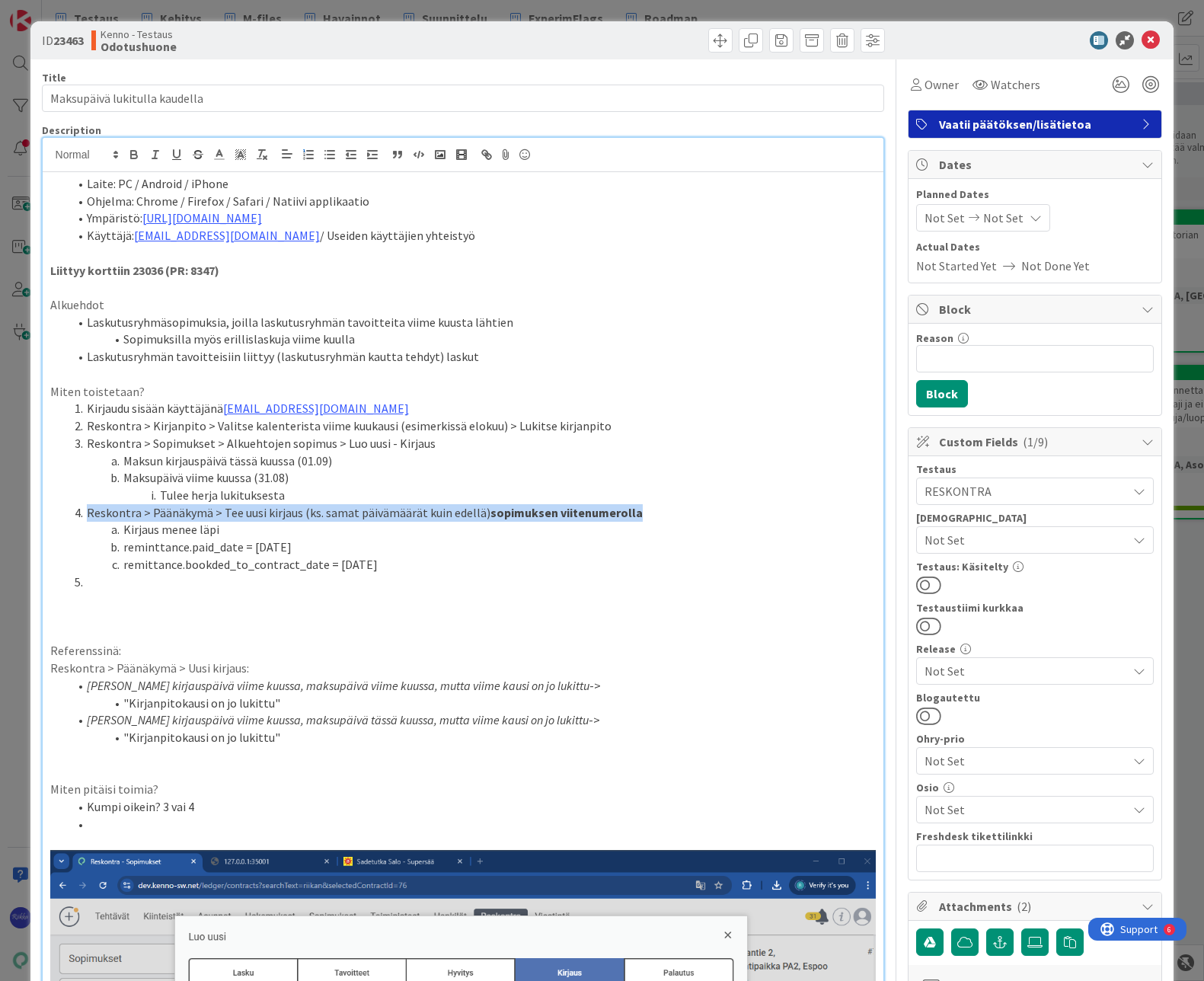
drag, startPoint x: 84, startPoint y: 512, endPoint x: 647, endPoint y: 515, distance: 563.0
click at [647, 515] on li "Reskontra > Päänäkymä > Tee uusi kirjaus (ks. samat päivämäärät kuin edellä) so…" at bounding box center [472, 512] width 809 height 18
copy li "Reskontra > Päänäkymä > Tee uusi kirjaus (ks. samat päivämäärät kuin edellä) so…"
click at [106, 580] on li at bounding box center [472, 582] width 809 height 18
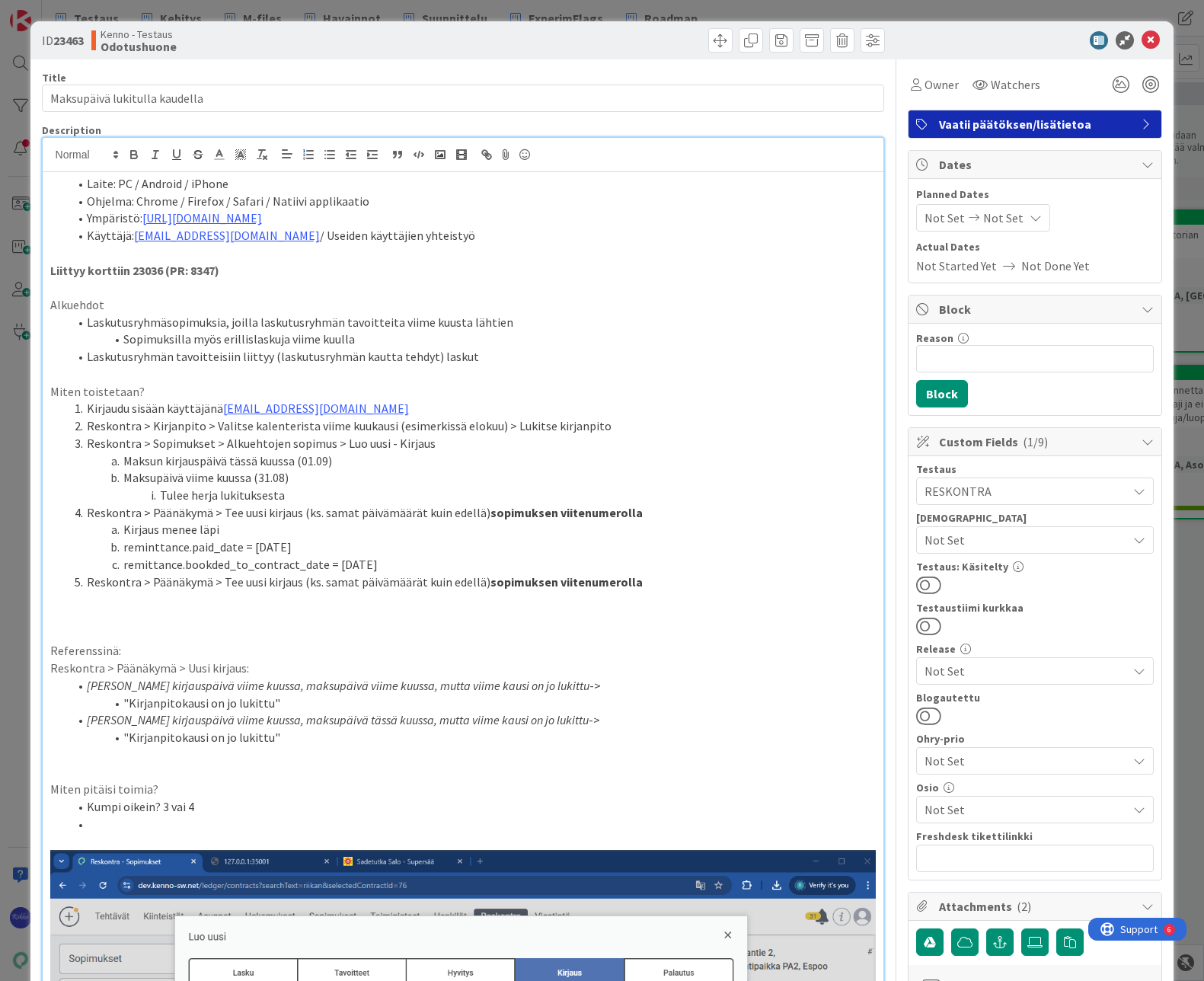
click at [491, 585] on strong "sopimuksen viitenumerolla" at bounding box center [567, 582] width 153 height 15
drag, startPoint x: 481, startPoint y: 584, endPoint x: 564, endPoint y: 590, distance: 83.2
click at [564, 590] on li "Reskontra > Päänäkymä > Tee uusi kirjaus (ks. samat päivämäärät kuin edellä) la…" at bounding box center [472, 582] width 809 height 18
drag, startPoint x: 551, startPoint y: 516, endPoint x: 630, endPoint y: 512, distance: 79.1
click at [630, 512] on li "Reskontra > Päänäkymä > Tee uusi kirjaus (ks. samat päivämäärät kuin edellä) so…" at bounding box center [472, 512] width 809 height 18
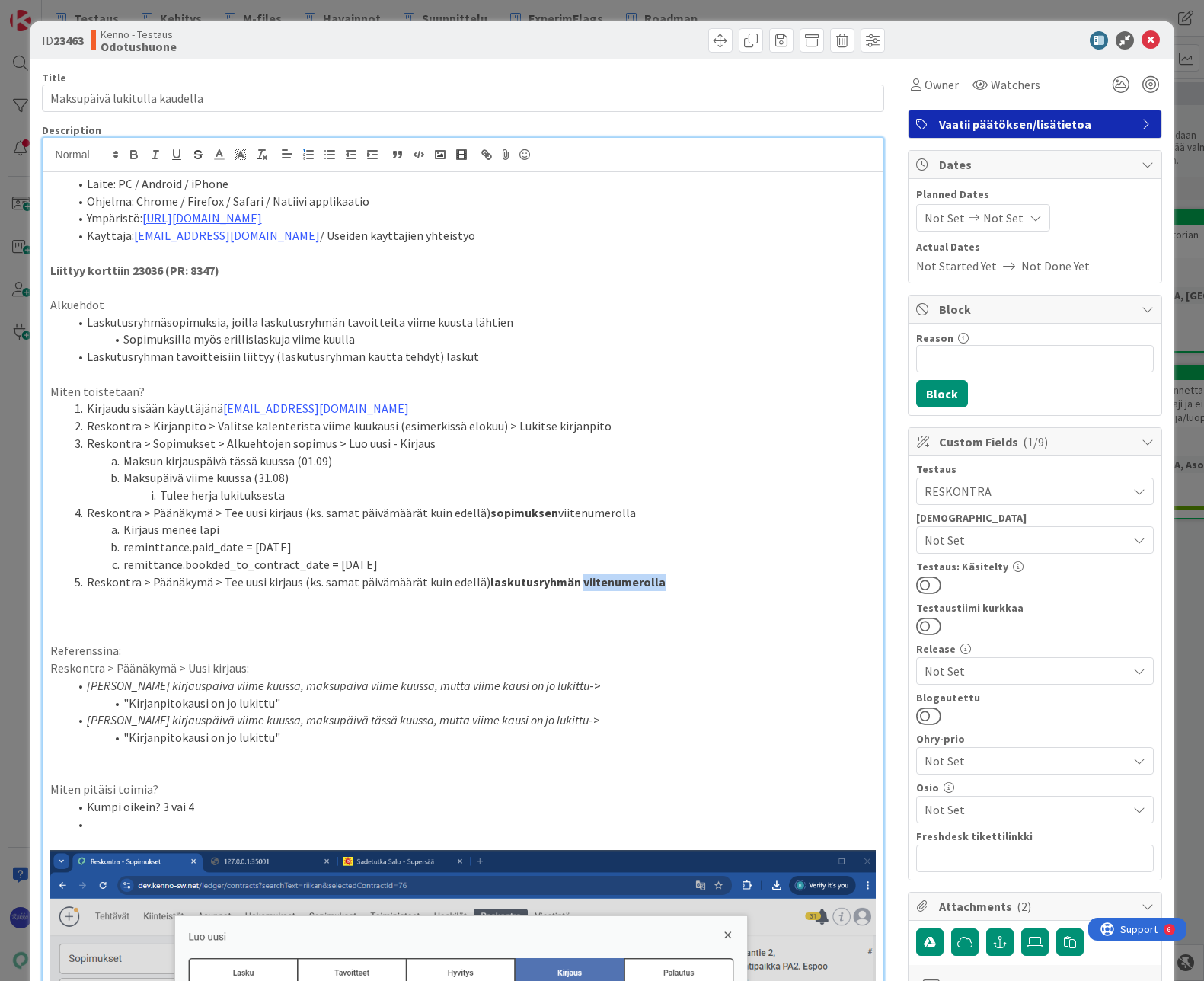
drag, startPoint x: 572, startPoint y: 585, endPoint x: 654, endPoint y: 586, distance: 82.0
click at [654, 586] on li "Reskontra > Päänäkymä > Tee uusi kirjaus (ks. samat päivämäärät kuin edellä) la…" at bounding box center [472, 582] width 809 height 18
click at [669, 584] on li "Reskontra > Päänäkymä > Tee uusi kirjaus (ks. samat päivämäärät kuin edellä) la…" at bounding box center [472, 582] width 809 height 18
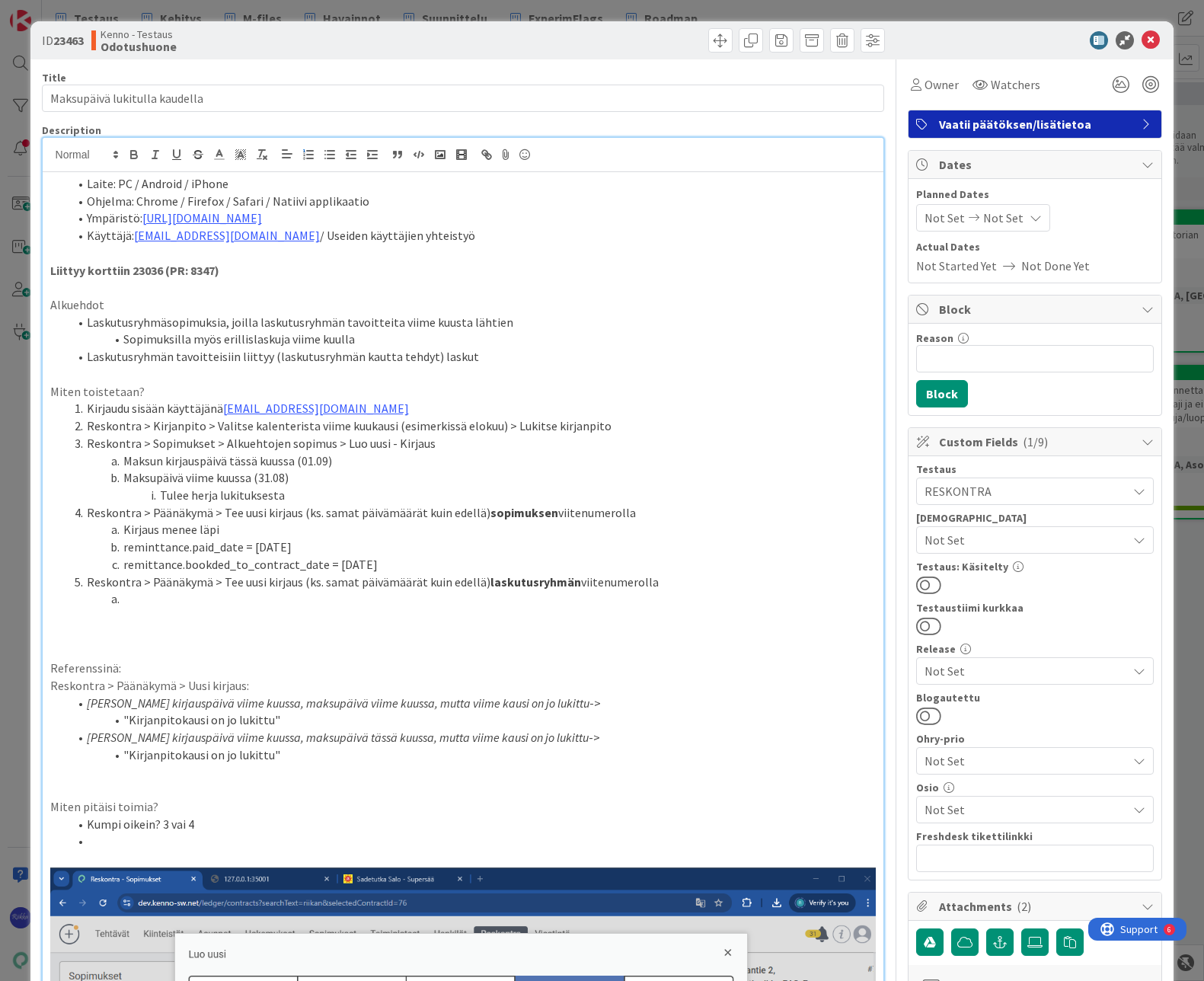
drag, startPoint x: 122, startPoint y: 527, endPoint x: 392, endPoint y: 556, distance: 271.6
click at [392, 556] on ol "Kirjaudu sisään käyttäjänä [EMAIL_ADDRESS][DOMAIN_NAME] Reskontra > Kirjanpito …" at bounding box center [464, 503] width 826 height 208
copy ol "Kirjaus menee läpi reminttance.paid_date = [DATE] remittance.bookded_to_contrac…"
click at [169, 598] on li at bounding box center [472, 598] width 809 height 18
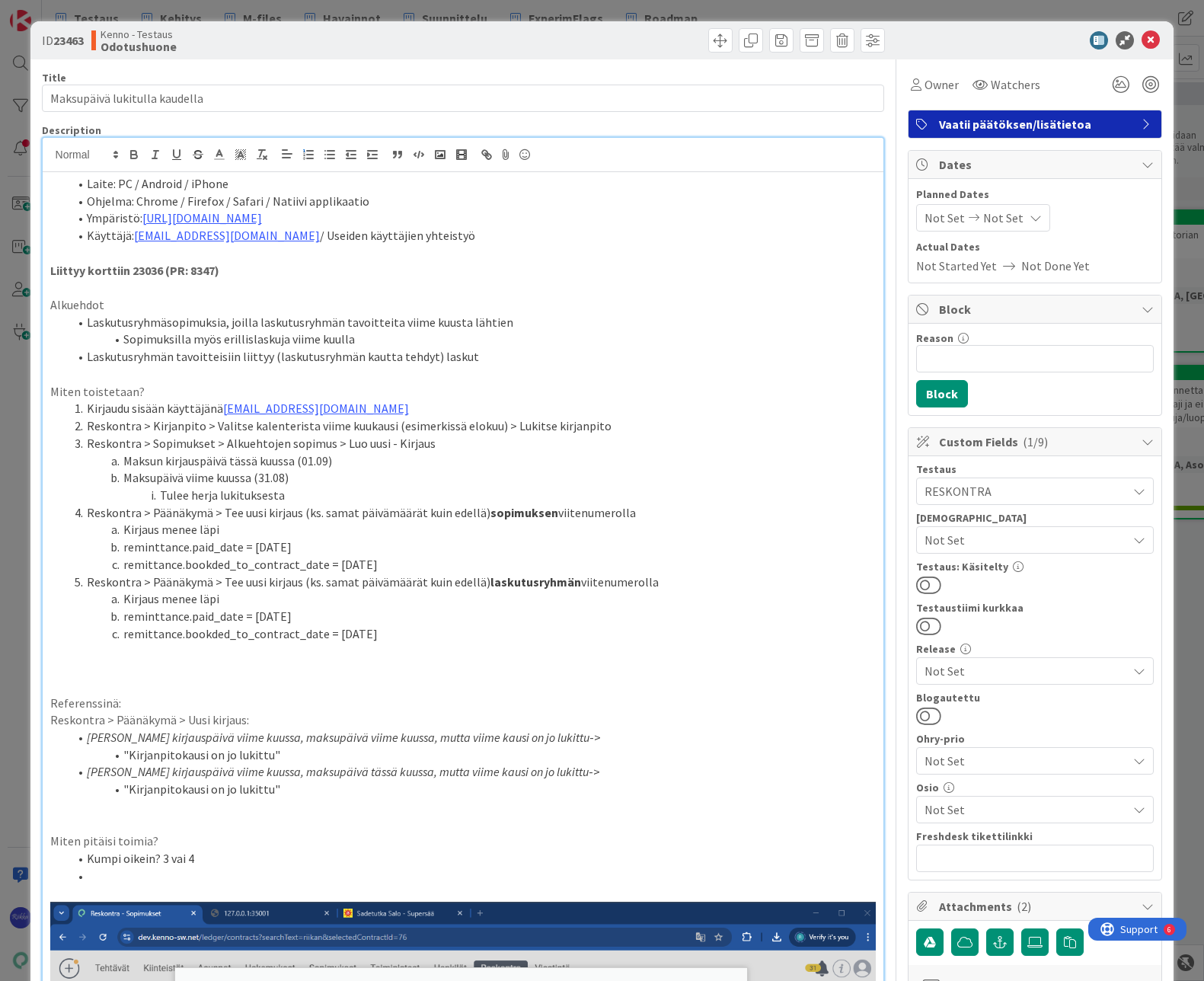
drag, startPoint x: 377, startPoint y: 634, endPoint x: 385, endPoint y: 634, distance: 8.0
click at [385, 634] on li "remittance.bookded_to_contract_date = [DATE]" at bounding box center [472, 634] width 809 height 18
drag, startPoint x: 395, startPoint y: 634, endPoint x: 331, endPoint y: 629, distance: 64.2
click at [331, 629] on li "remittance.bookded_to_contract_date = [DATE]" at bounding box center [472, 634] width 809 height 18
drag, startPoint x: 331, startPoint y: 570, endPoint x: 386, endPoint y: 566, distance: 55.1
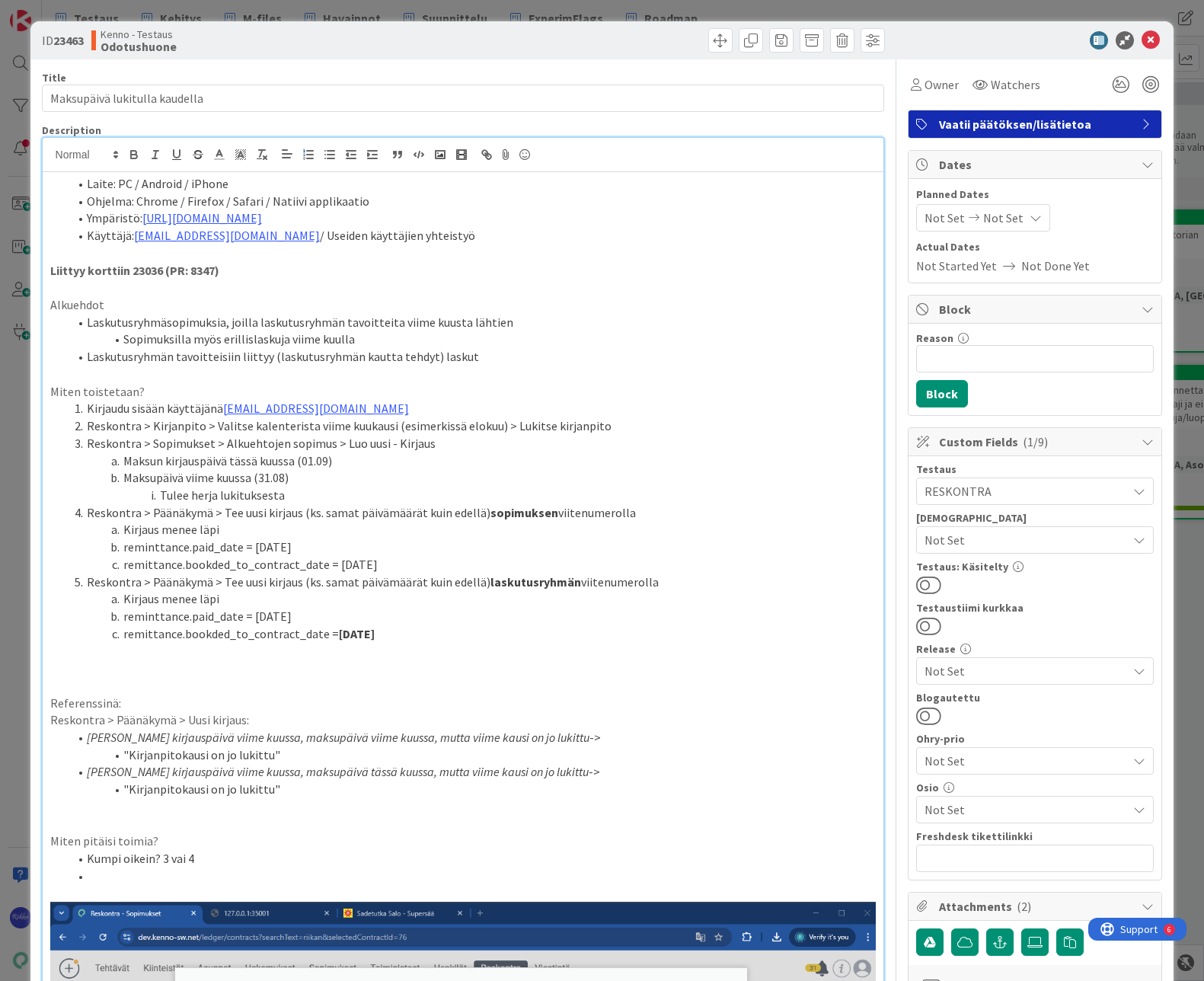
click at [386, 566] on li "remittance.bookded_to_contract_date = [DATE]" at bounding box center [472, 565] width 809 height 18
click at [408, 637] on li "remittance.bookded_to_contract_date = [DATE]" at bounding box center [472, 634] width 809 height 18
click at [210, 562] on li "remittance.bookded_to_contract_date = [DATE]" at bounding box center [472, 565] width 809 height 18
click at [212, 635] on li "remittance.bookded_to_contract_date = [DATE]" at bounding box center [472, 634] width 809 height 18
click at [429, 671] on p at bounding box center [464, 667] width 826 height 18
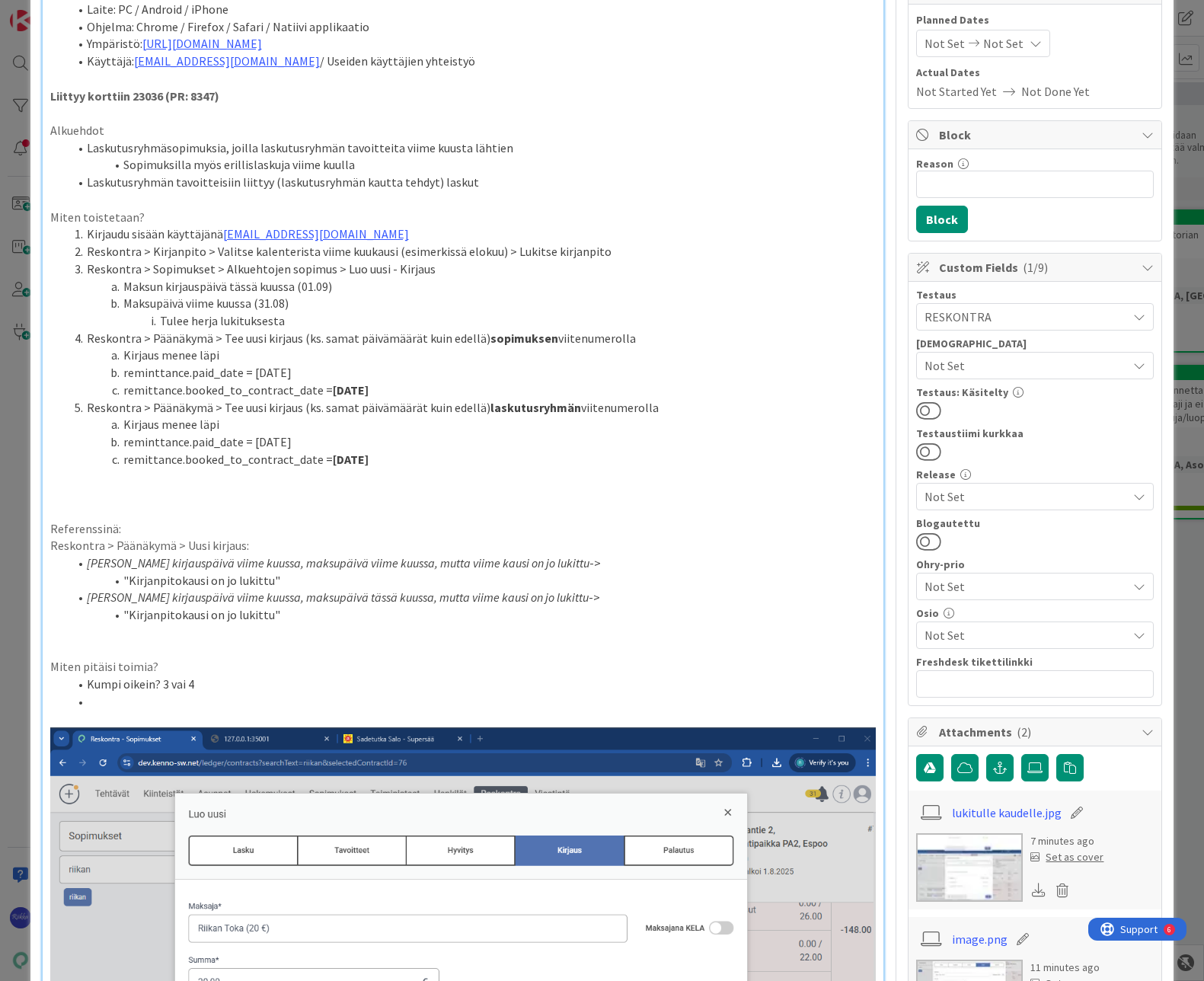
scroll to position [228, 0]
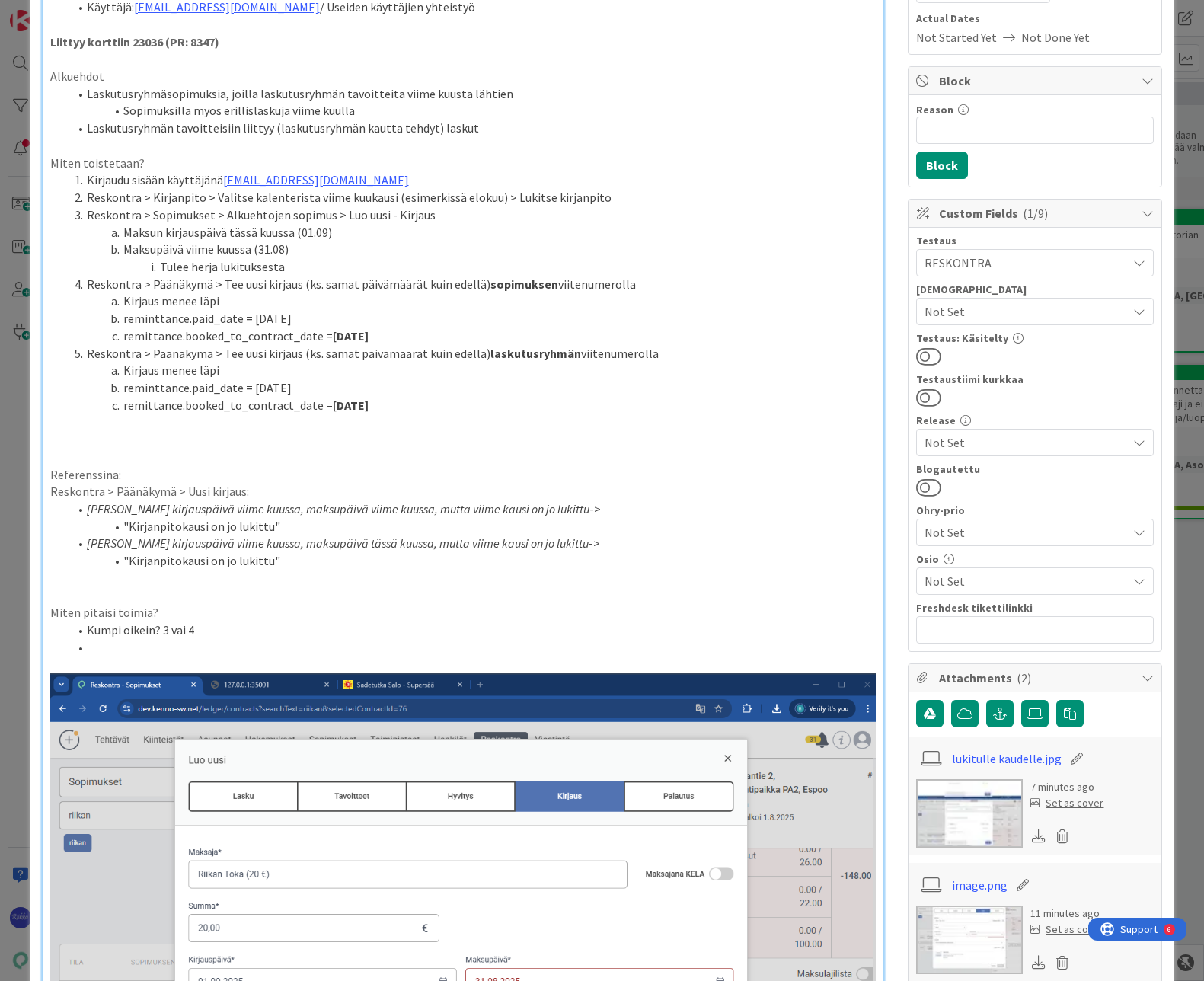
click at [110, 641] on li at bounding box center [472, 647] width 809 height 18
click at [121, 646] on li "Kumpi oikein? 4 vai 5" at bounding box center [472, 647] width 809 height 18
drag, startPoint x: 122, startPoint y: 406, endPoint x: 311, endPoint y: 410, distance: 189.0
click at [311, 410] on li "remittance.booked_to_contract_date = [DATE]" at bounding box center [472, 405] width 809 height 18
copy li "remittance.booked_to_contract_date"
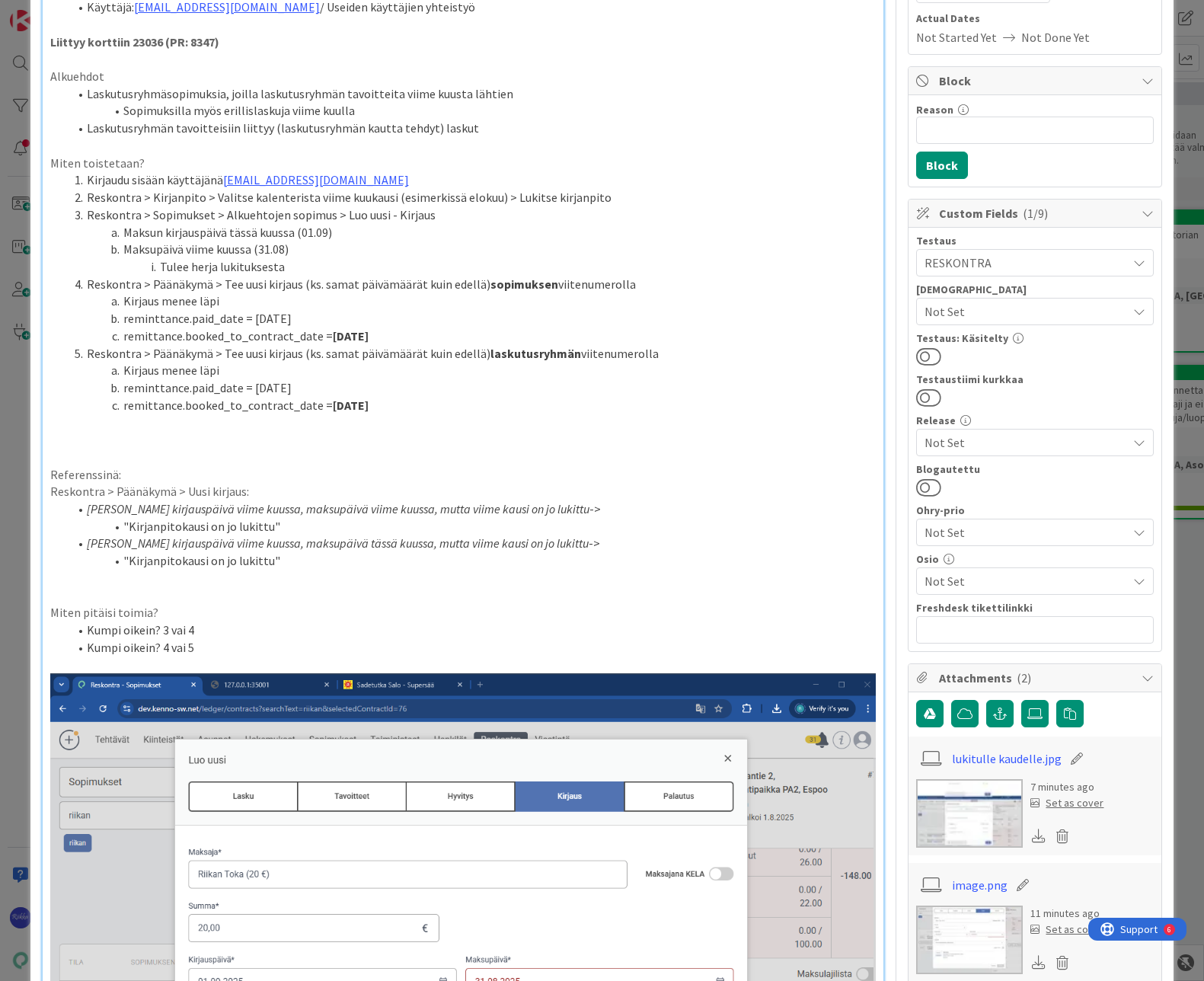
click at [122, 651] on li "Kumpi oikein? 4 vai 5" at bounding box center [472, 647] width 809 height 18
click at [493, 647] on li "Kumpi remittance.booked_to_contract_date oikein? 4 vai 5" at bounding box center [472, 647] width 809 height 18
click at [663, 261] on li "Tulee herja lukituksesta" at bounding box center [472, 266] width 809 height 18
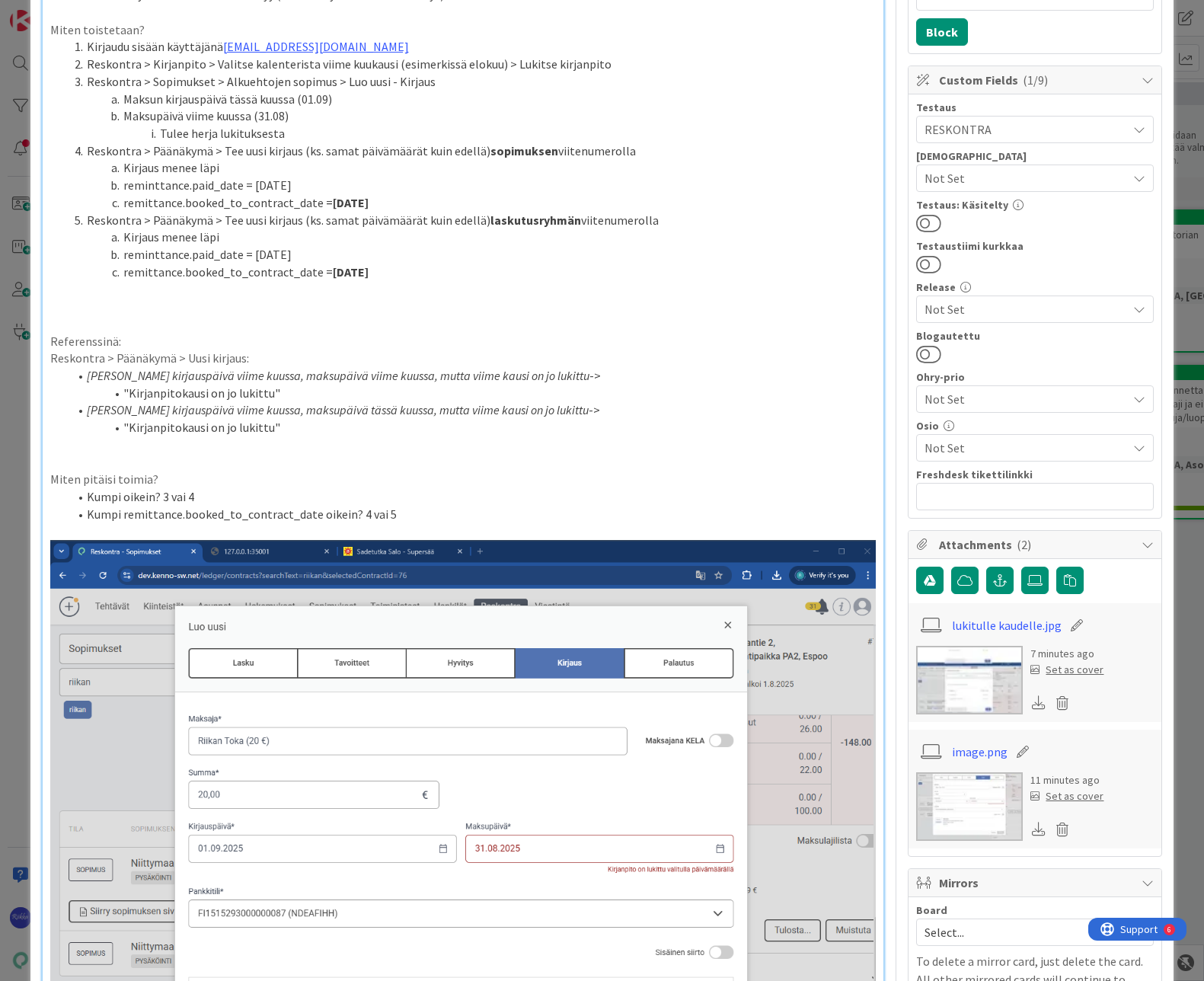
scroll to position [609, 0]
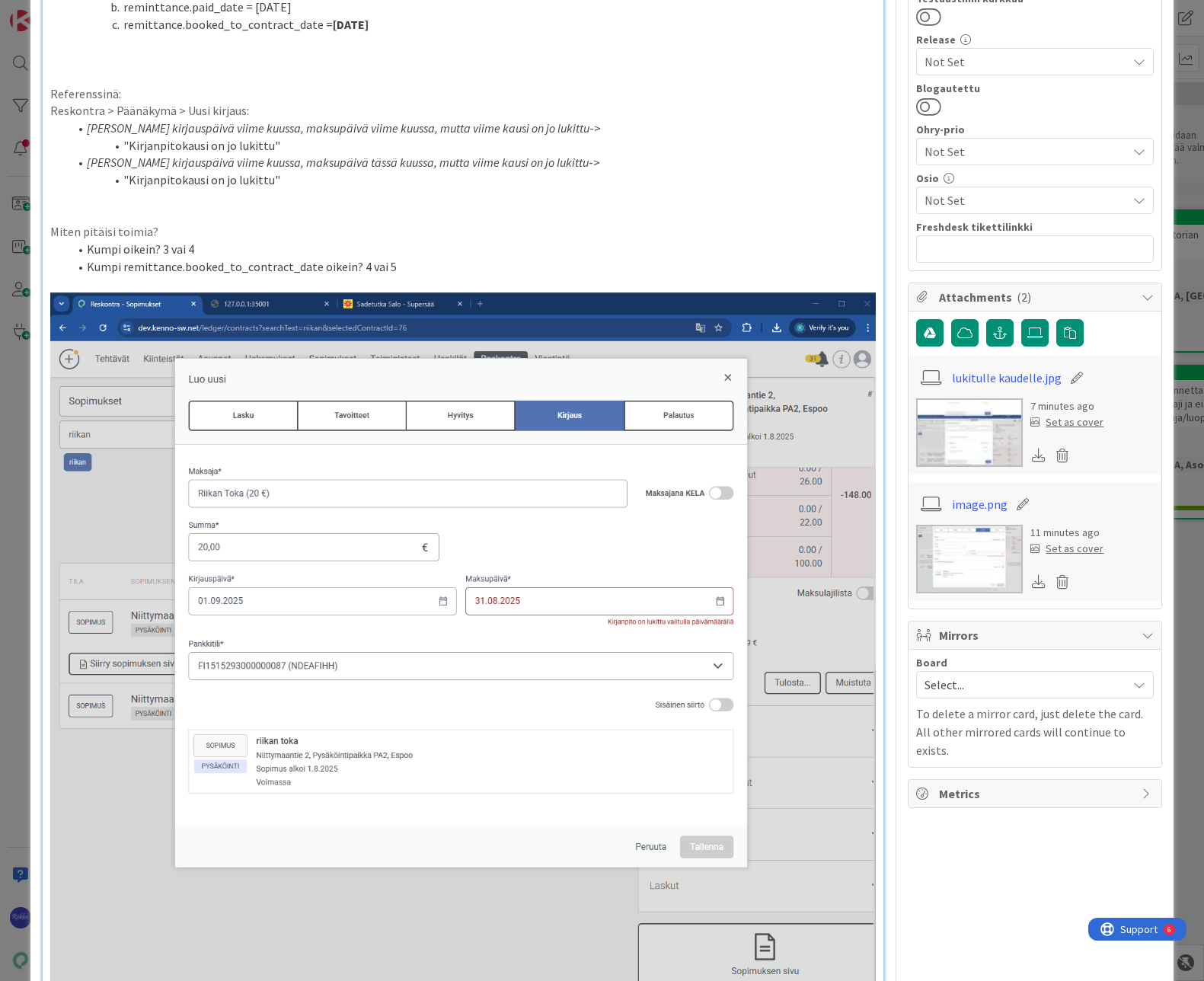
click at [1052, 455] on icon at bounding box center [1062, 455] width 21 height 23
click at [907, 522] on button "Delete" at bounding box center [921, 529] width 57 height 28
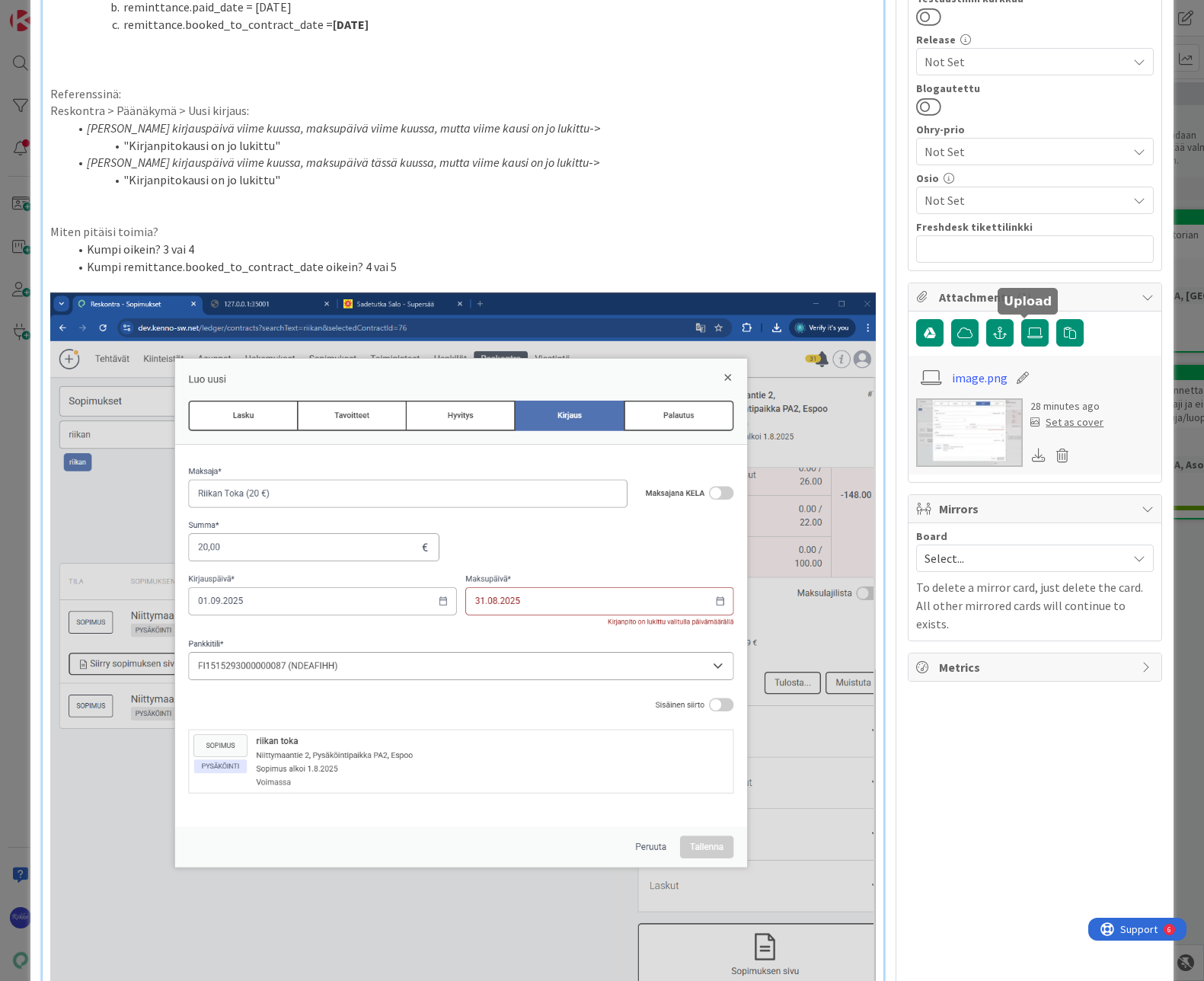
click at [1027, 340] on label at bounding box center [1035, 333] width 28 height 28
click at [1022, 319] on input "file" at bounding box center [1022, 319] width 0 height 0
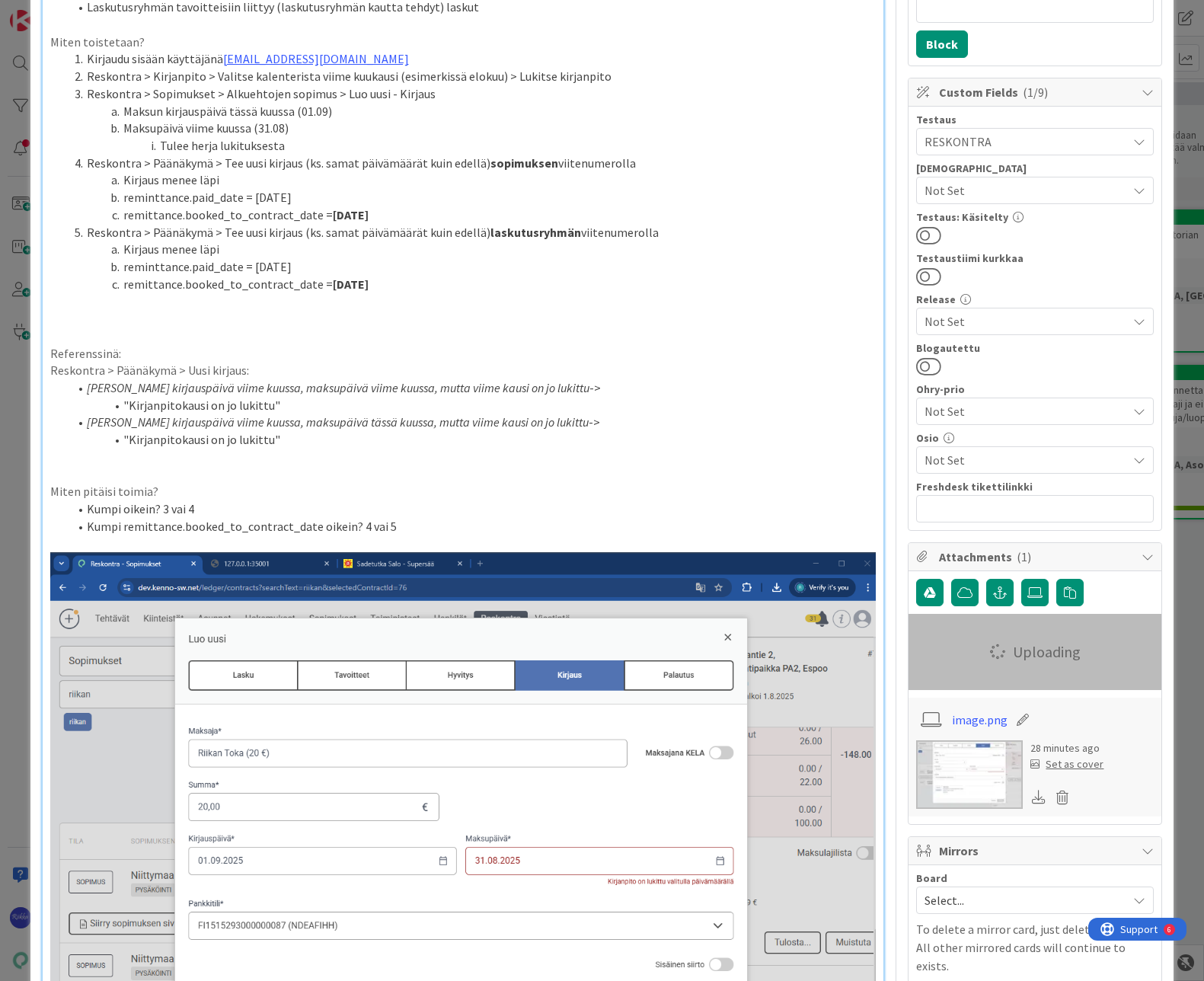
scroll to position [304, 0]
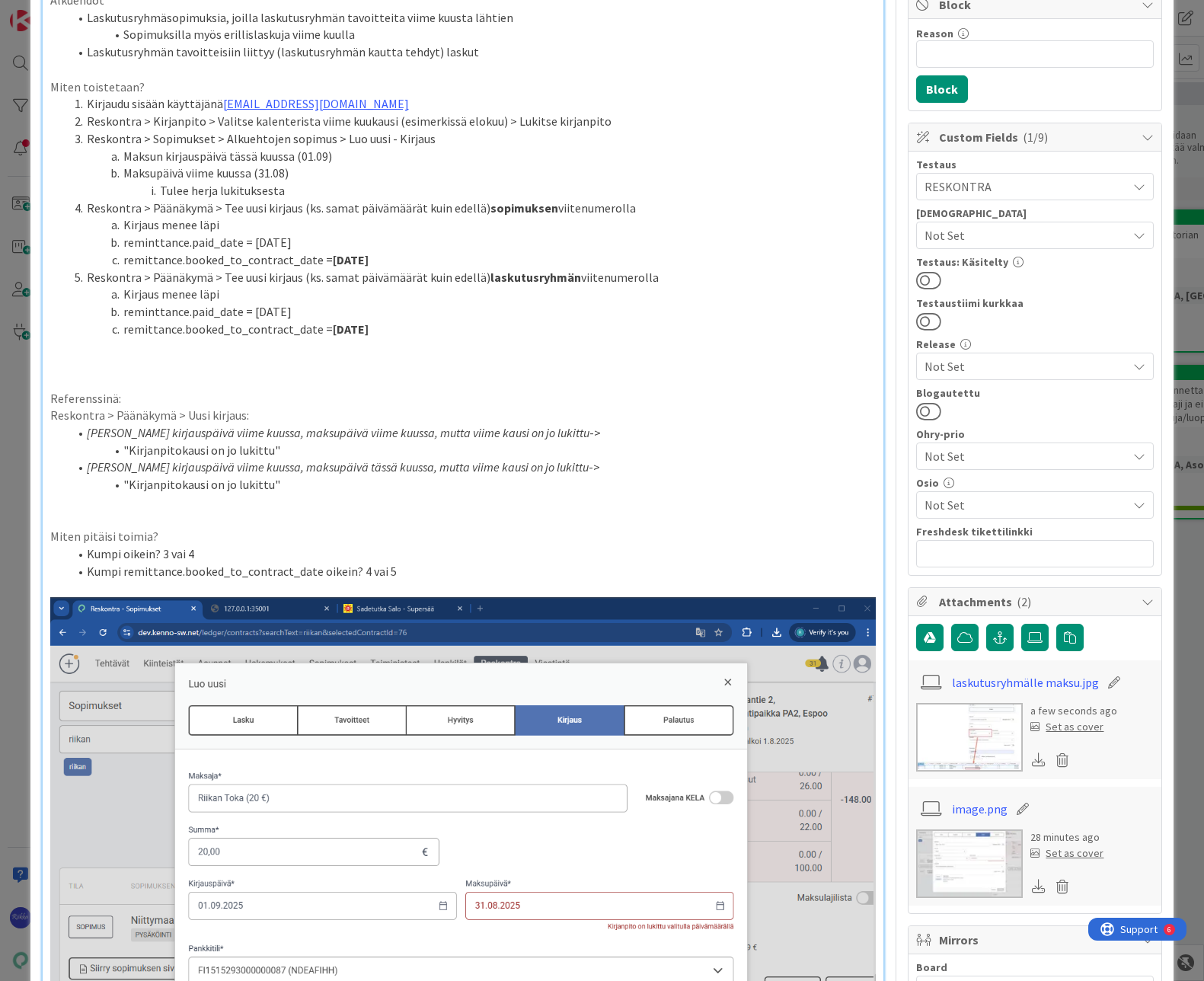
click at [703, 280] on li "Reskontra > Päänäkymä > Tee uusi kirjaus (ks. samat päivämäärät kuin edellä) la…" at bounding box center [472, 277] width 809 height 18
click at [1028, 635] on icon at bounding box center [1035, 637] width 15 height 12
click at [1022, 624] on input "file" at bounding box center [1022, 624] width 0 height 0
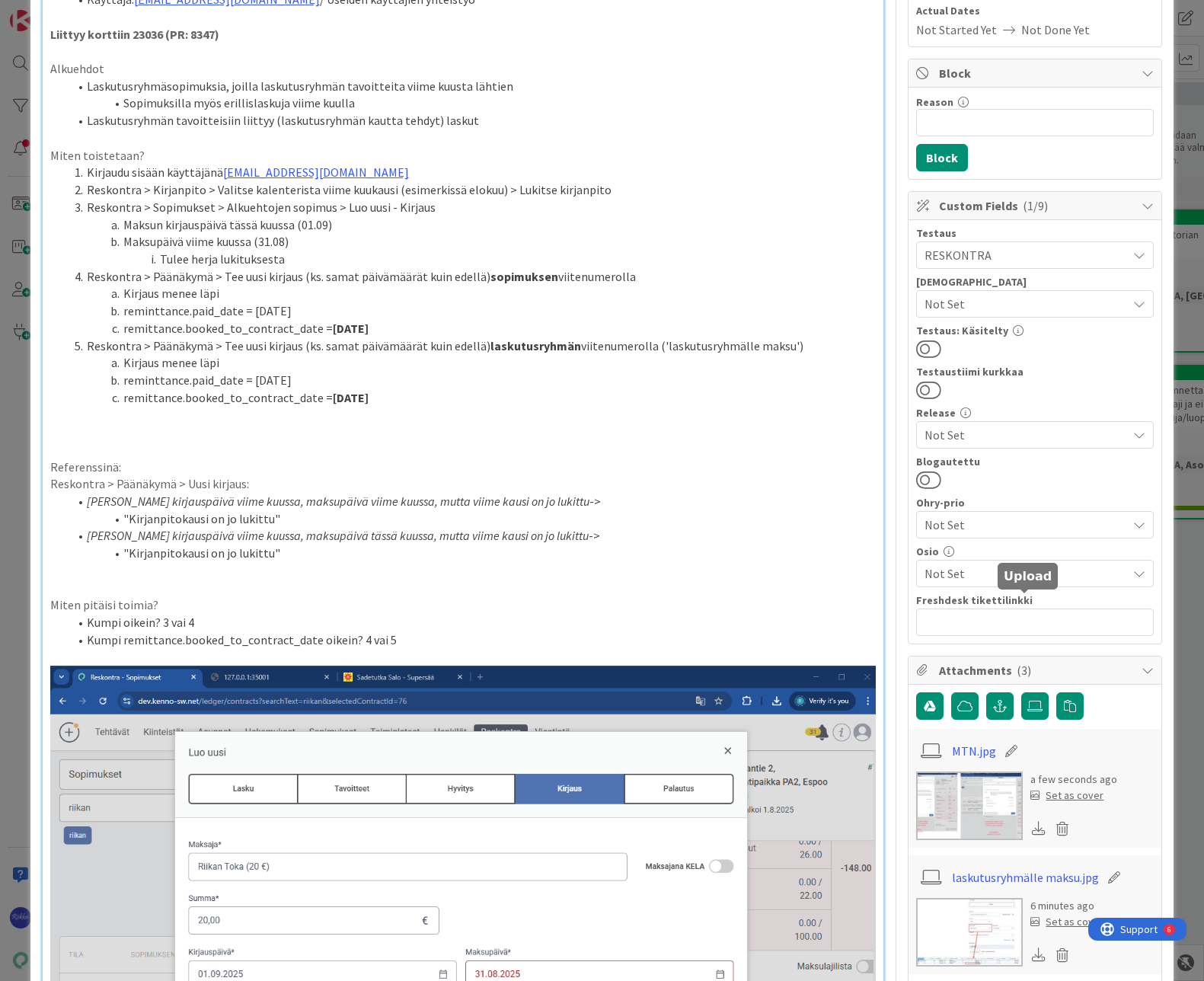
scroll to position [228, 0]
